Goal: Information Seeking & Learning: Learn about a topic

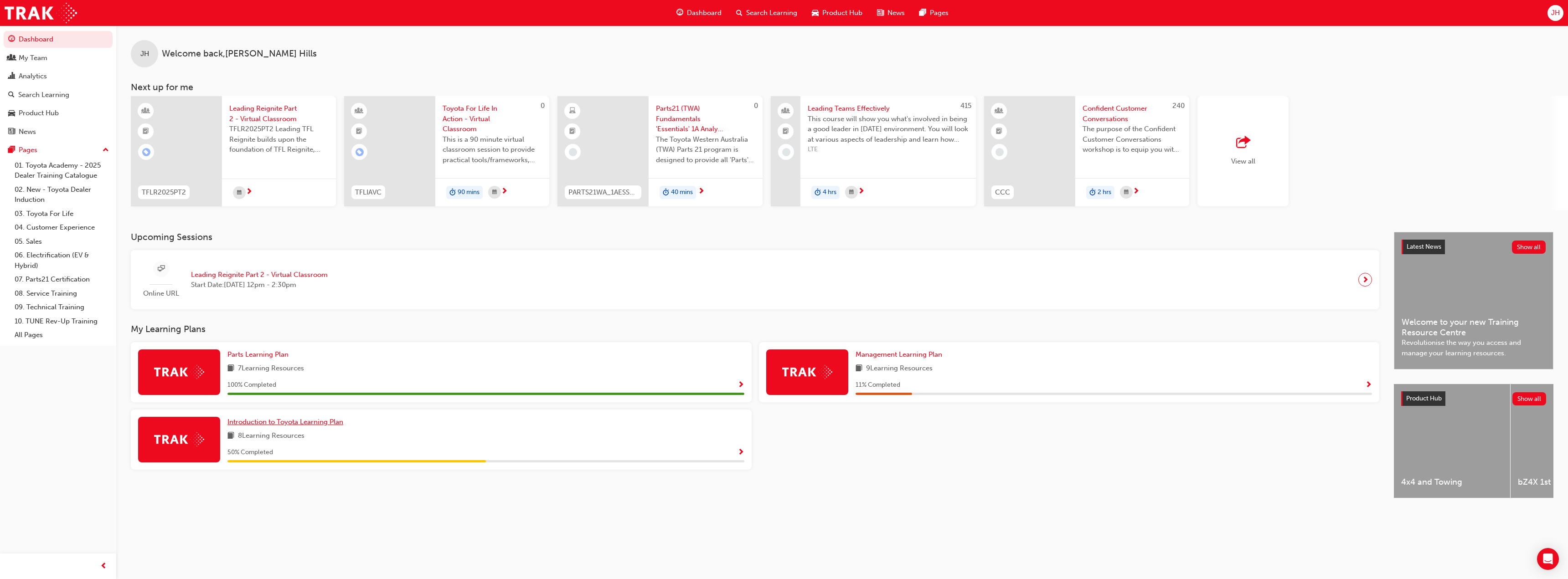
click at [257, 418] on span "Introduction to Toyota Learning Plan" at bounding box center [285, 422] width 116 height 8
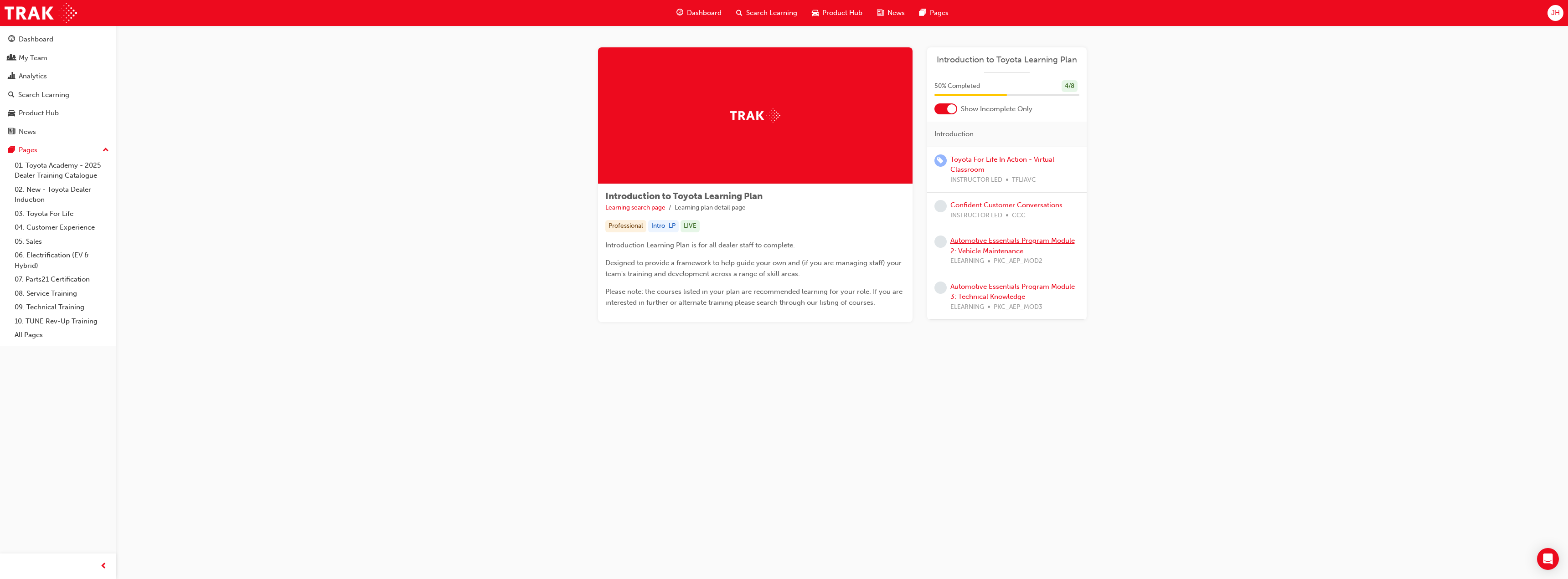
click at [984, 243] on link "Automotive Essentials Program Module 2: Vehicle Maintenance" at bounding box center [1013, 246] width 124 height 19
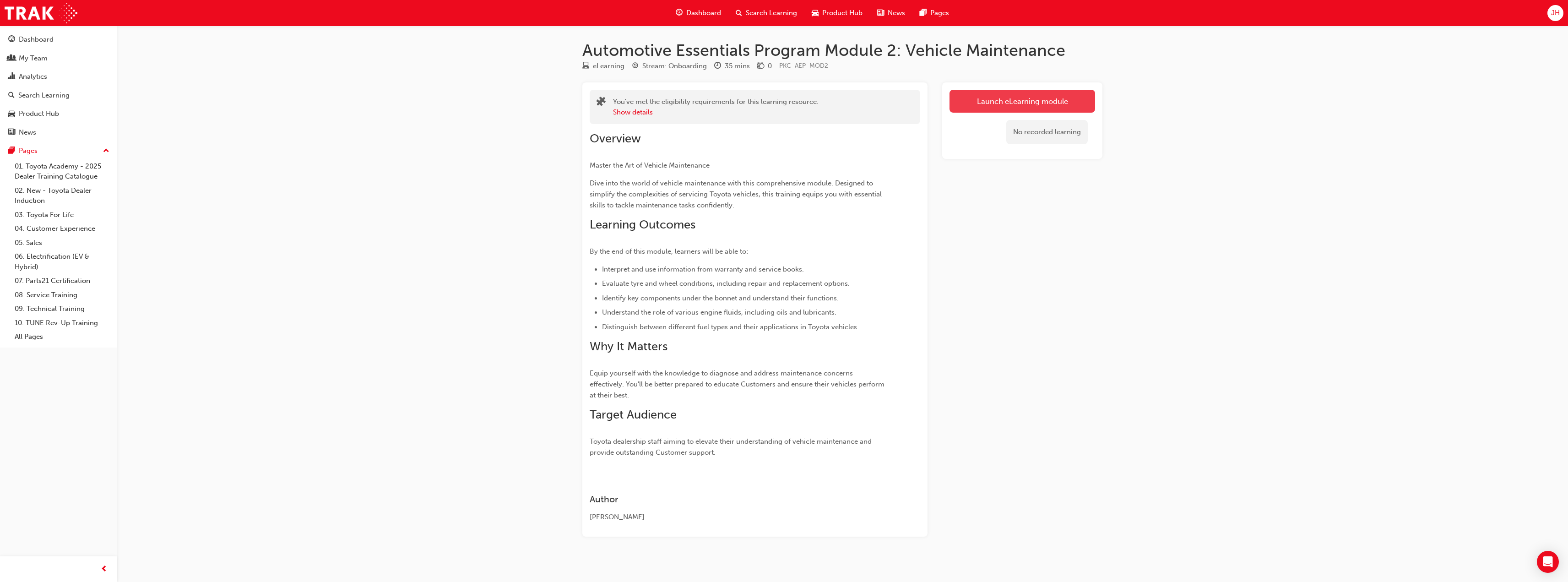
click at [984, 100] on link "Launch eLearning module" at bounding box center [1022, 101] width 146 height 23
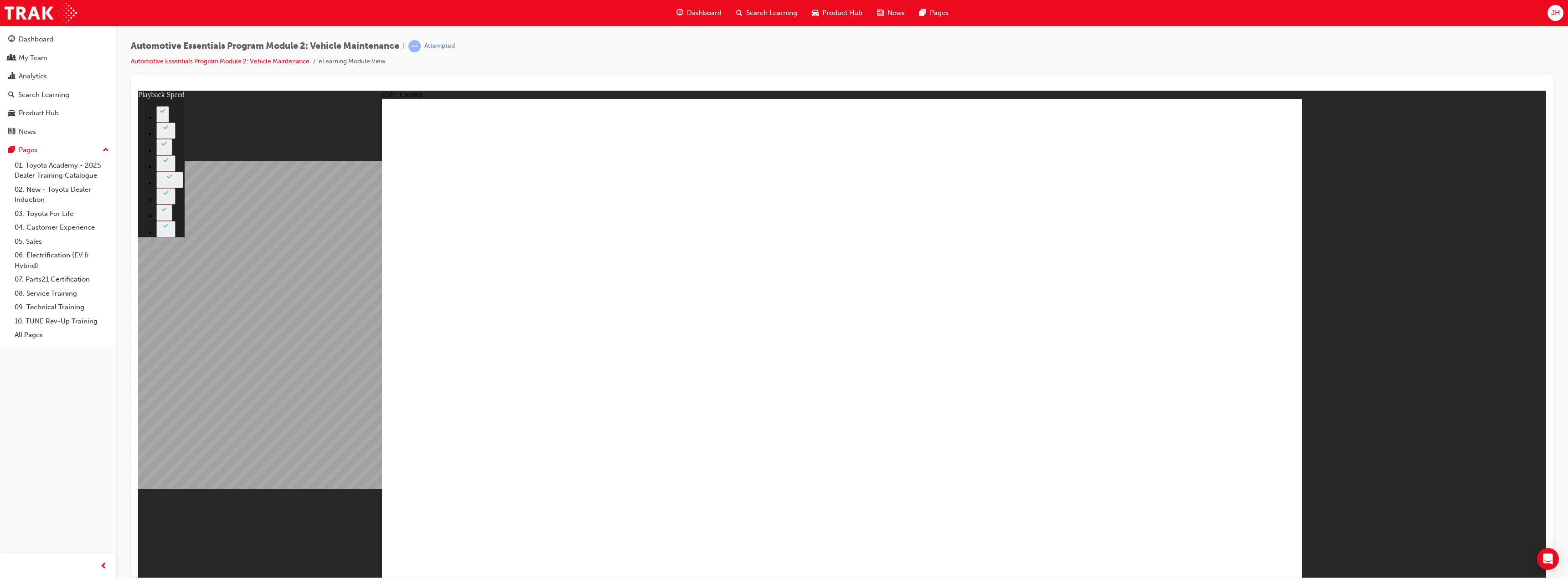
type input "33"
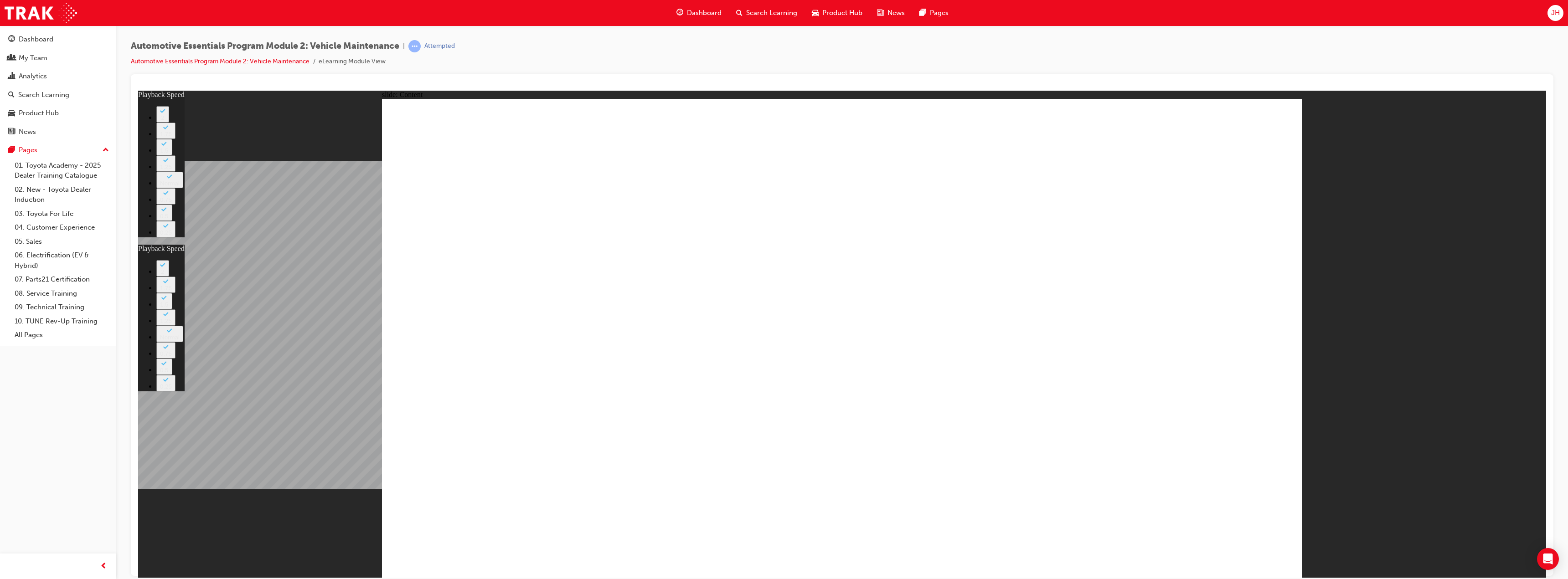
type input "2"
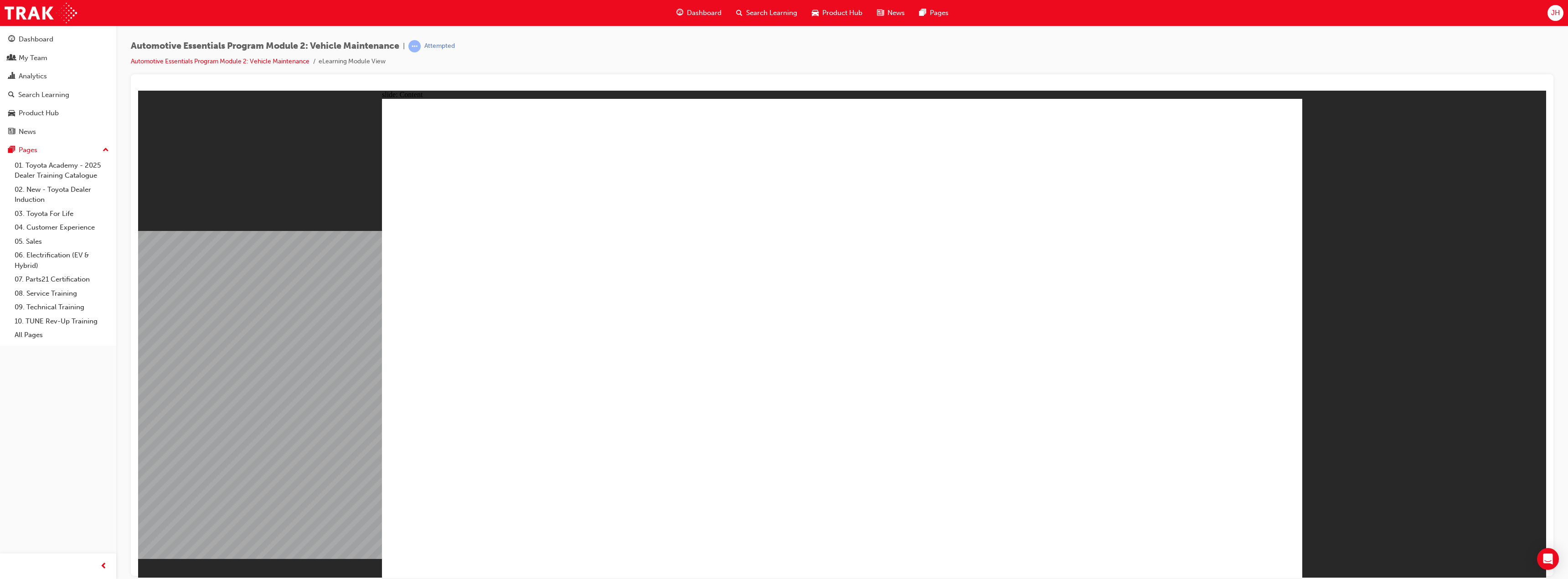
drag, startPoint x: 1128, startPoint y: 319, endPoint x: 1172, endPoint y: 226, distance: 102.9
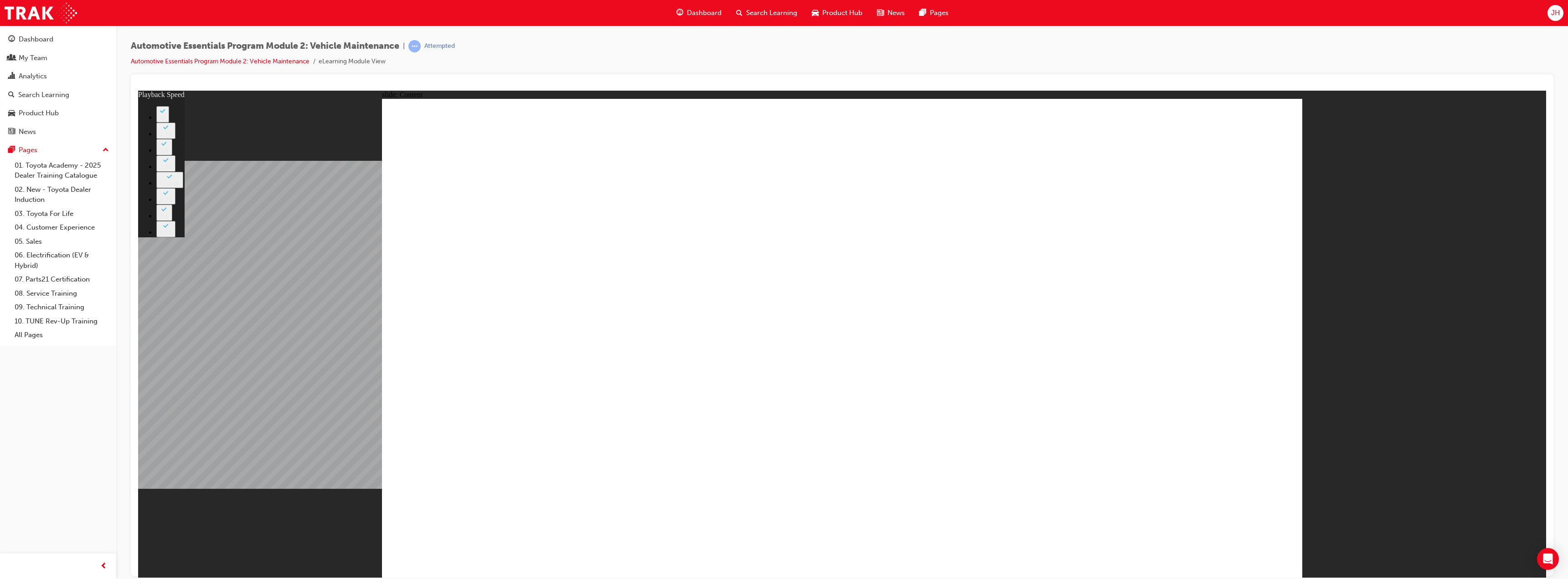
type input "8"
type input "27"
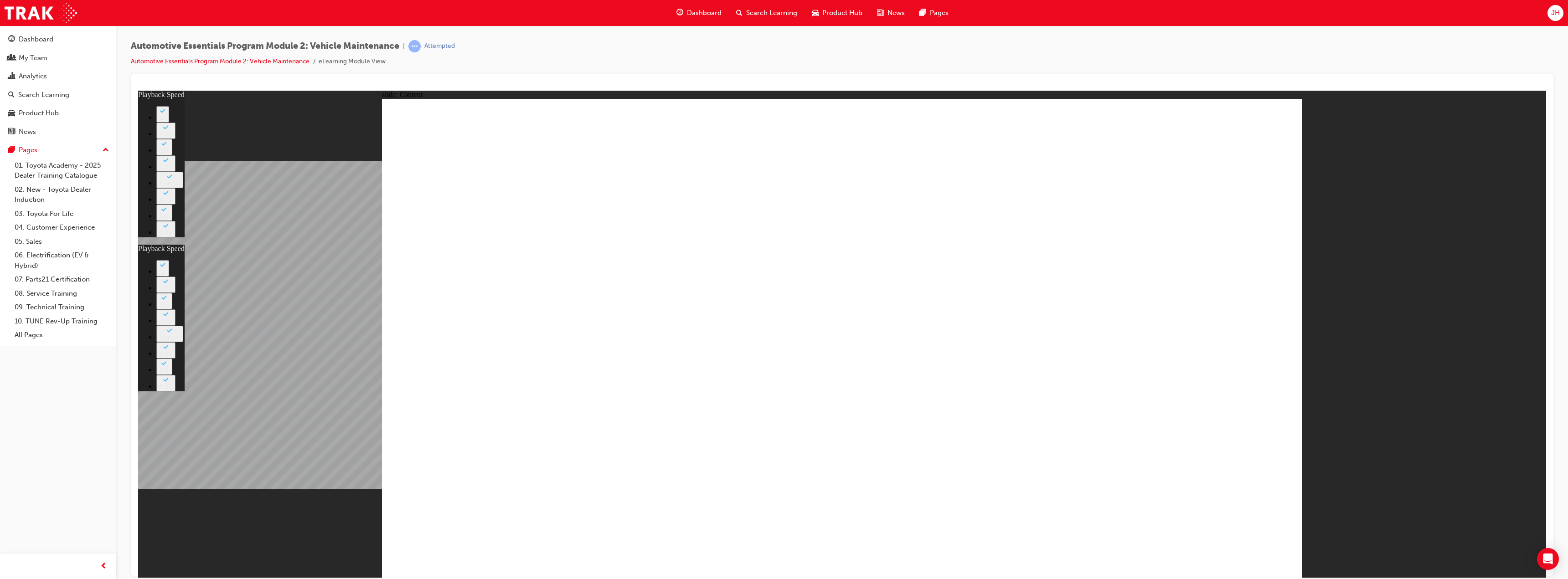
type input "8"
type input "27"
type input "12"
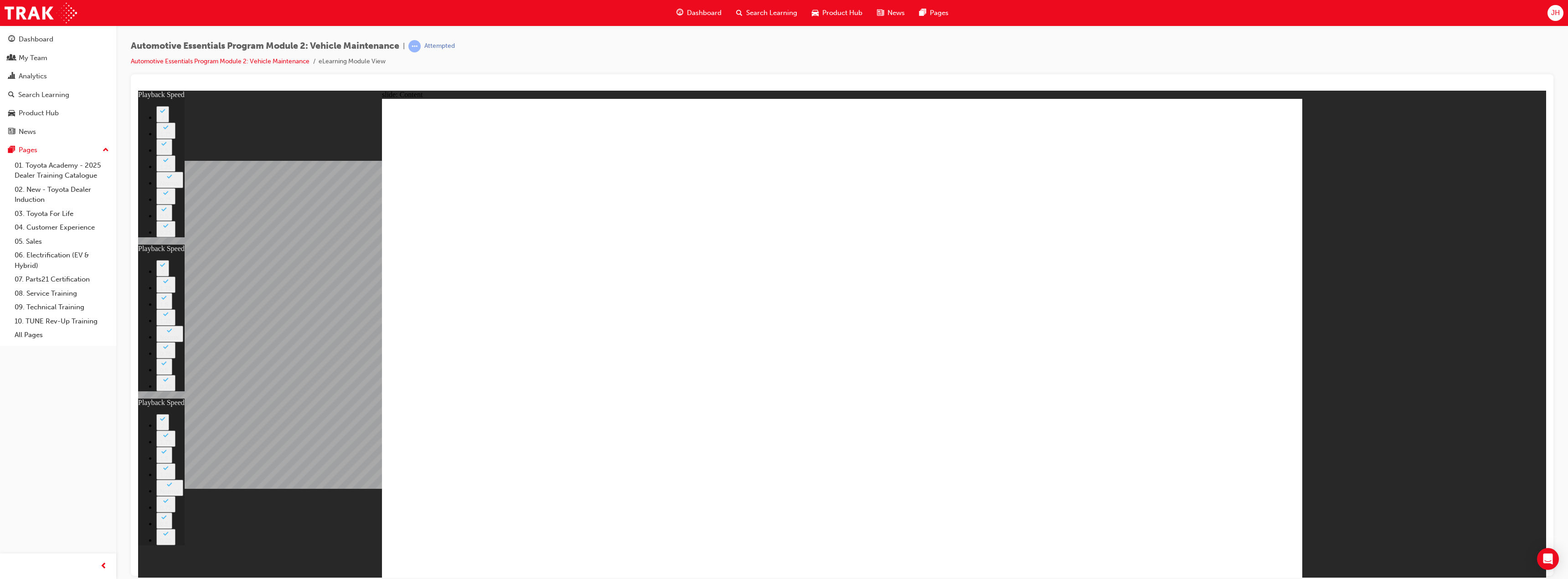
type input "8"
type input "27"
type input "12"
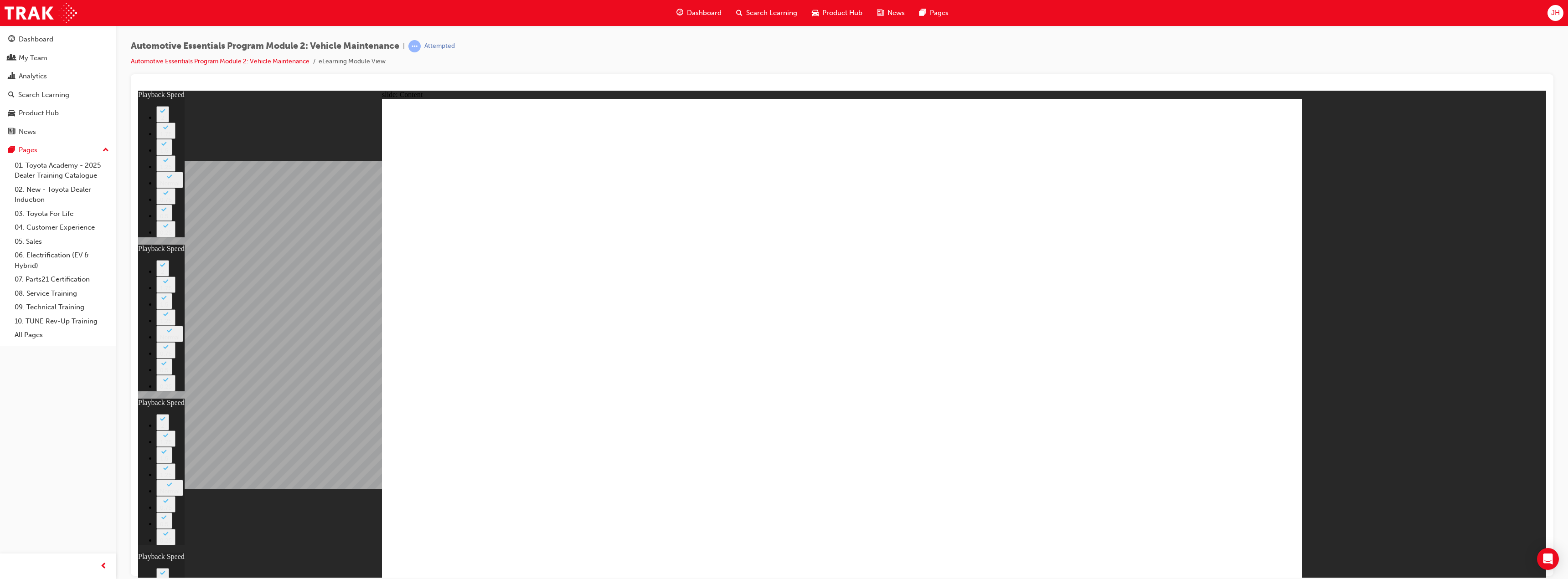
type input "56"
type input "8"
type input "27"
type input "12"
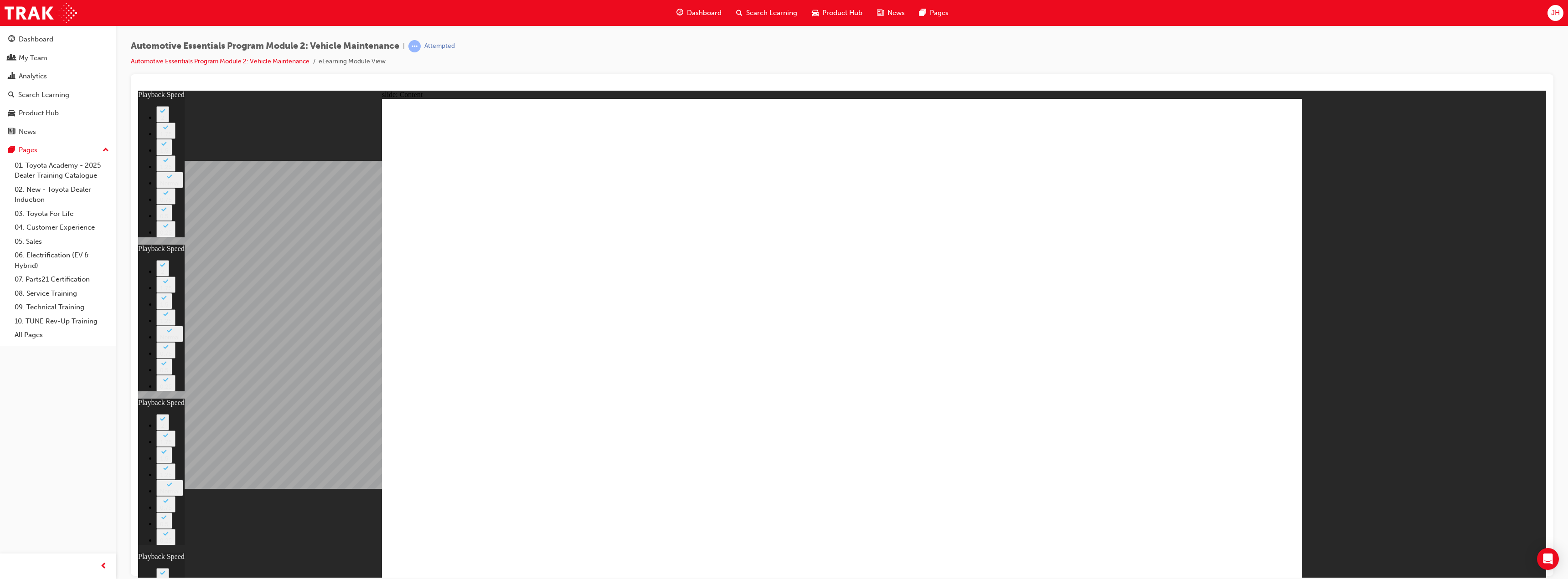
type input "13"
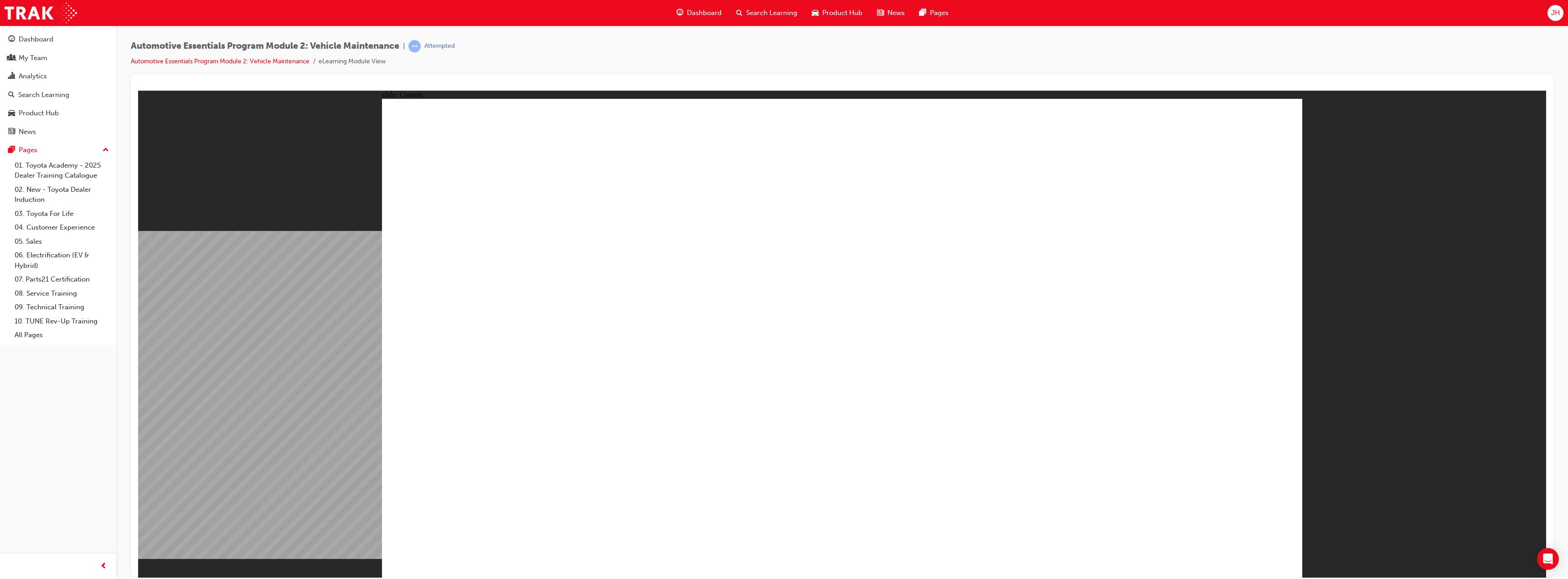
radio input "true"
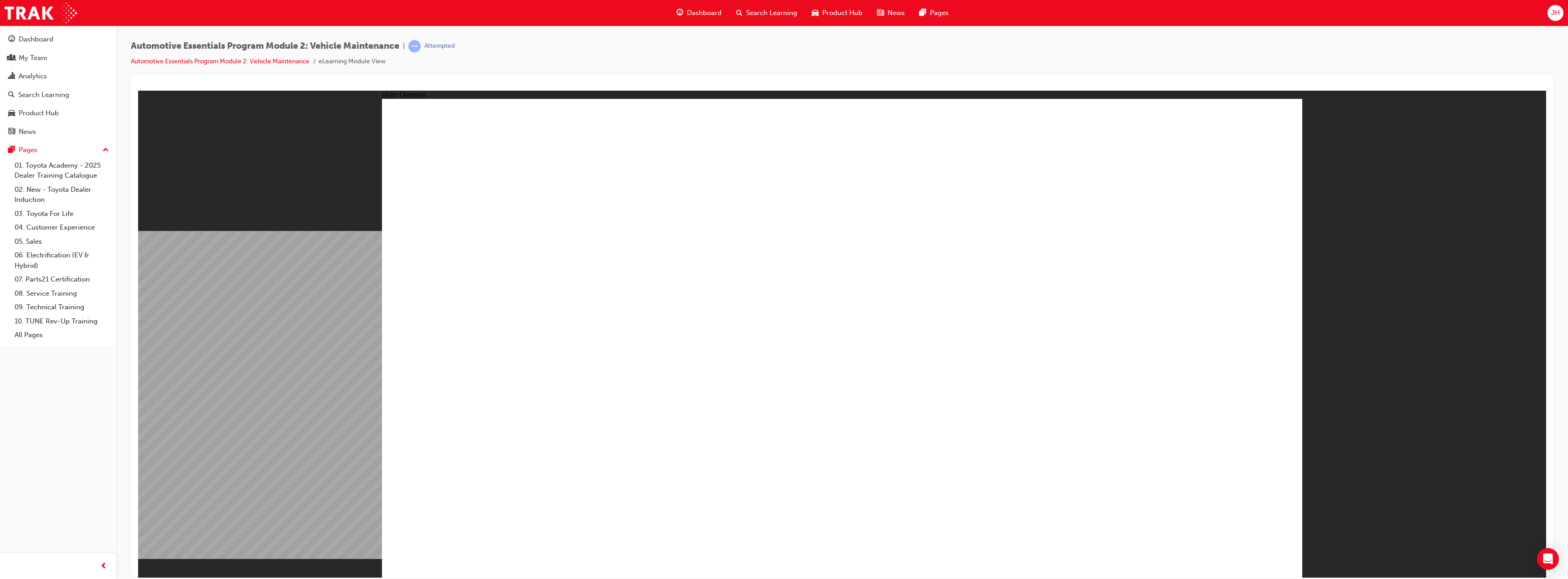
radio input "true"
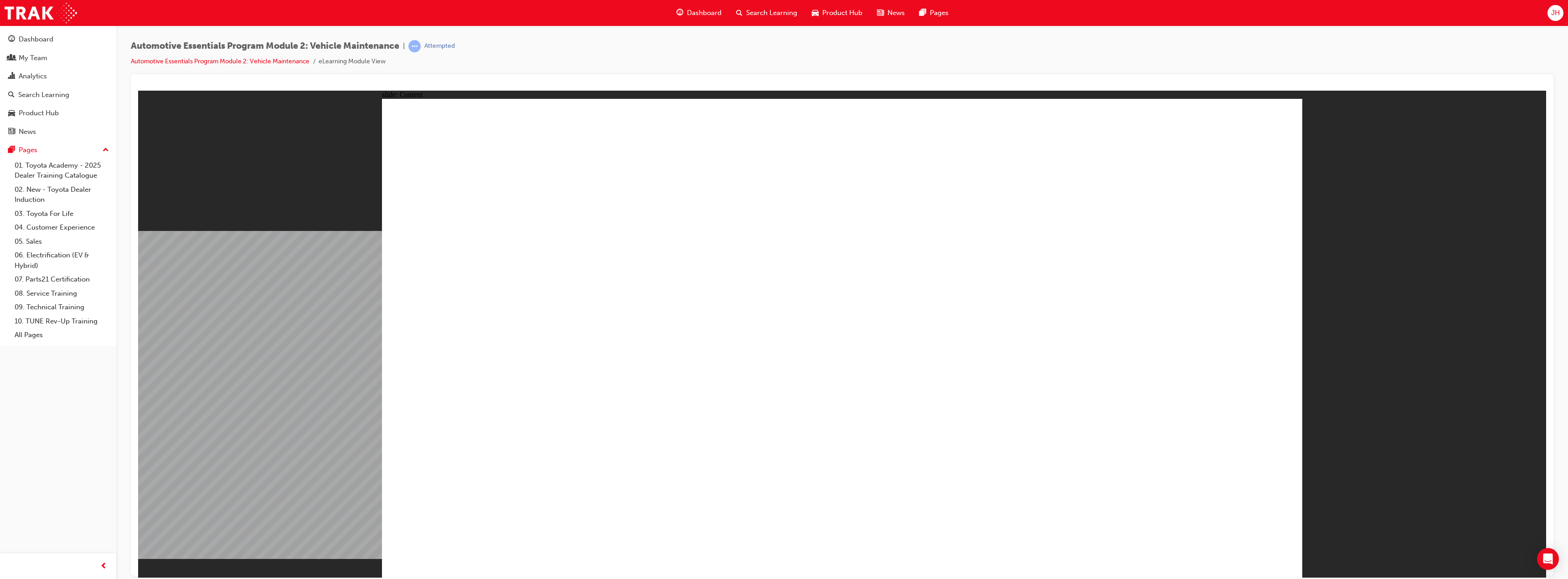
drag, startPoint x: 1249, startPoint y: 149, endPoint x: 1257, endPoint y: 140, distance: 12.0
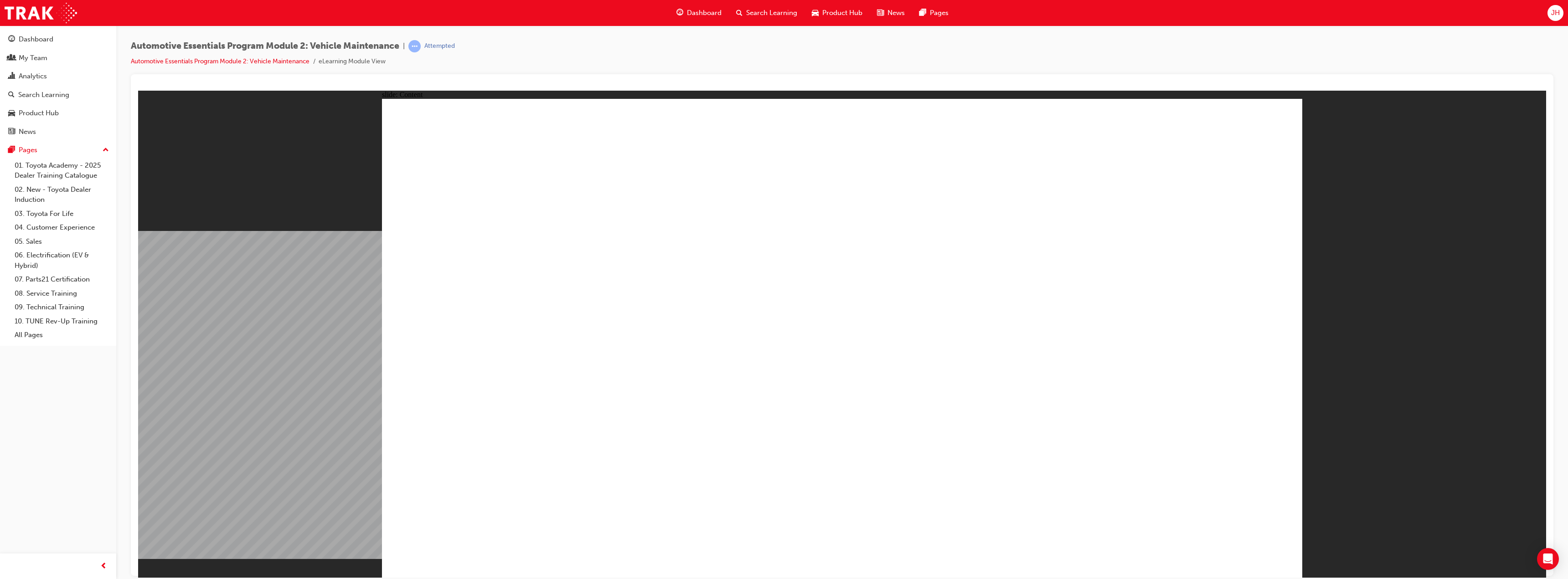
drag, startPoint x: 699, startPoint y: 295, endPoint x: 657, endPoint y: 366, distance: 82.5
drag, startPoint x: 619, startPoint y: 430, endPoint x: 728, endPoint y: 446, distance: 110.2
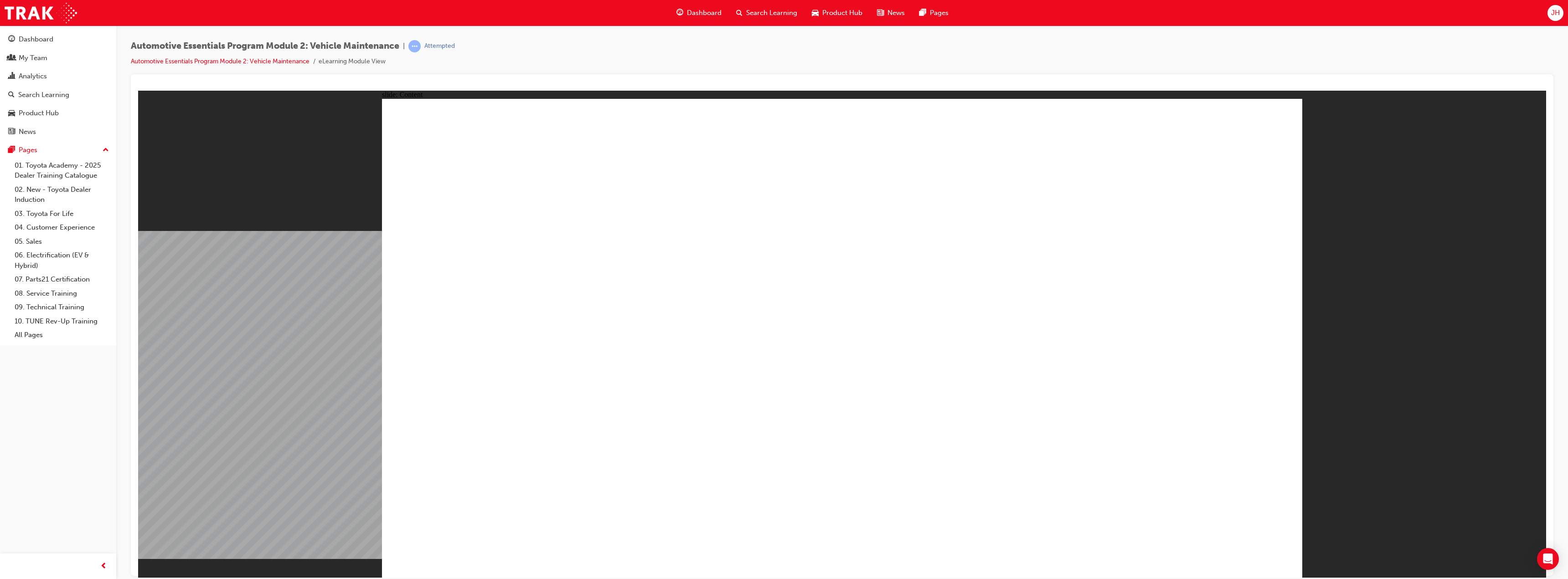
drag, startPoint x: 1048, startPoint y: 469, endPoint x: 1050, endPoint y: 361, distance: 108.0
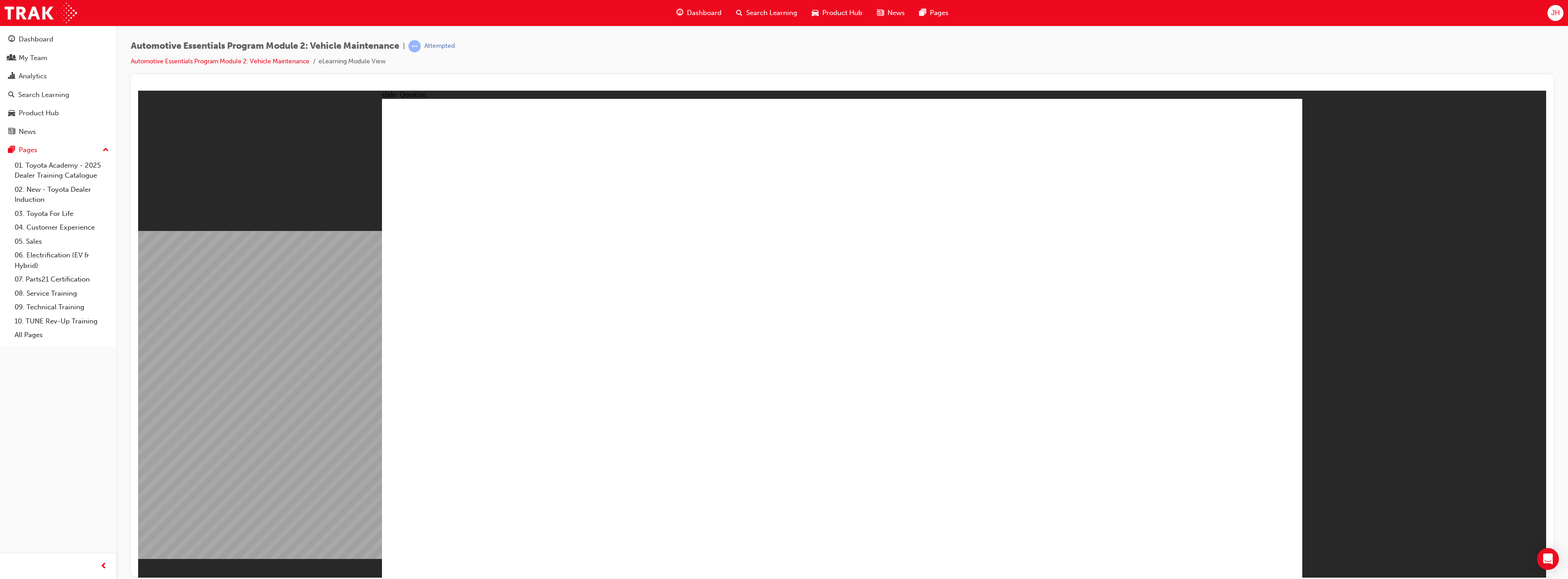
radio input "true"
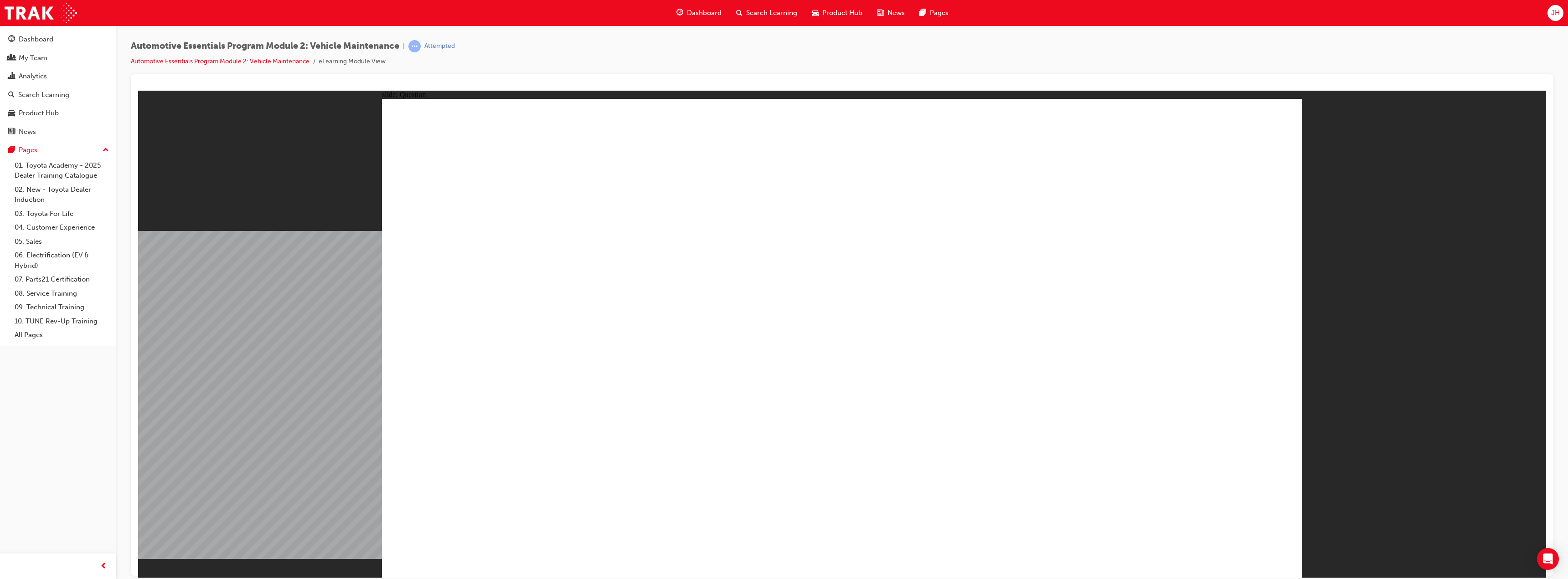
radio input "true"
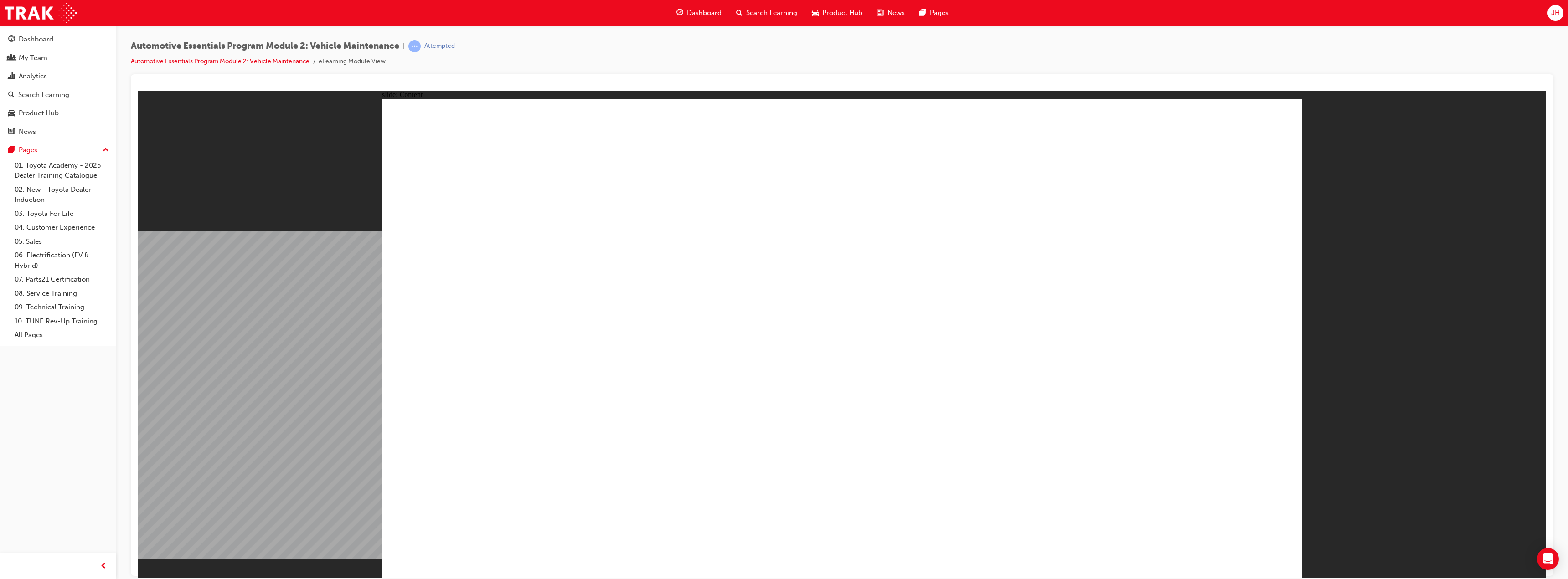
drag, startPoint x: 602, startPoint y: 306, endPoint x: 596, endPoint y: 302, distance: 7.2
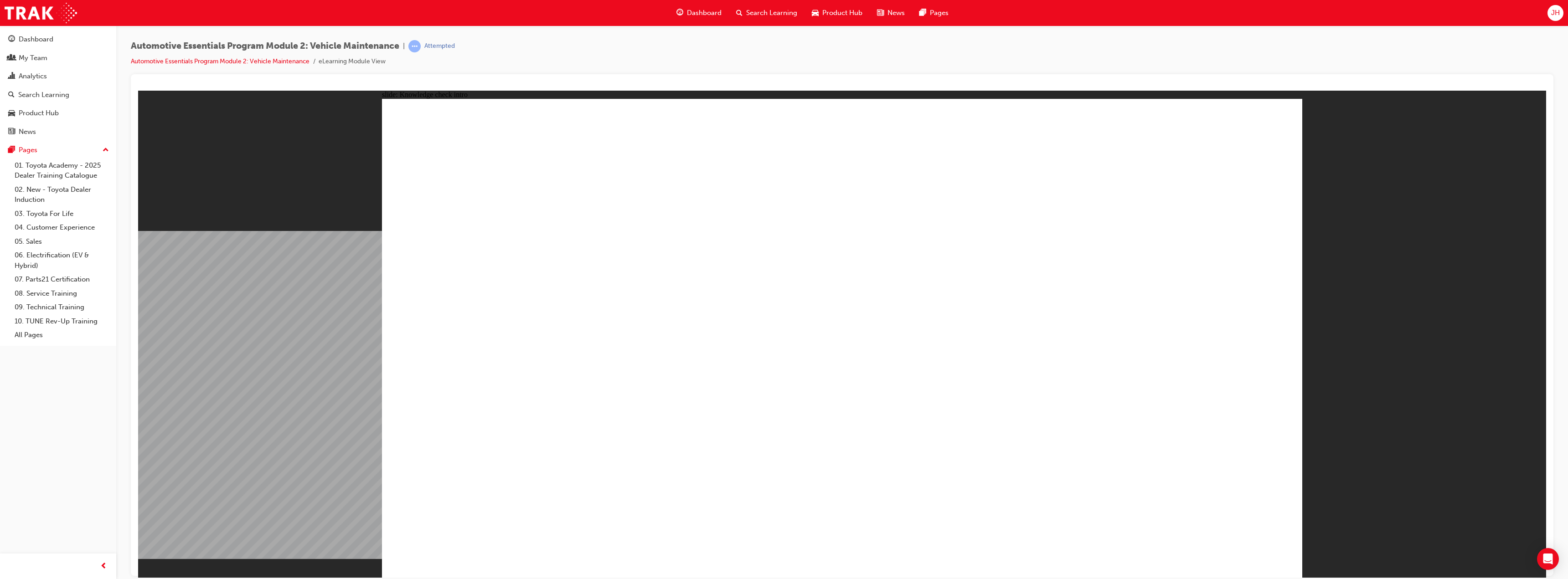
radio input "true"
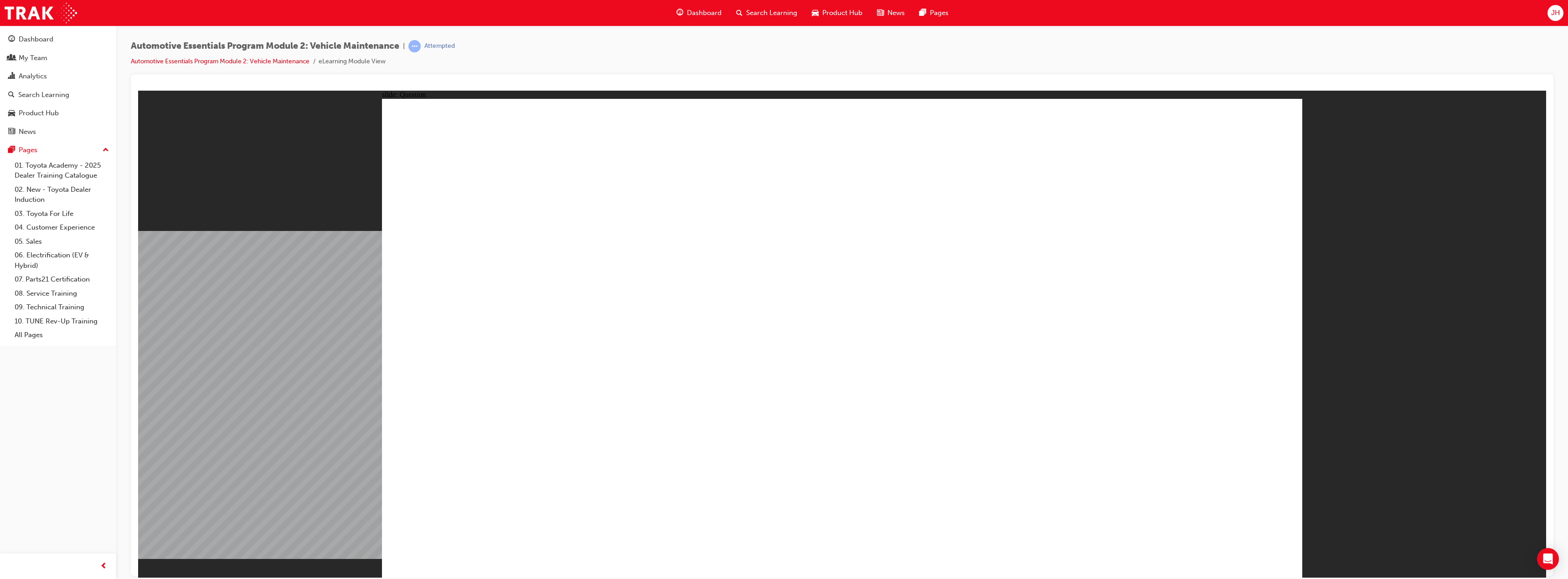
radio input "true"
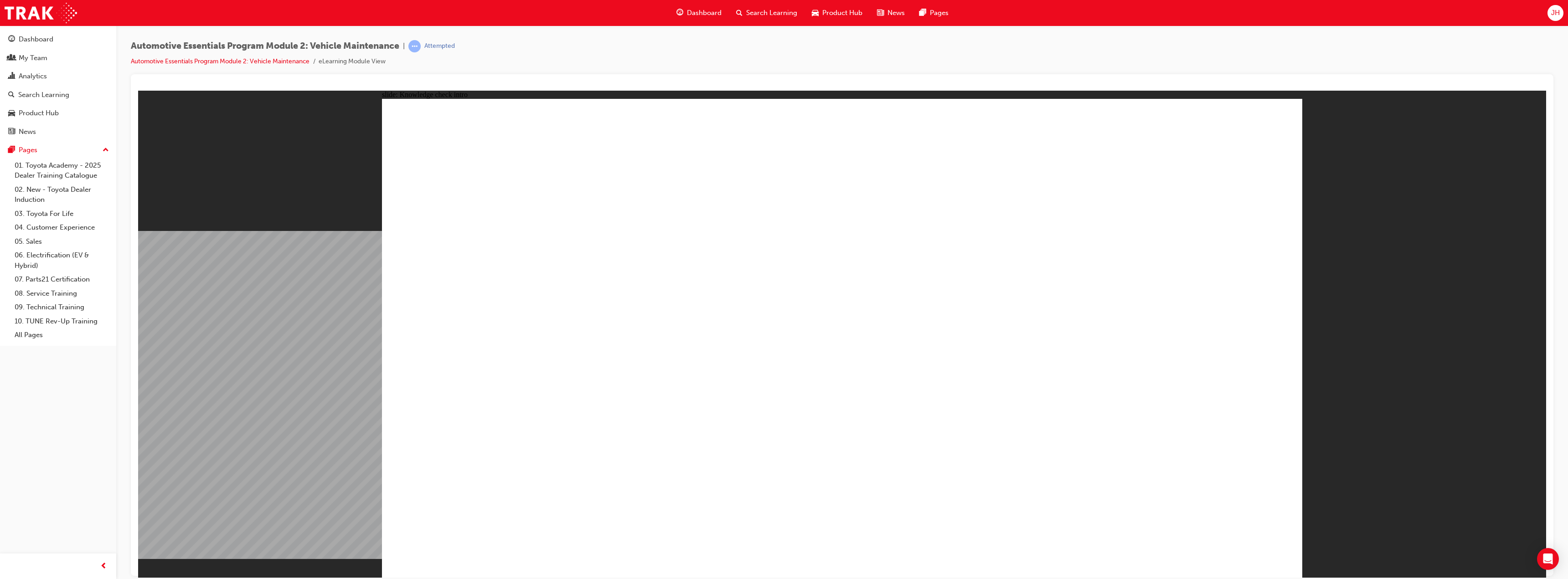
radio input "true"
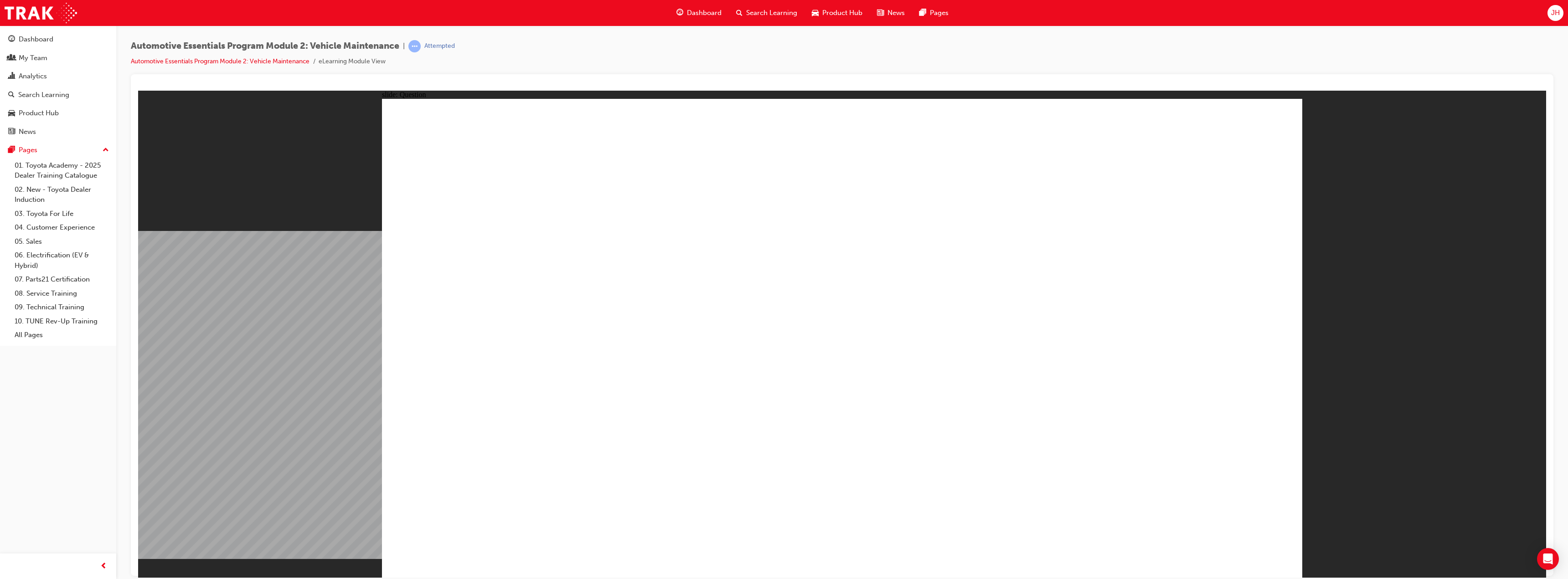
radio input "true"
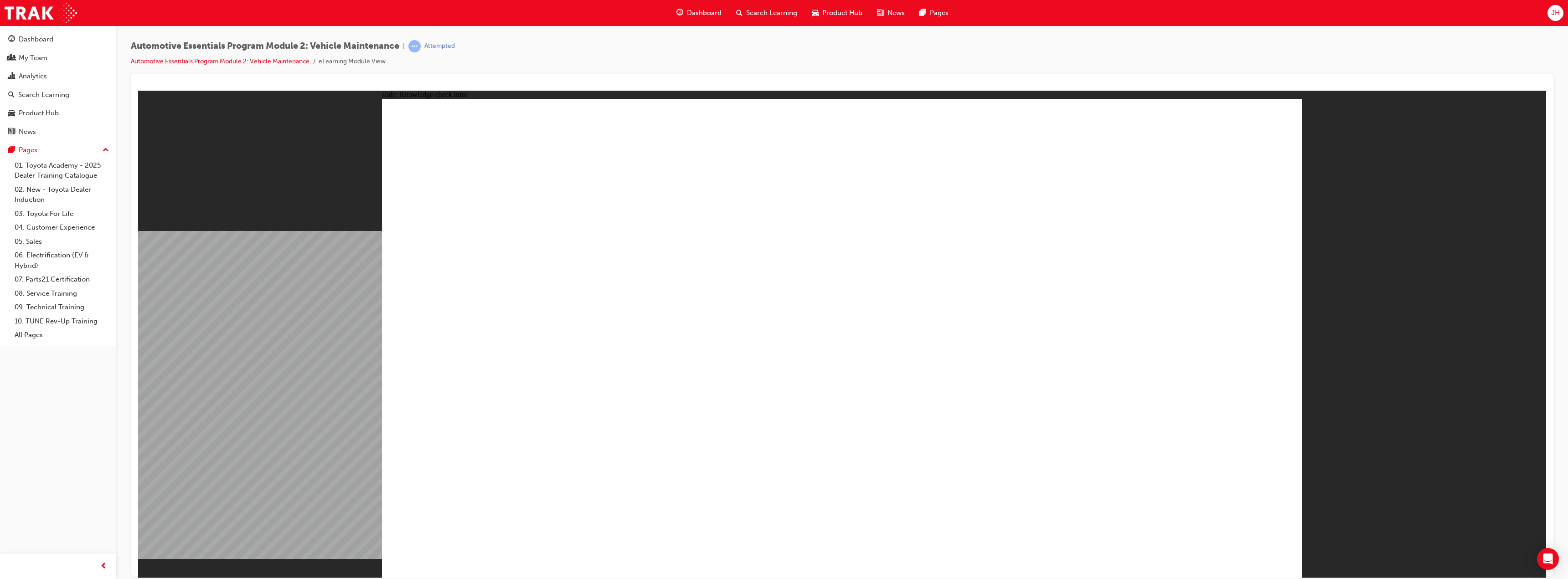
radio input "true"
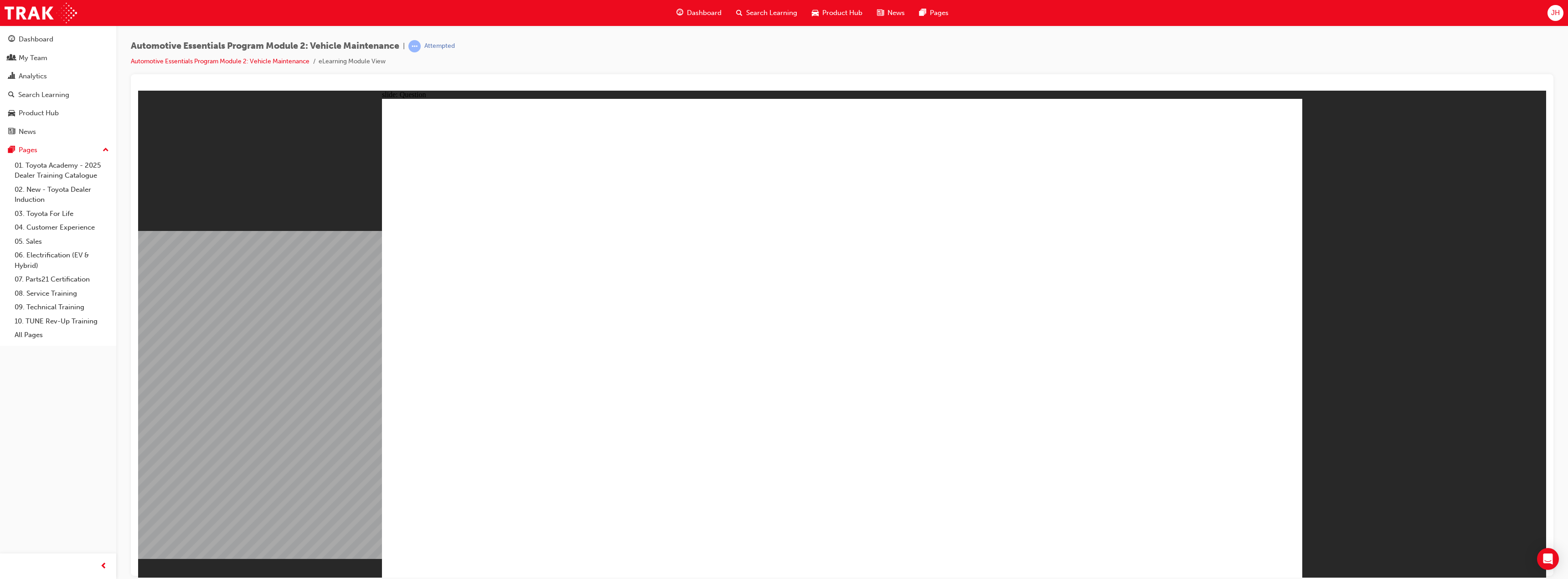
radio input "true"
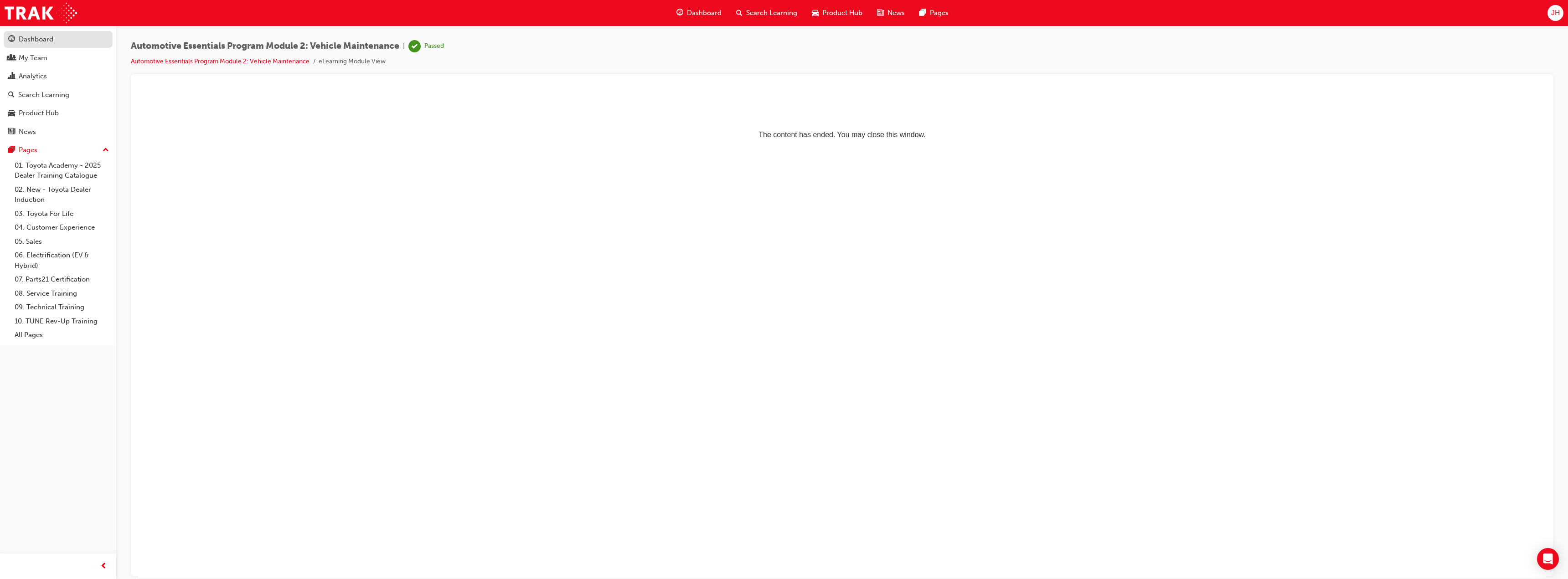
click at [33, 40] on div "Dashboard" at bounding box center [36, 39] width 35 height 11
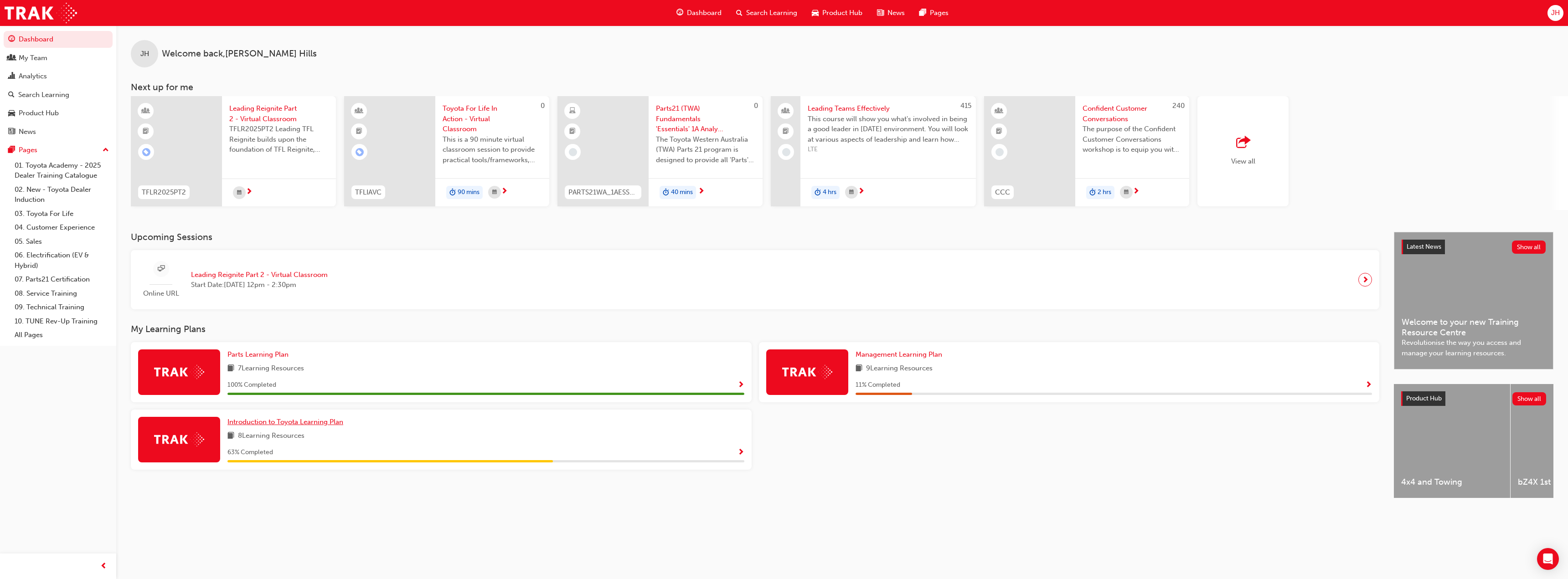
click at [267, 421] on span "Introduction to Toyota Learning Plan" at bounding box center [285, 422] width 116 height 8
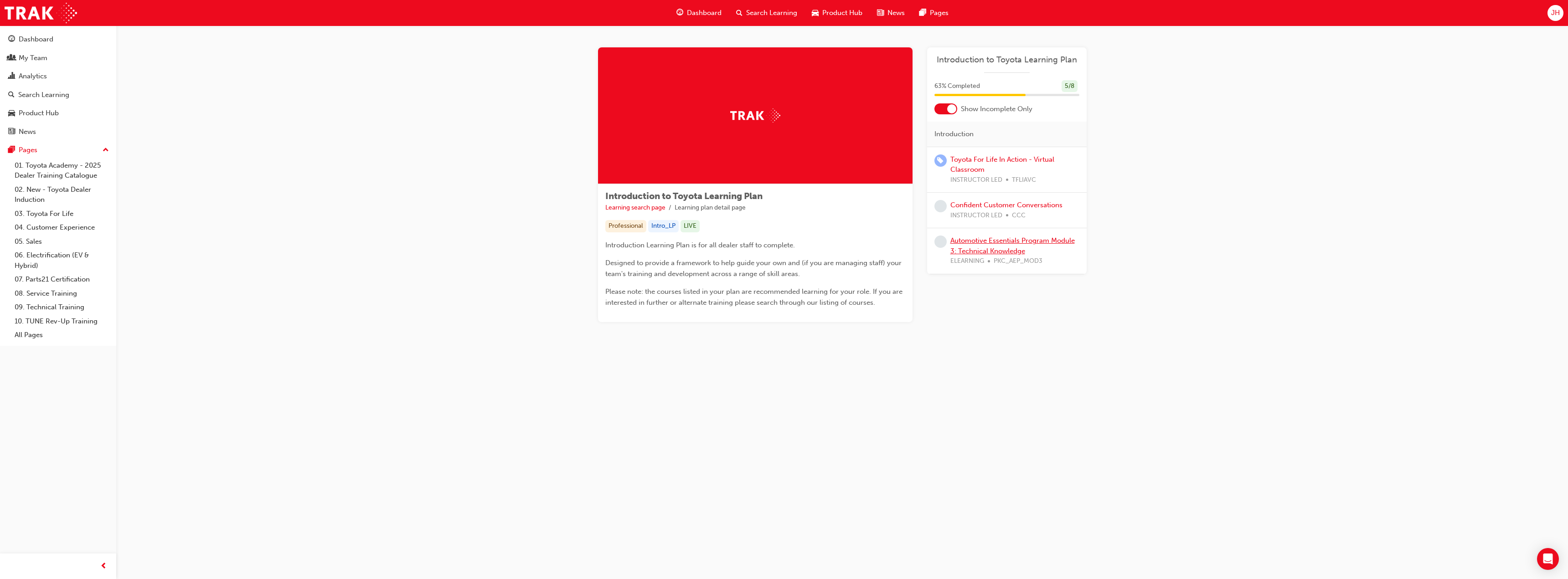
click at [979, 248] on link "Automotive Essentials Program Module 3: Technical Knowledge" at bounding box center [1013, 246] width 124 height 19
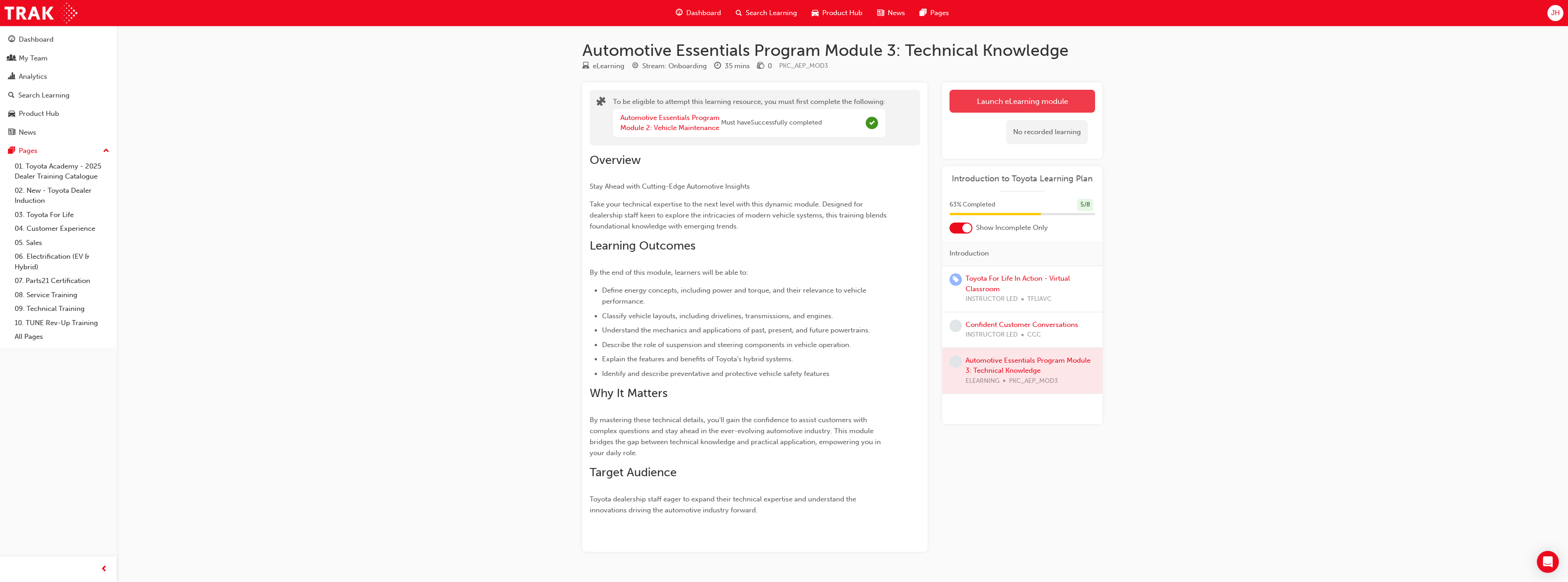
click at [1002, 102] on button "Launch eLearning module" at bounding box center [1022, 101] width 146 height 23
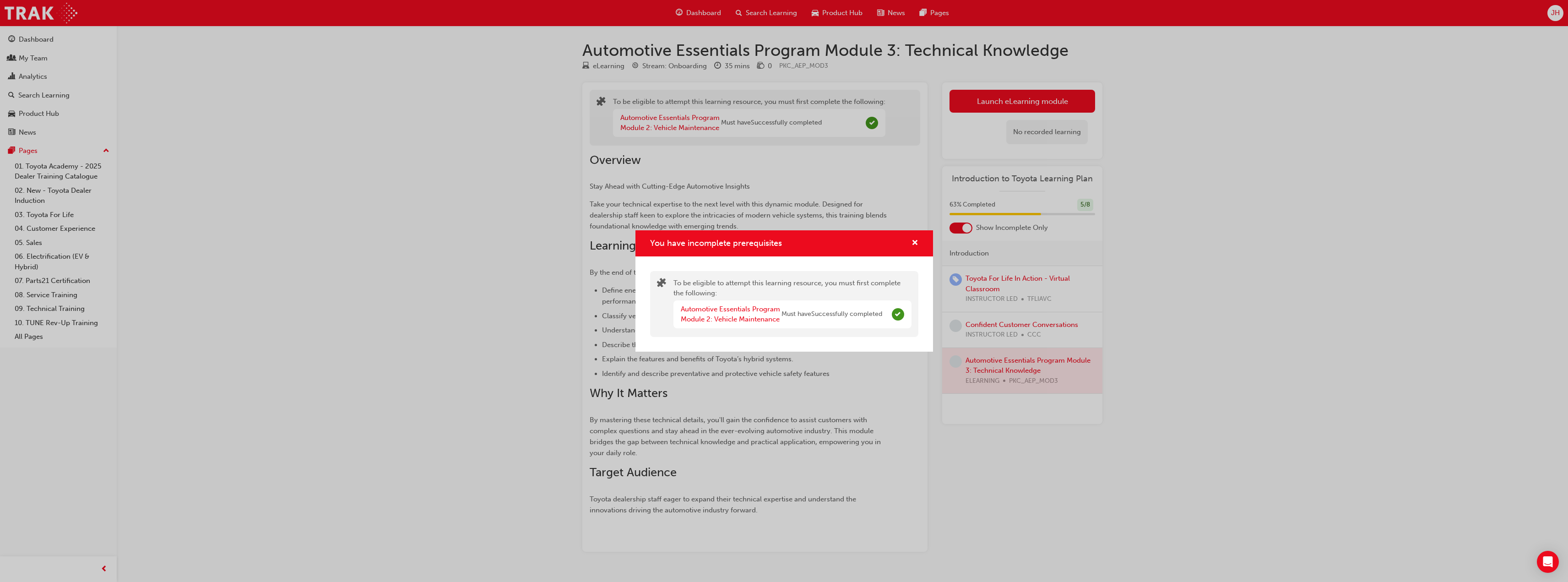
click at [911, 240] on div "You have incomplete prerequisites" at bounding box center [911, 243] width 14 height 11
click at [915, 242] on span "cross-icon" at bounding box center [915, 243] width 7 height 8
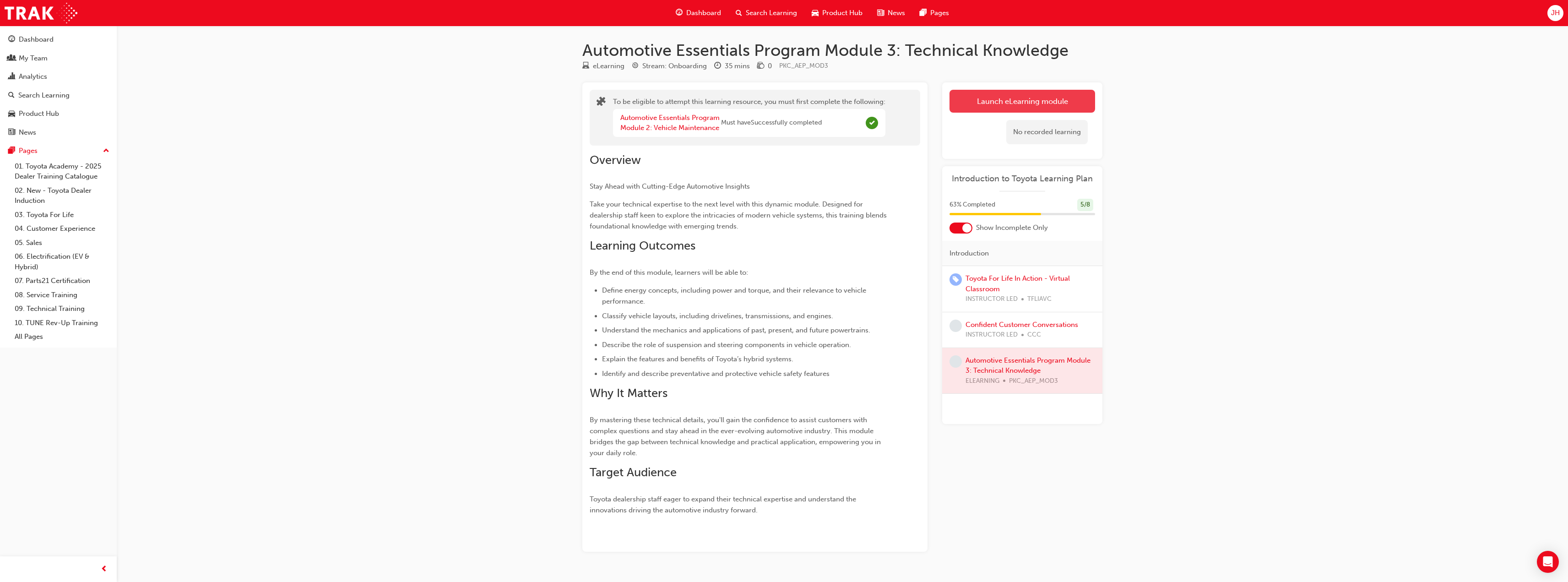
click at [1004, 103] on button "Launch eLearning module" at bounding box center [1022, 101] width 146 height 23
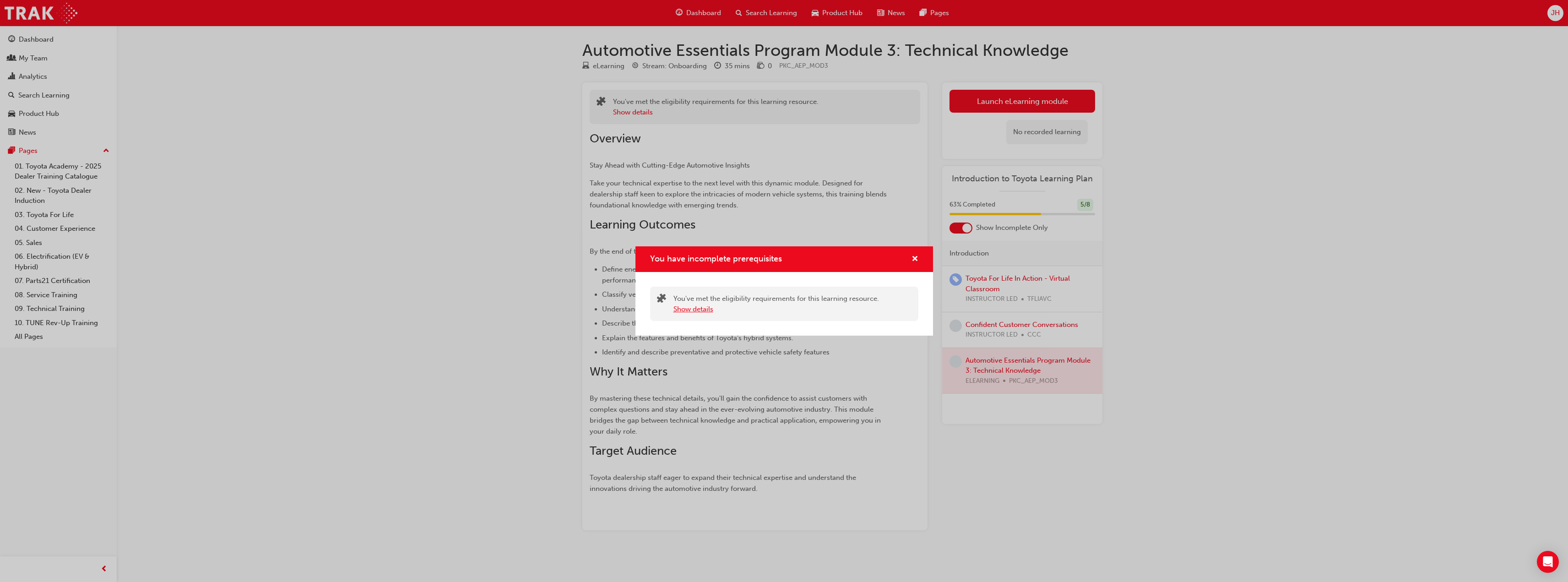
click at [691, 311] on button "Show details" at bounding box center [693, 309] width 40 height 11
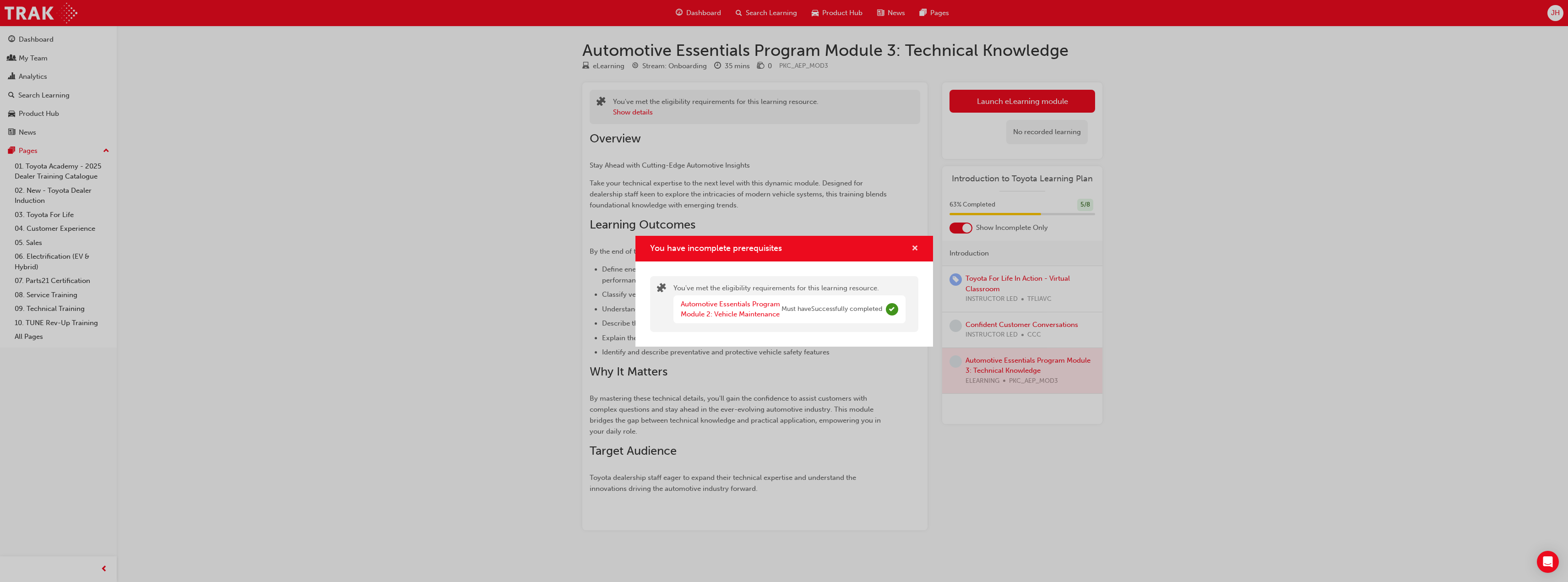
click at [913, 247] on span "cross-icon" at bounding box center [915, 249] width 7 height 8
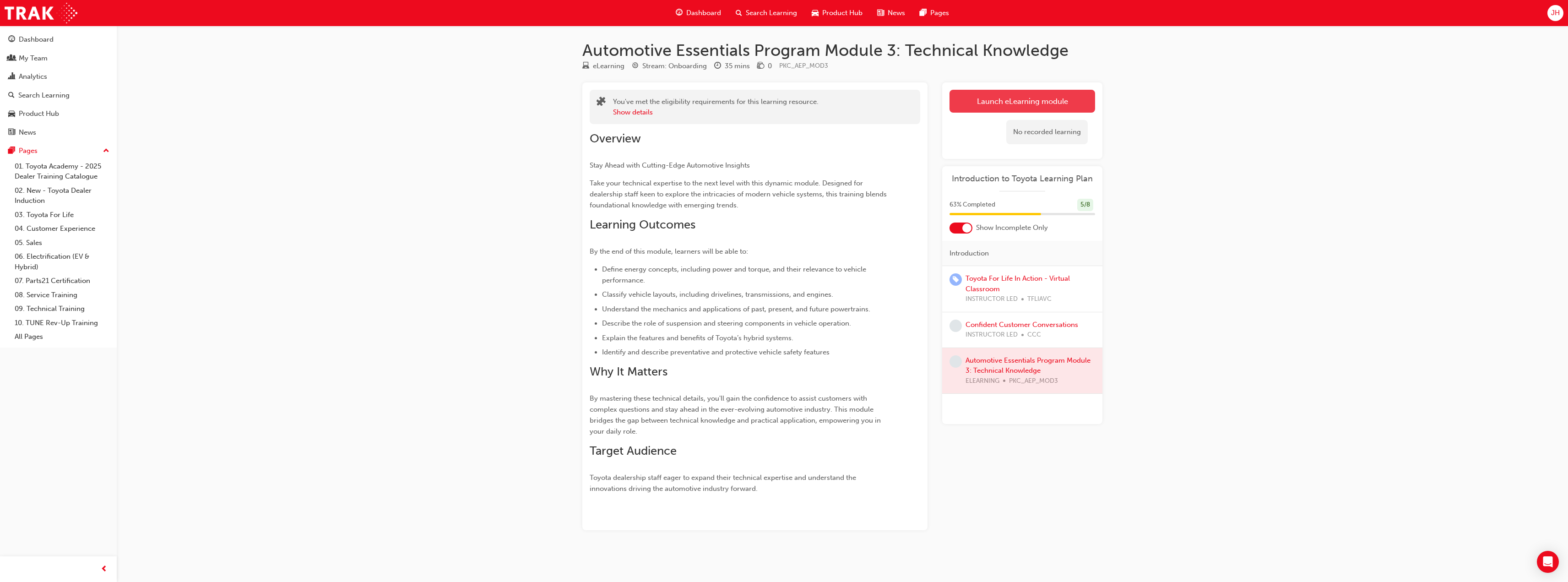
click at [994, 100] on button "Launch eLearning module" at bounding box center [1022, 101] width 146 height 23
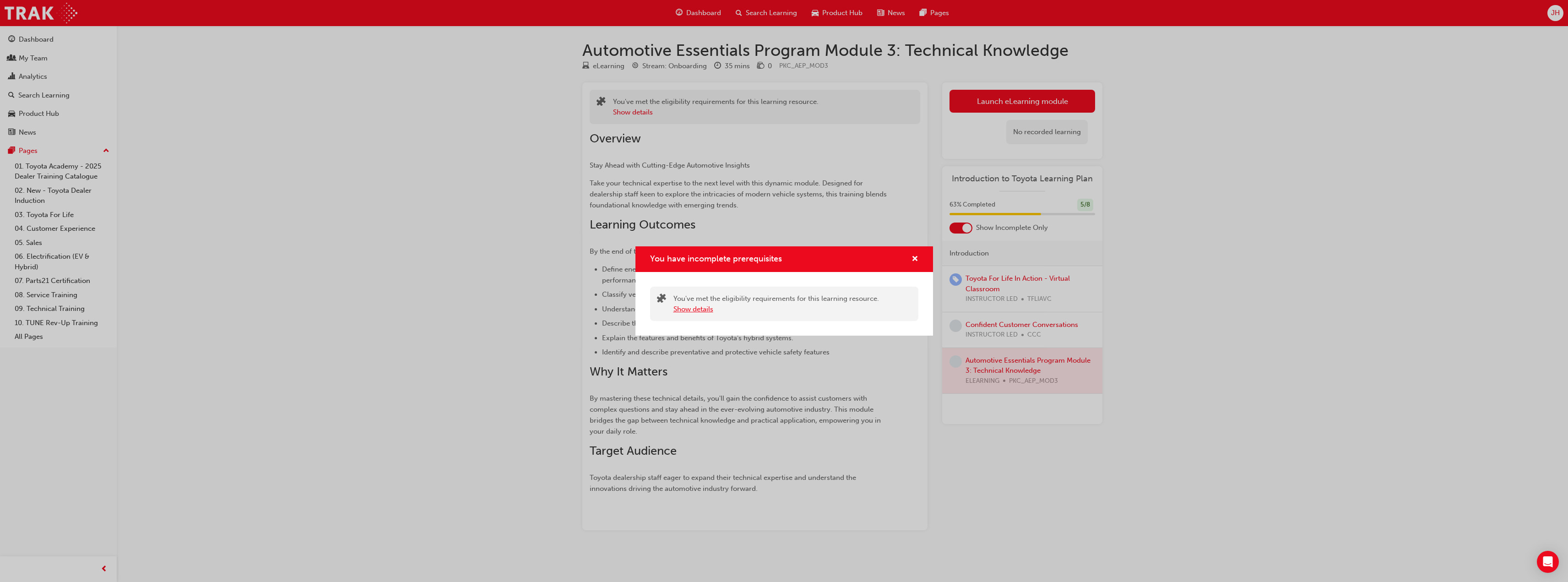
click at [691, 312] on button "Show details" at bounding box center [693, 309] width 40 height 11
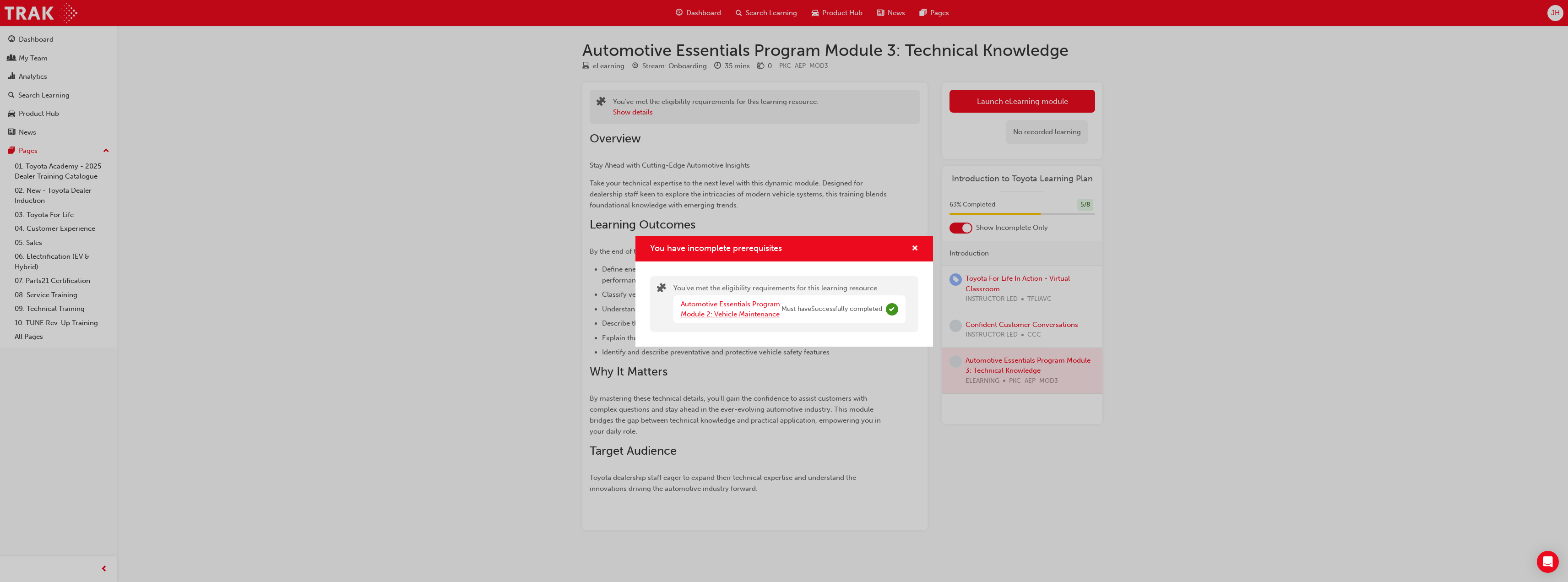
click at [732, 311] on link "Automotive Essentials Program Module 2: Vehicle Maintenance" at bounding box center [730, 310] width 100 height 19
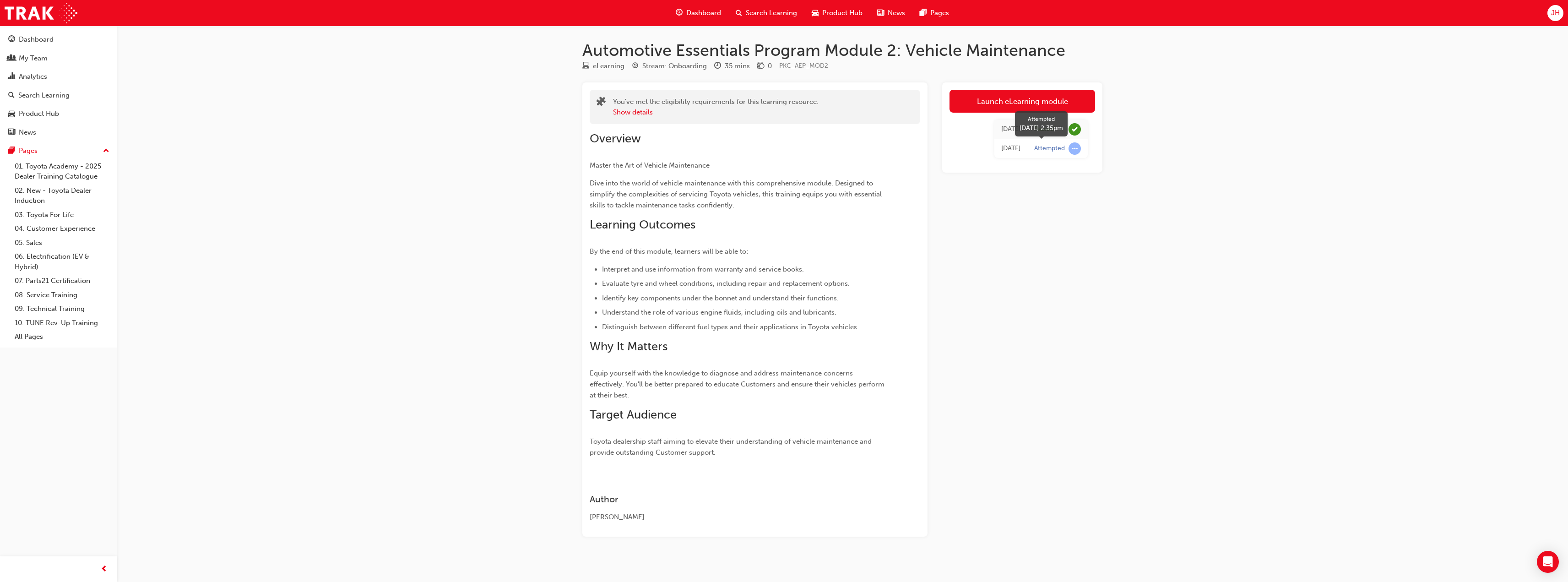
click at [1074, 149] on span "learningRecordVerb_ATTEMPT-icon" at bounding box center [1075, 149] width 13 height 13
click at [1046, 230] on div "Launch eLearning module [DATE] Passed [DATE] Attempted" at bounding box center [1022, 310] width 160 height 455
click at [1010, 129] on div "[DATE]" at bounding box center [1011, 129] width 20 height 11
click at [1069, 149] on span "learningRecordVerb_ATTEMPT-icon" at bounding box center [1075, 149] width 13 height 13
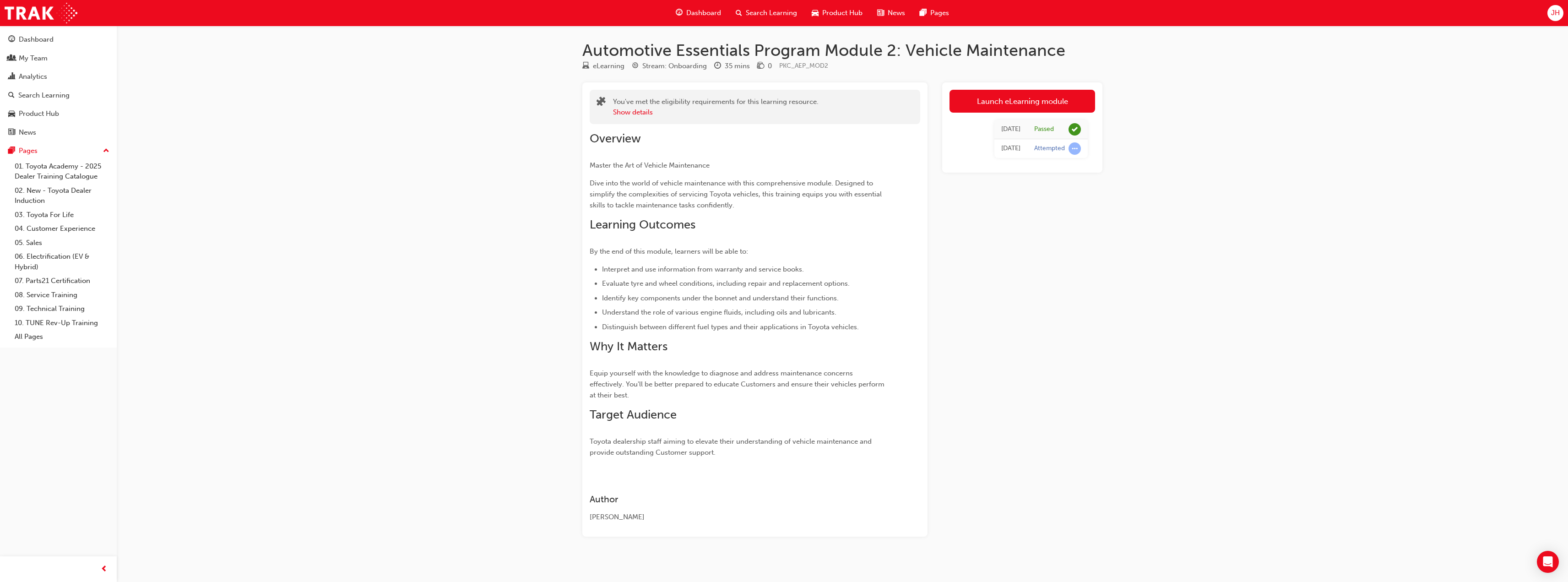
click at [1012, 149] on div "[DATE]" at bounding box center [1011, 148] width 20 height 11
click at [37, 44] on div "Dashboard" at bounding box center [36, 39] width 35 height 11
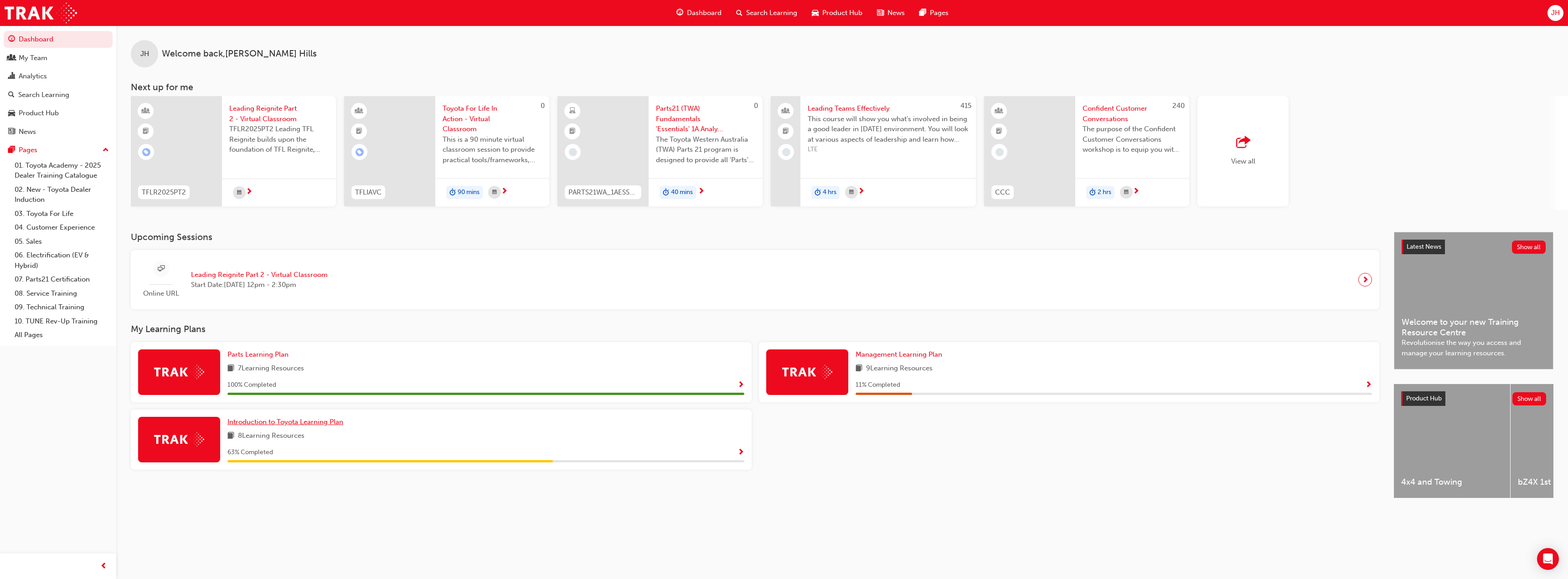
click at [268, 421] on span "Introduction to Toyota Learning Plan" at bounding box center [285, 422] width 116 height 8
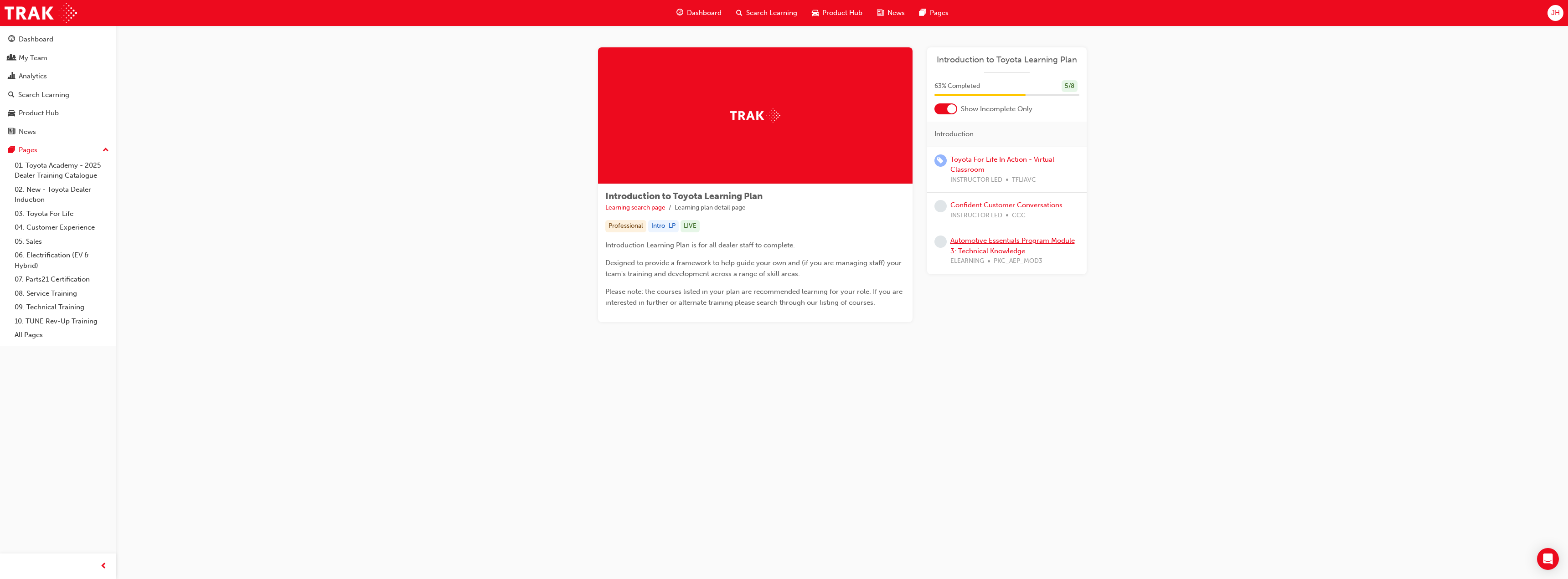
click at [974, 247] on link "Automotive Essentials Program Module 3: Technical Knowledge" at bounding box center [1013, 246] width 124 height 19
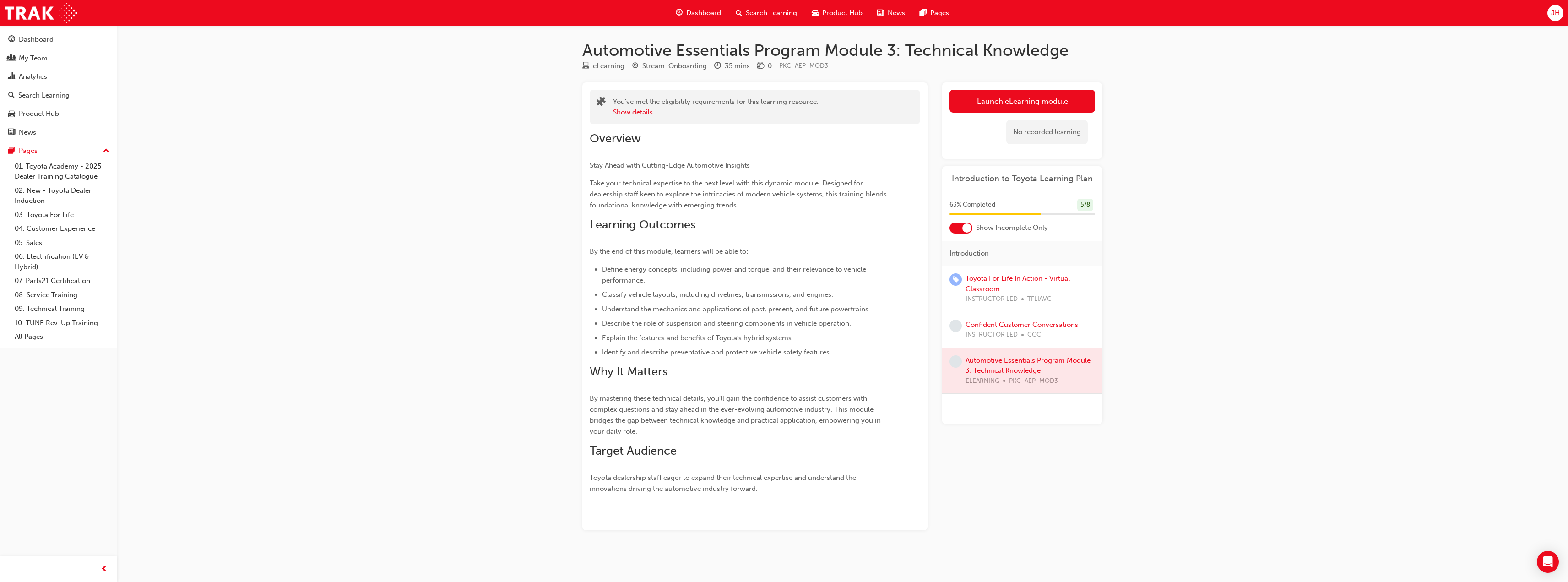
click at [999, 367] on div at bounding box center [1022, 371] width 160 height 46
click at [981, 98] on link "Launch eLearning module" at bounding box center [1022, 101] width 146 height 23
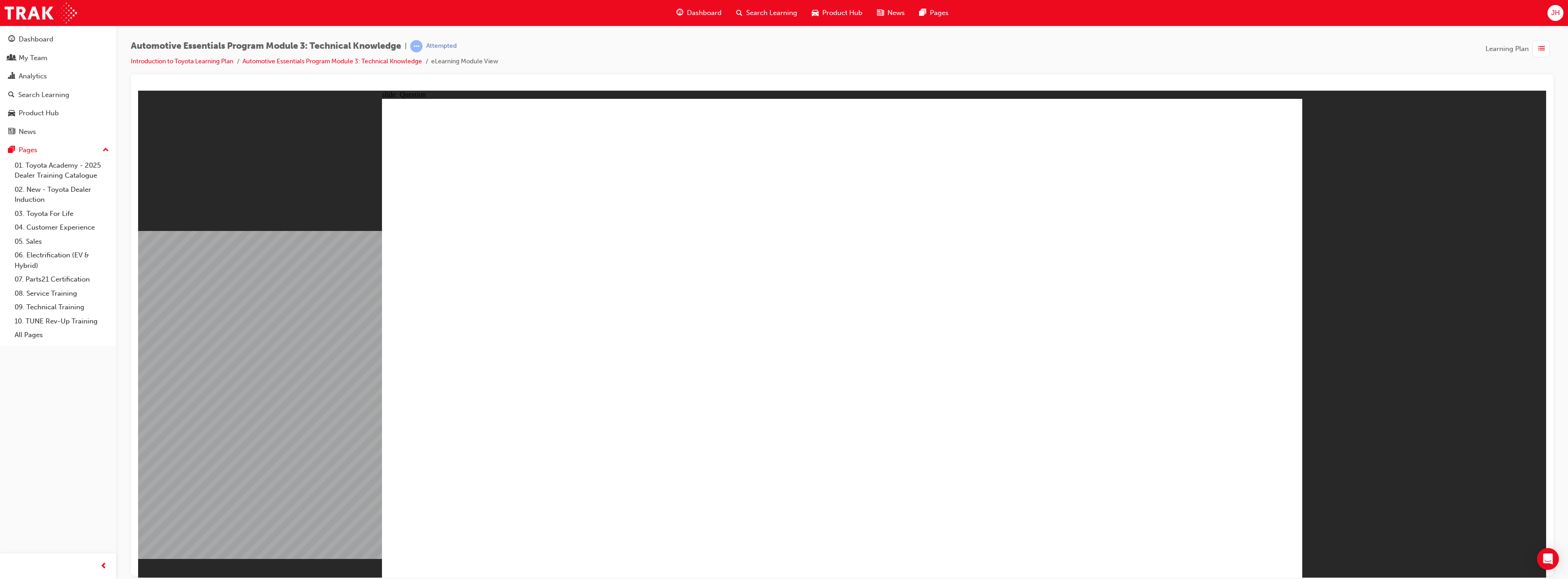
radio input "true"
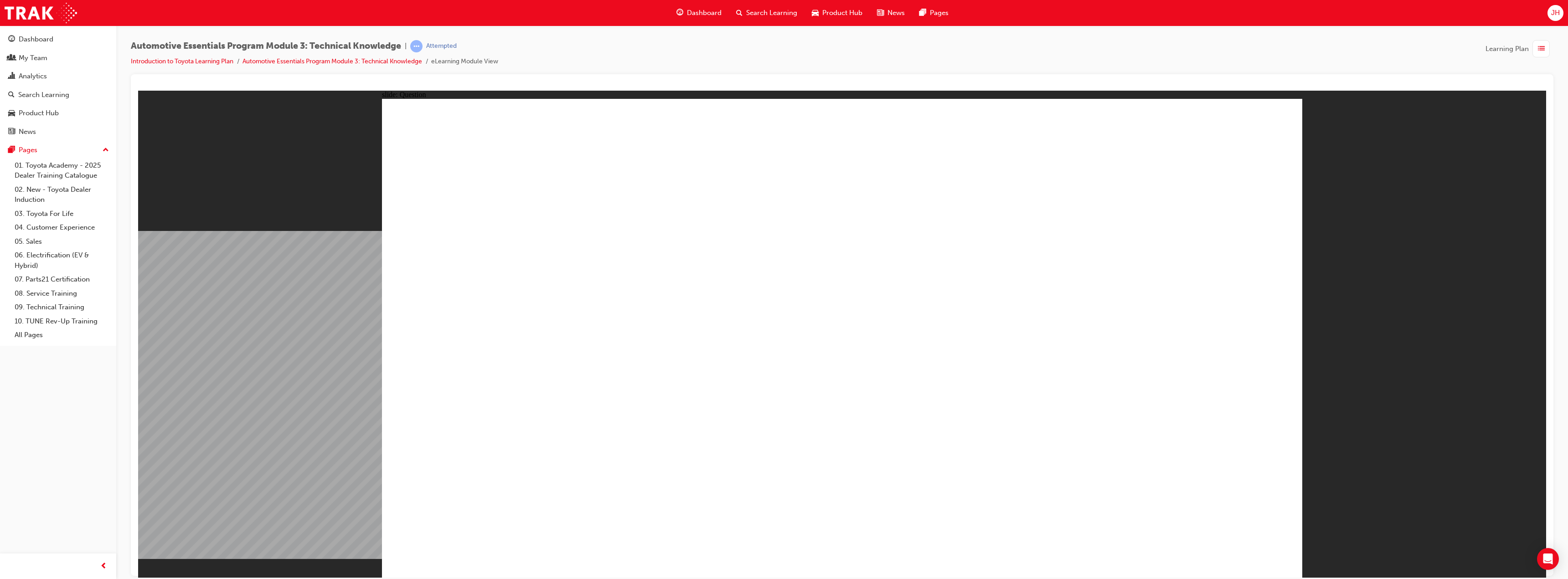
radio input "true"
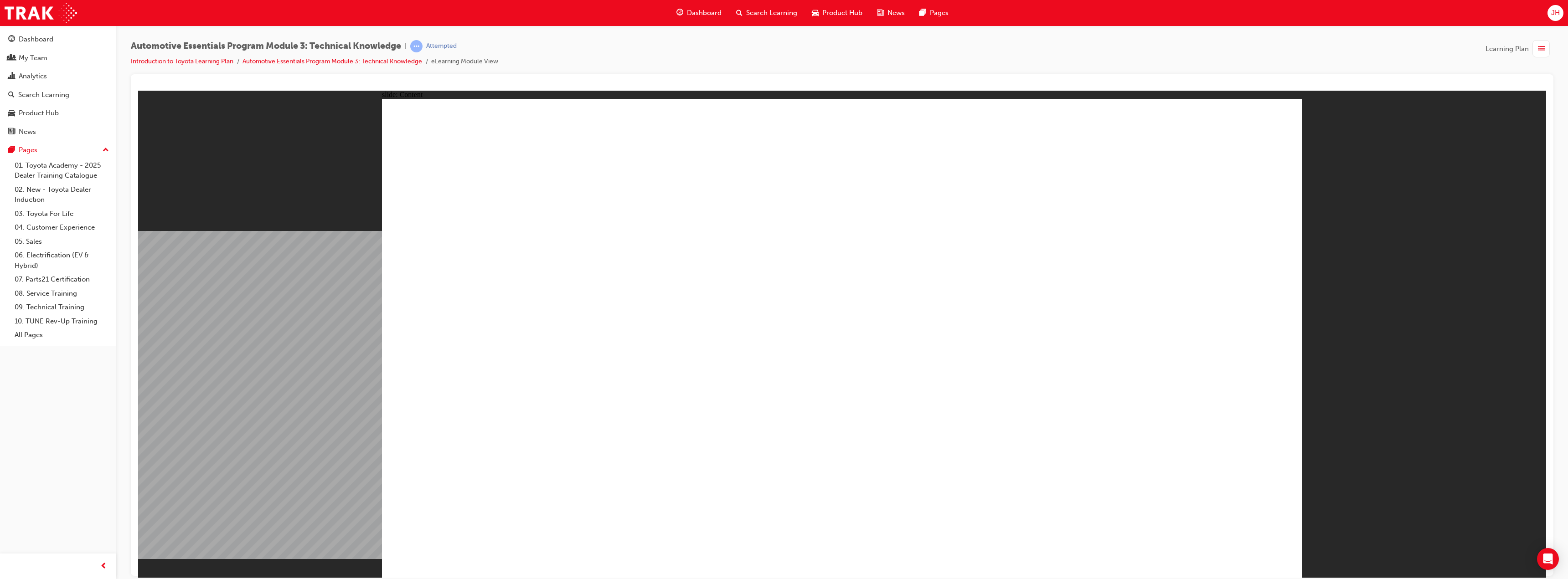
drag, startPoint x: 1227, startPoint y: 136, endPoint x: 1183, endPoint y: 171, distance: 56.2
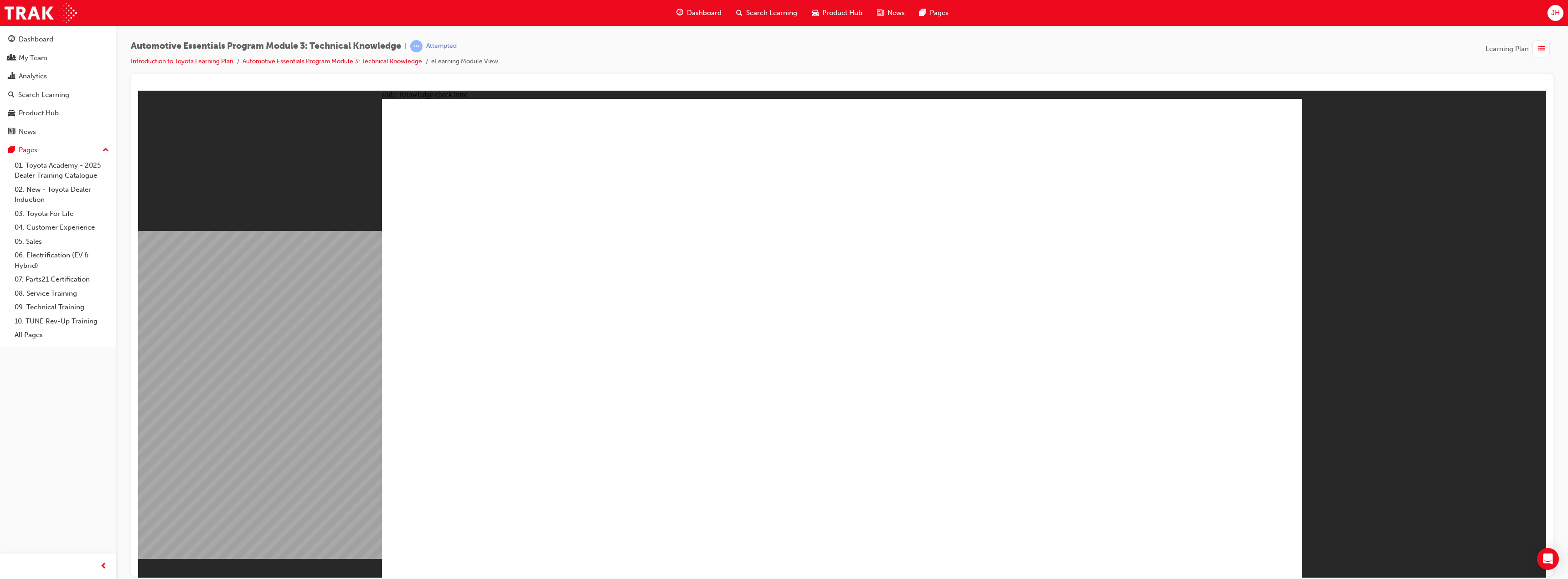
radio input "true"
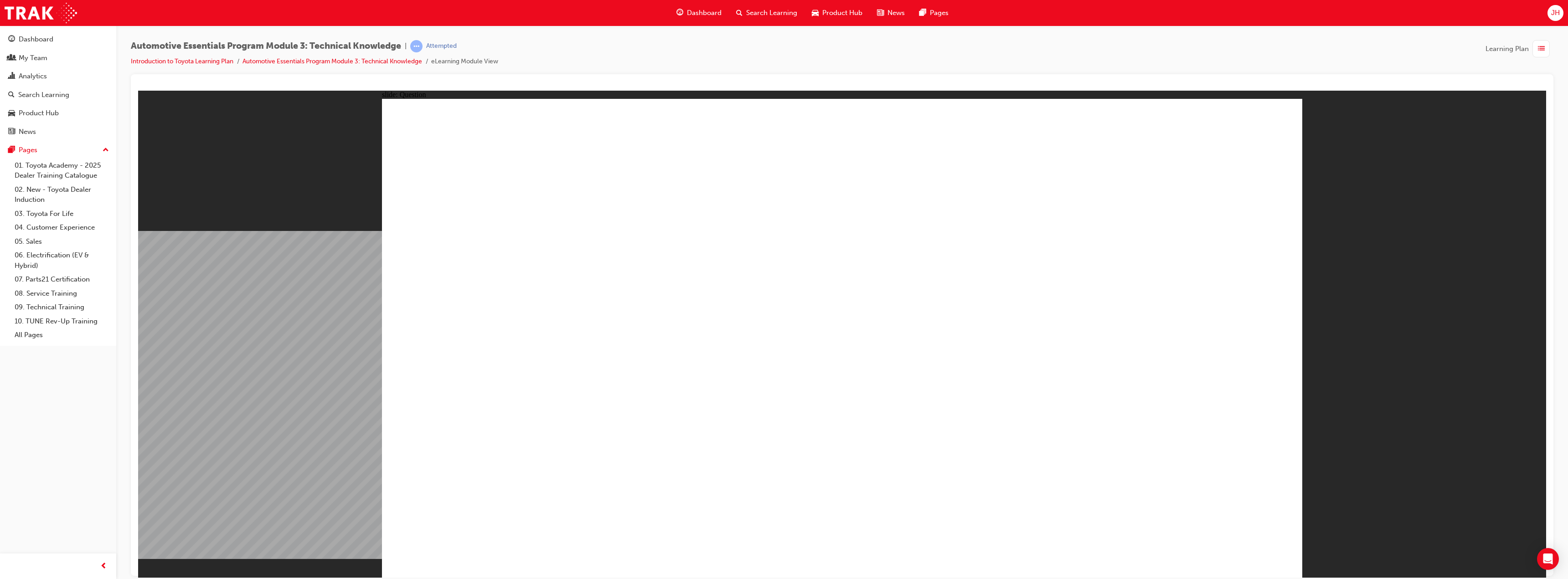
radio input "true"
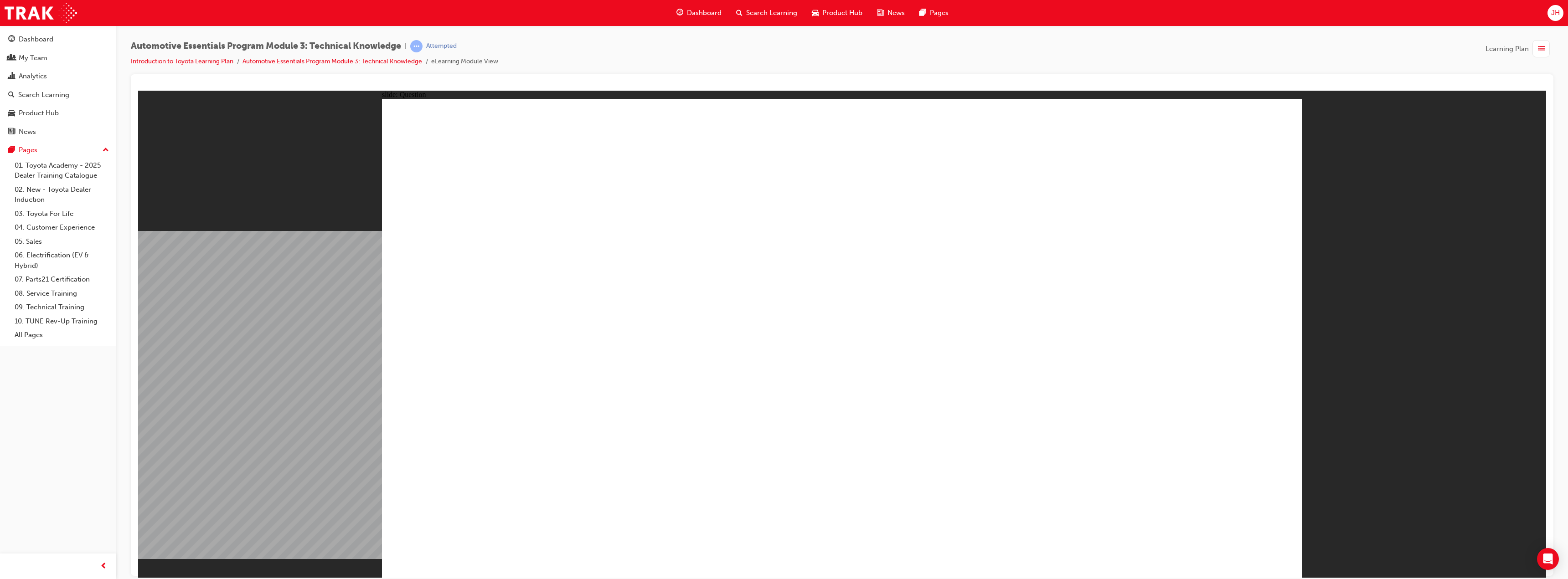
radio input "true"
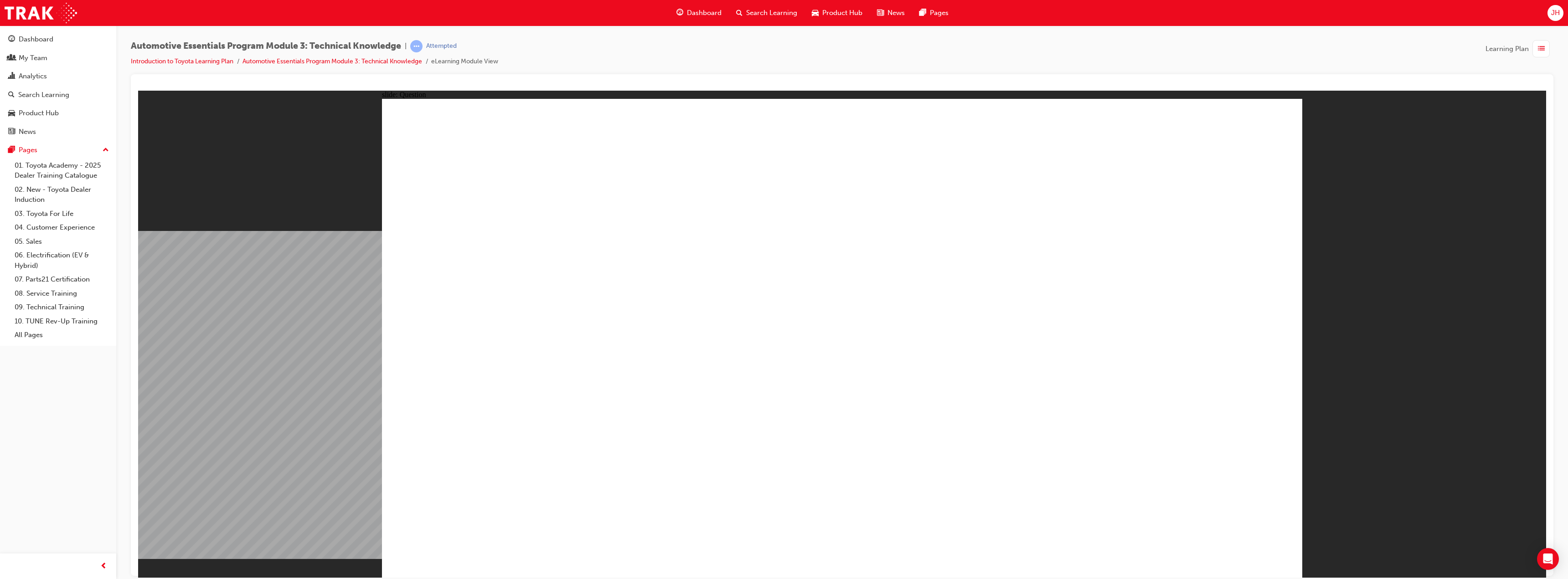
radio input "true"
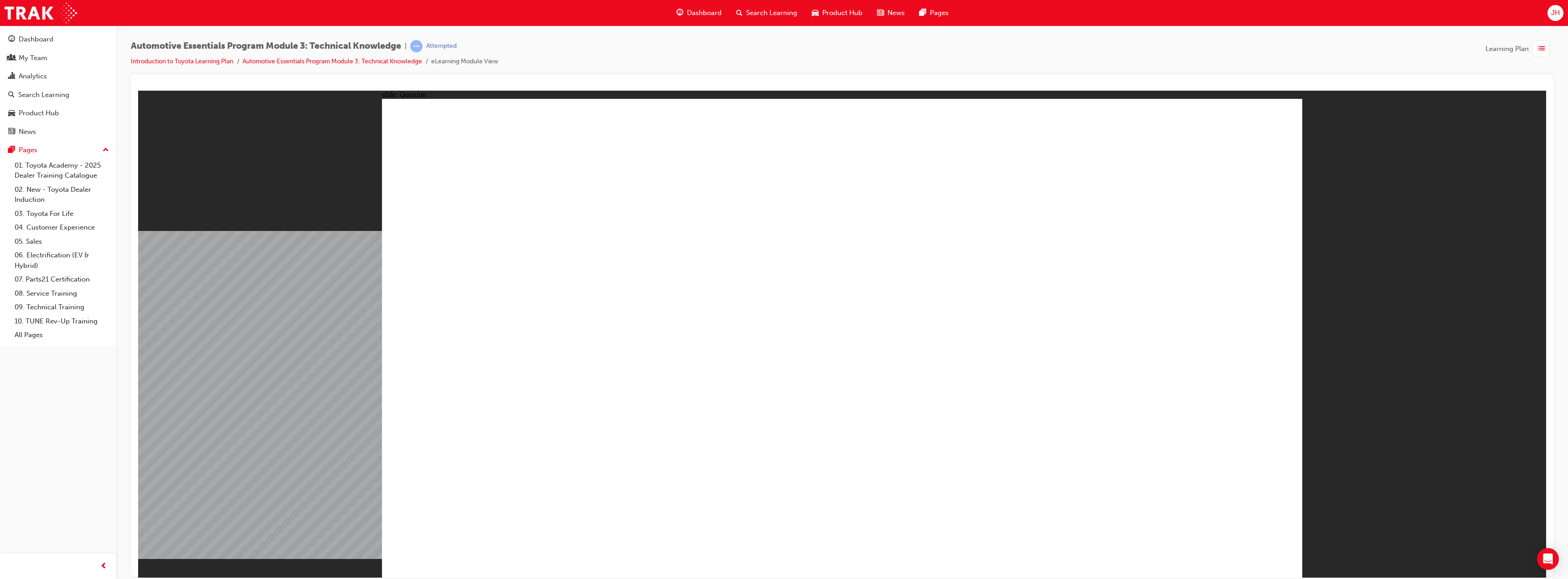
type input "8"
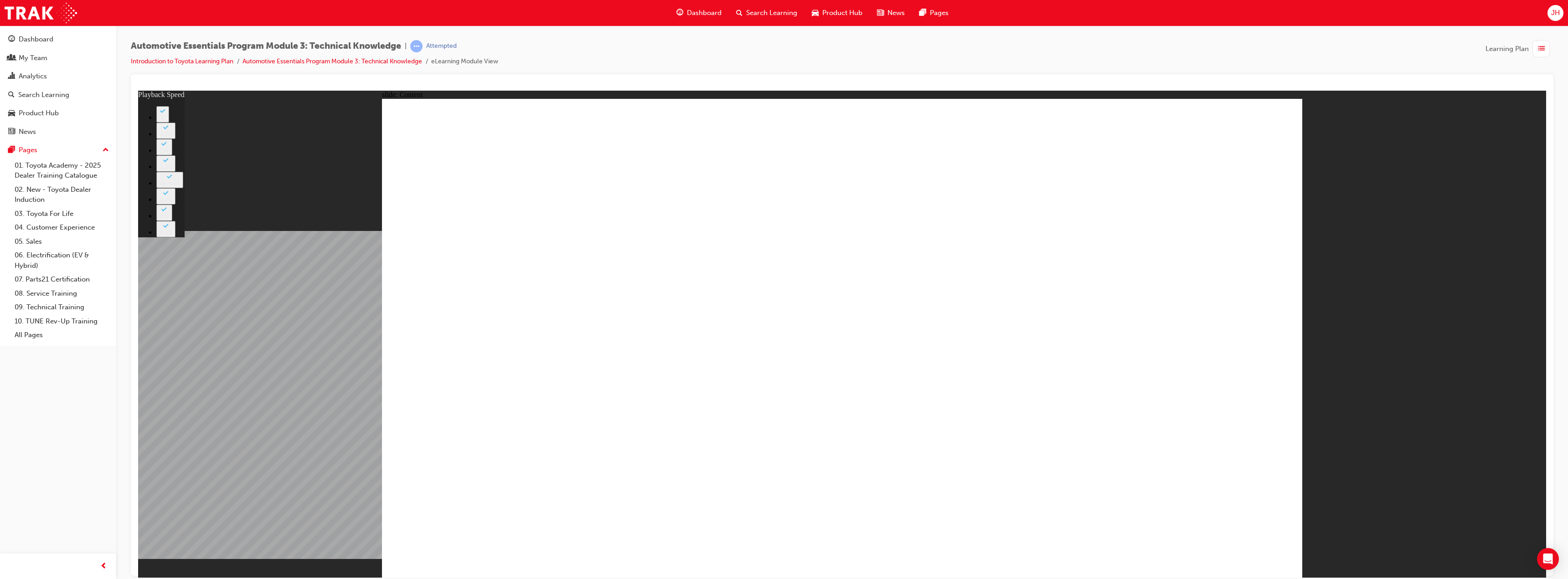
type input "4"
type input "2"
type input "4"
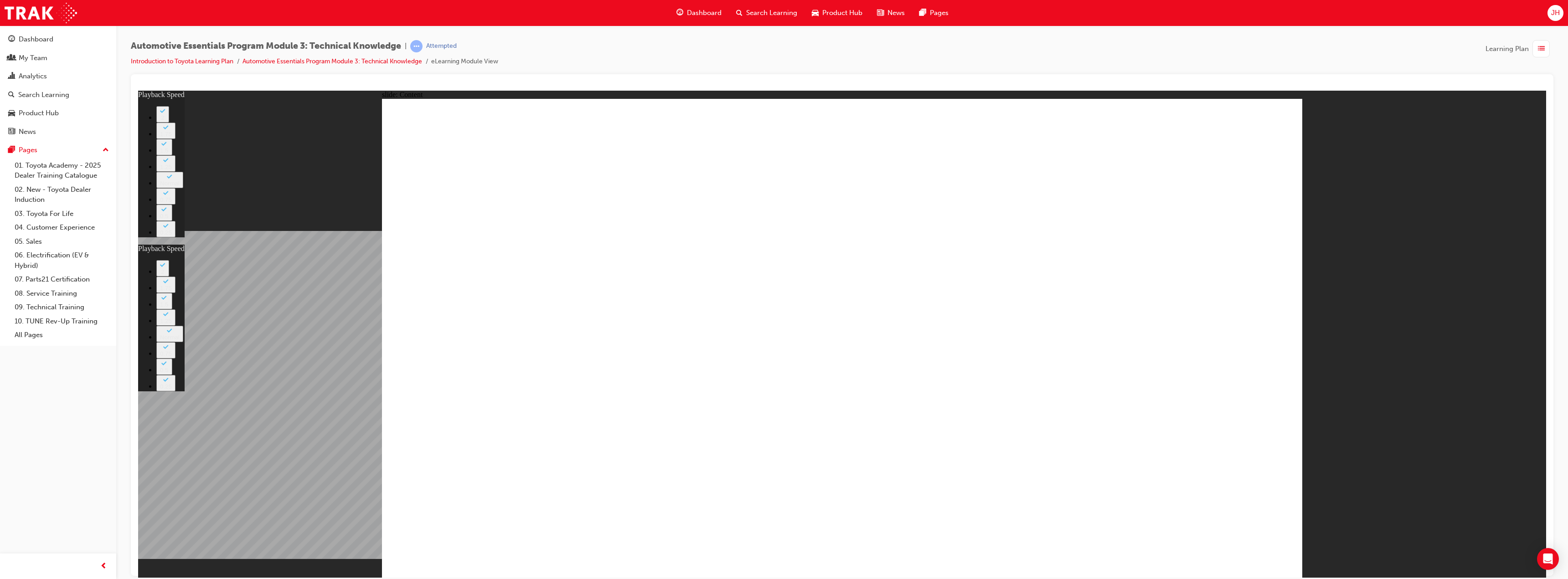
type input "2"
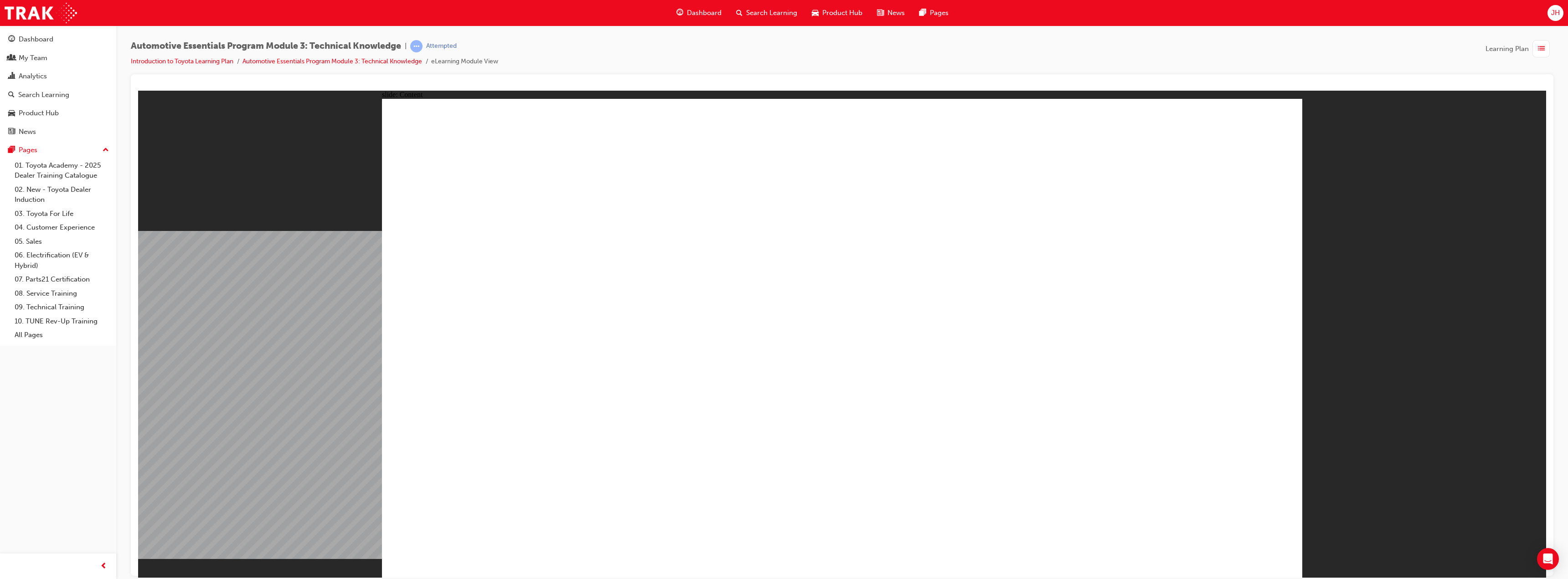
drag, startPoint x: 1143, startPoint y: 316, endPoint x: 1157, endPoint y: 299, distance: 22.0
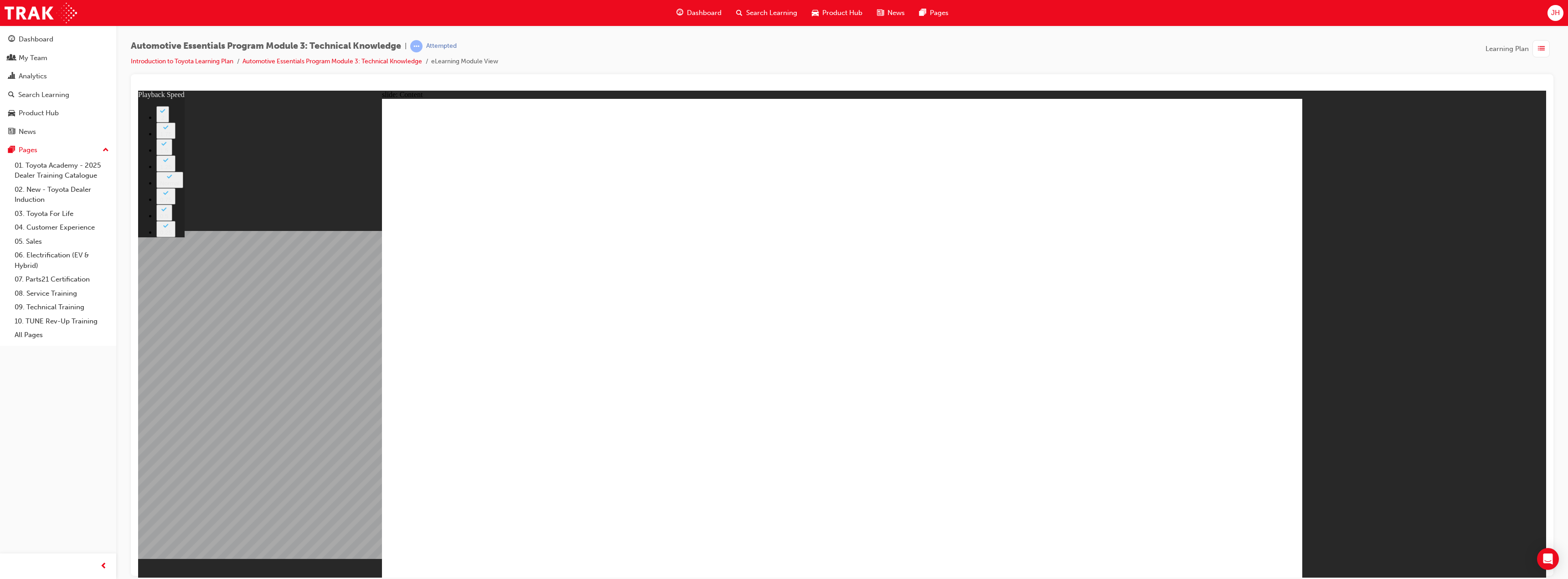
type input "16"
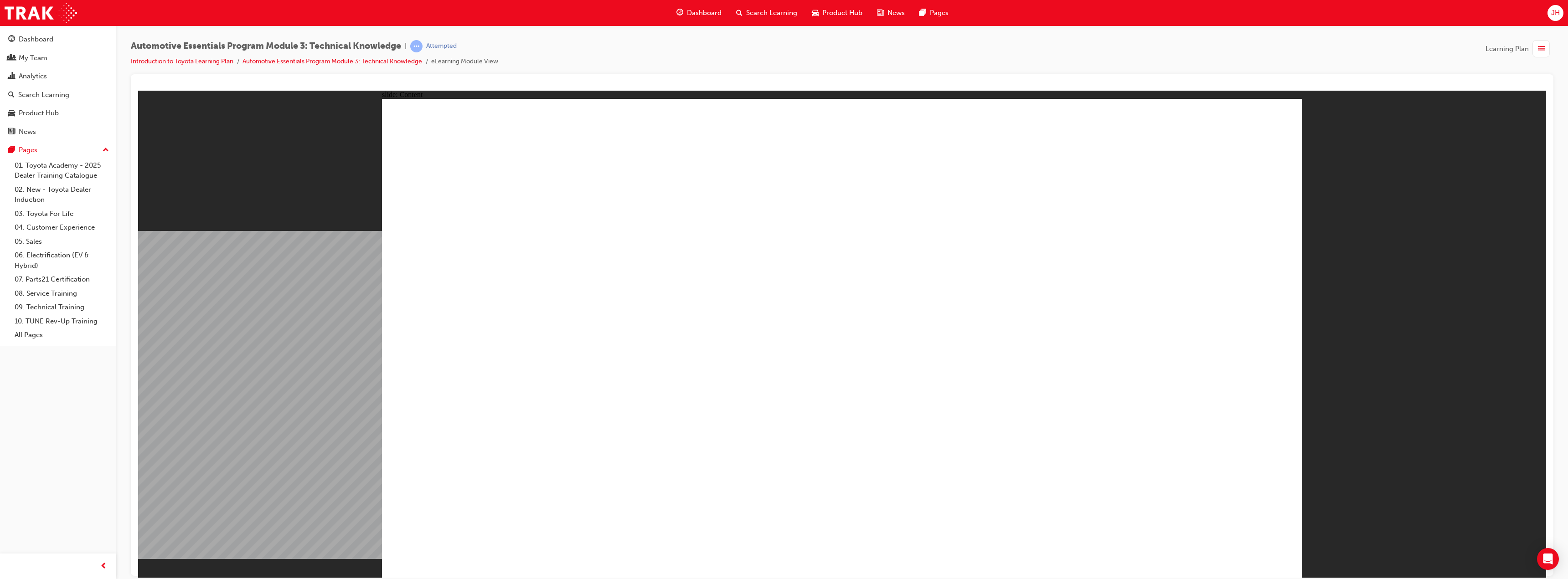
click at [29, 39] on div "Dashboard" at bounding box center [36, 39] width 35 height 11
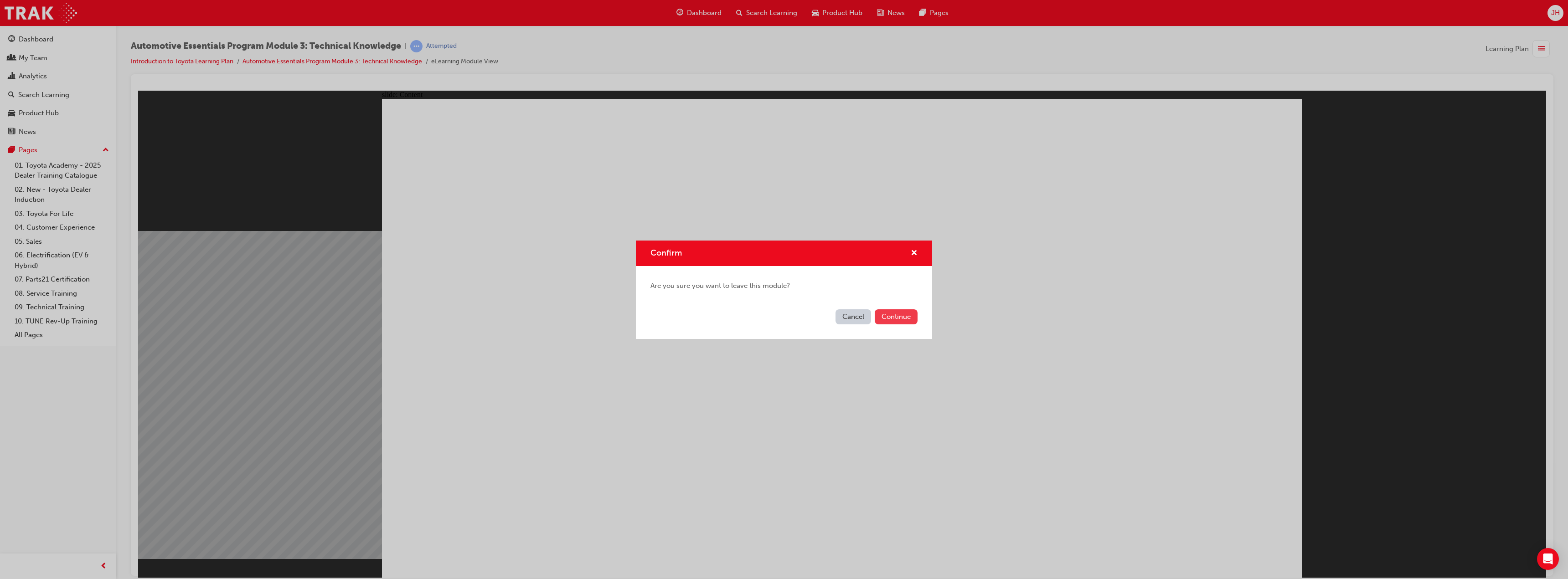
click at [890, 314] on button "Continue" at bounding box center [896, 317] width 43 height 15
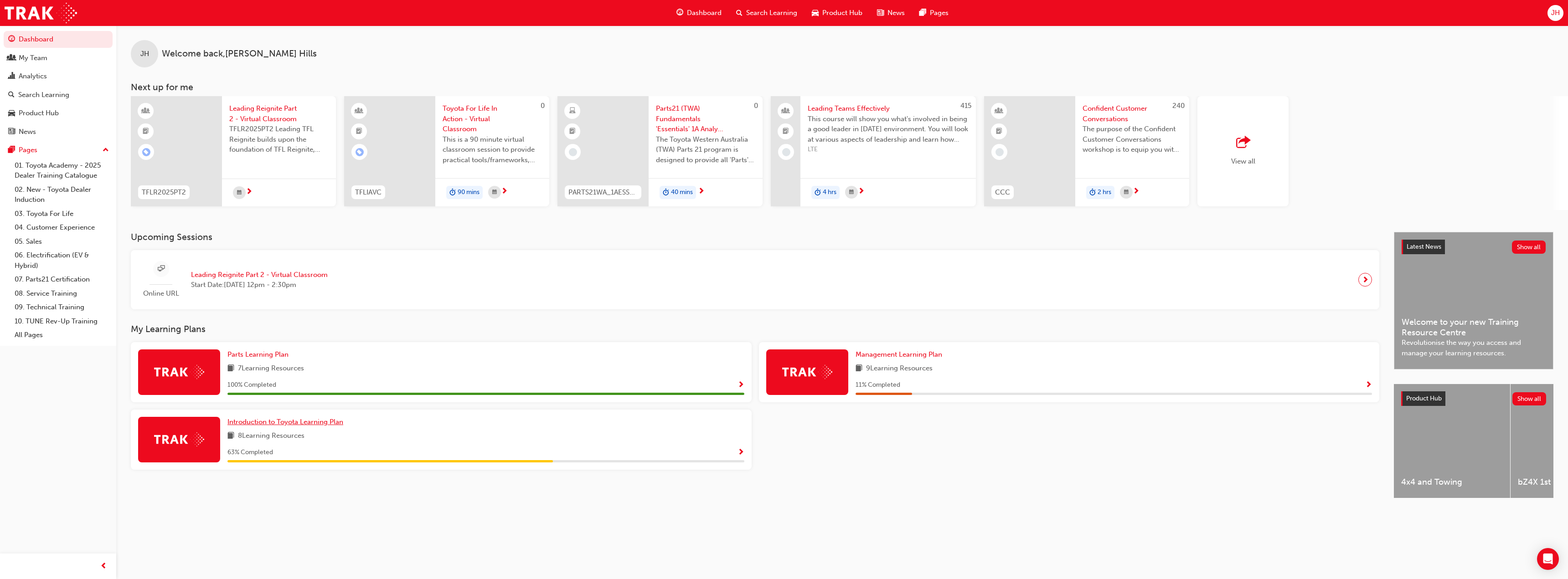
click at [253, 421] on span "Introduction to Toyota Learning Plan" at bounding box center [285, 422] width 116 height 8
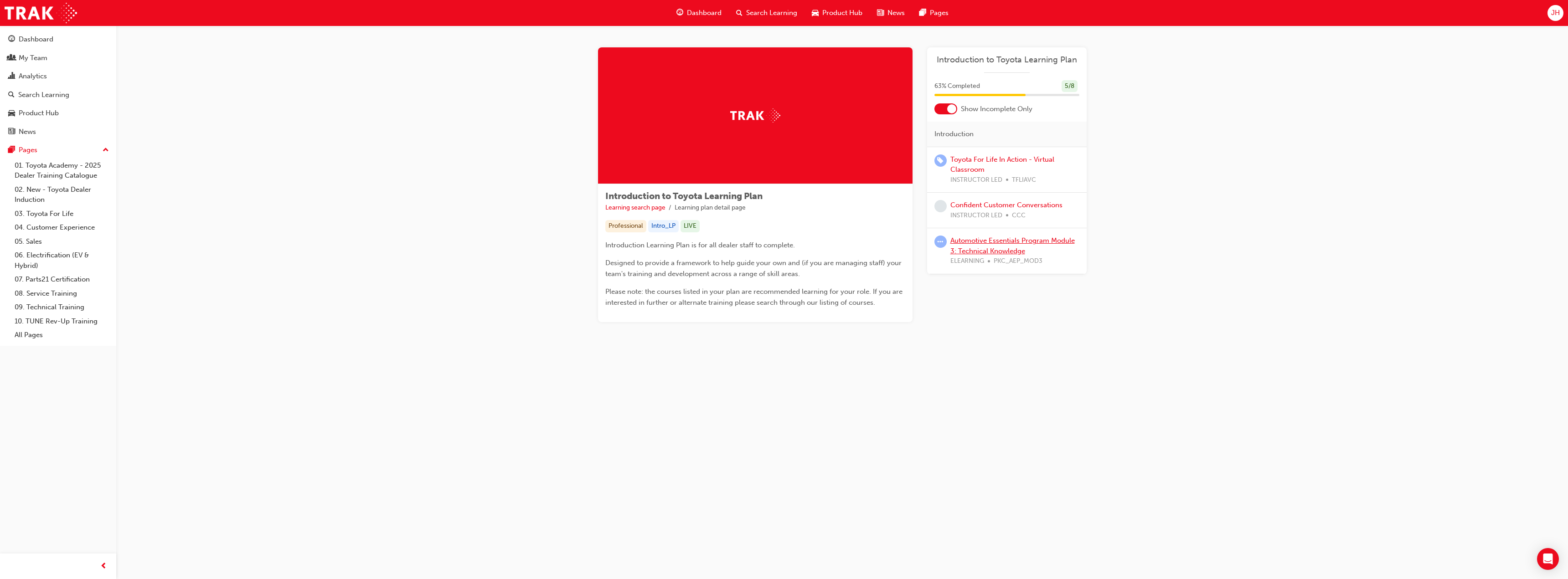
click at [969, 251] on link "Automotive Essentials Program Module 3: Technical Knowledge" at bounding box center [1013, 246] width 124 height 19
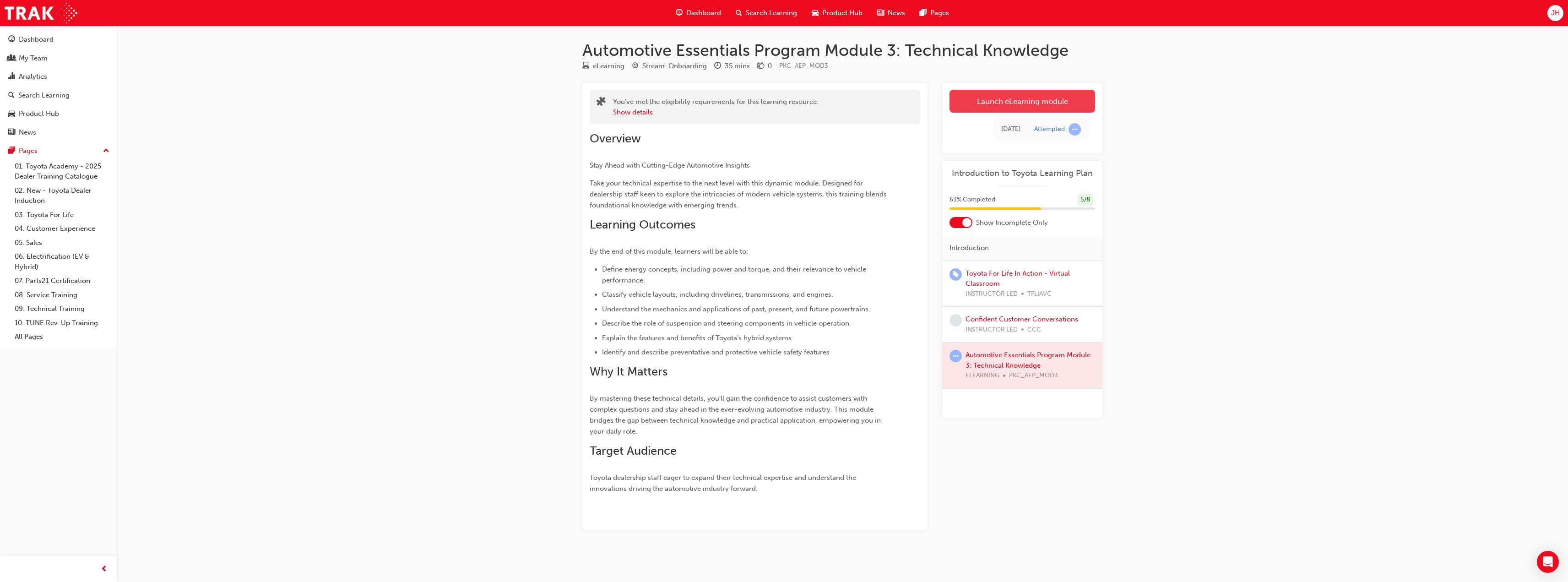
click at [1020, 105] on link "Launch eLearning module" at bounding box center [1022, 101] width 146 height 23
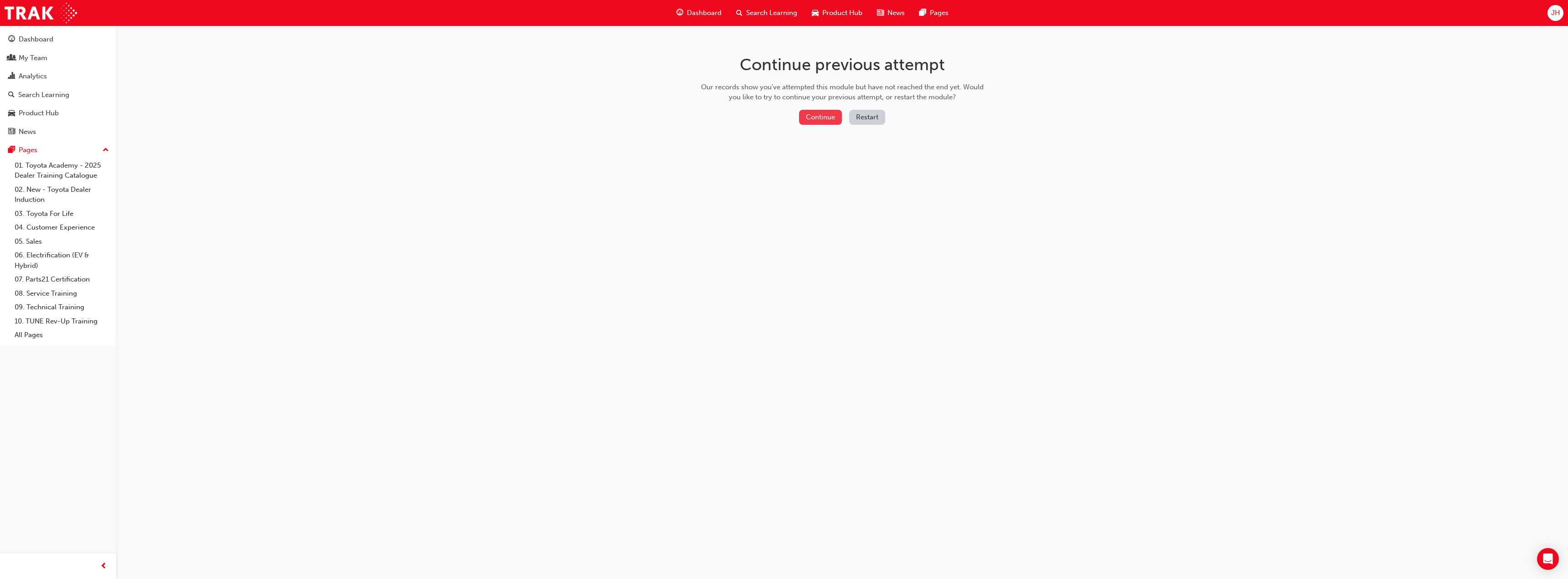
click at [826, 119] on button "Continue" at bounding box center [821, 117] width 43 height 15
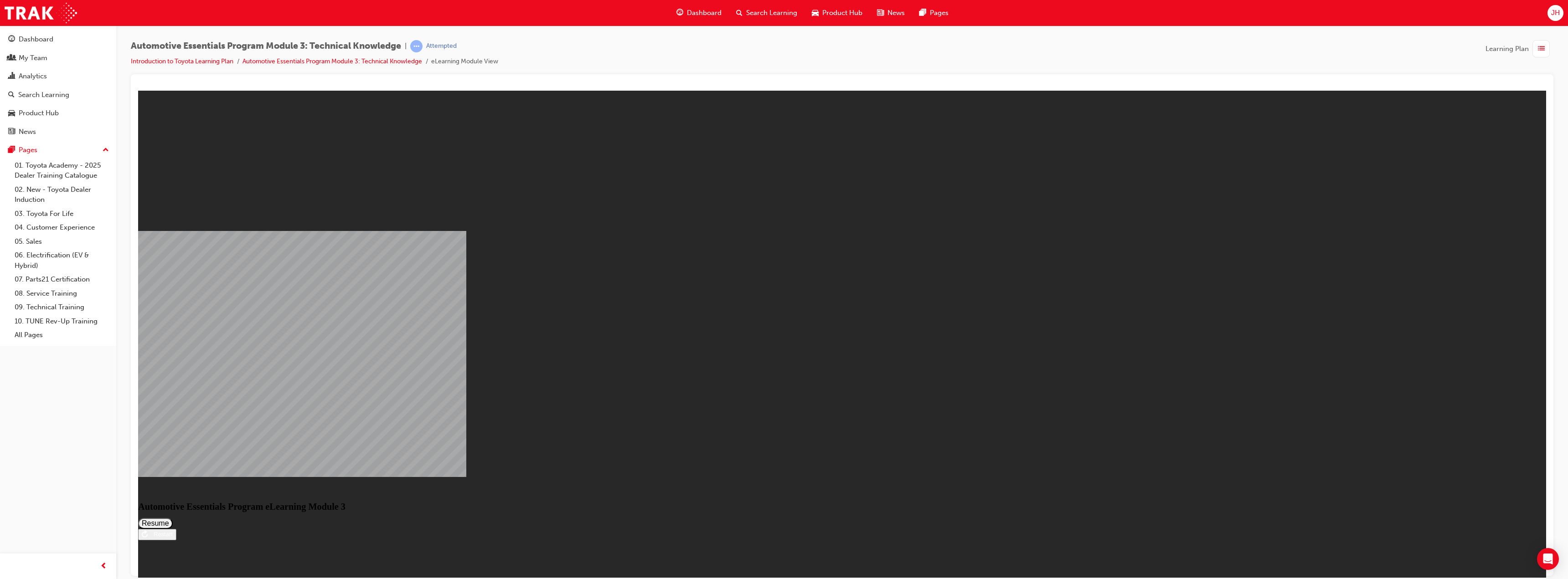
click at [173, 518] on button "Resume" at bounding box center [155, 523] width 35 height 11
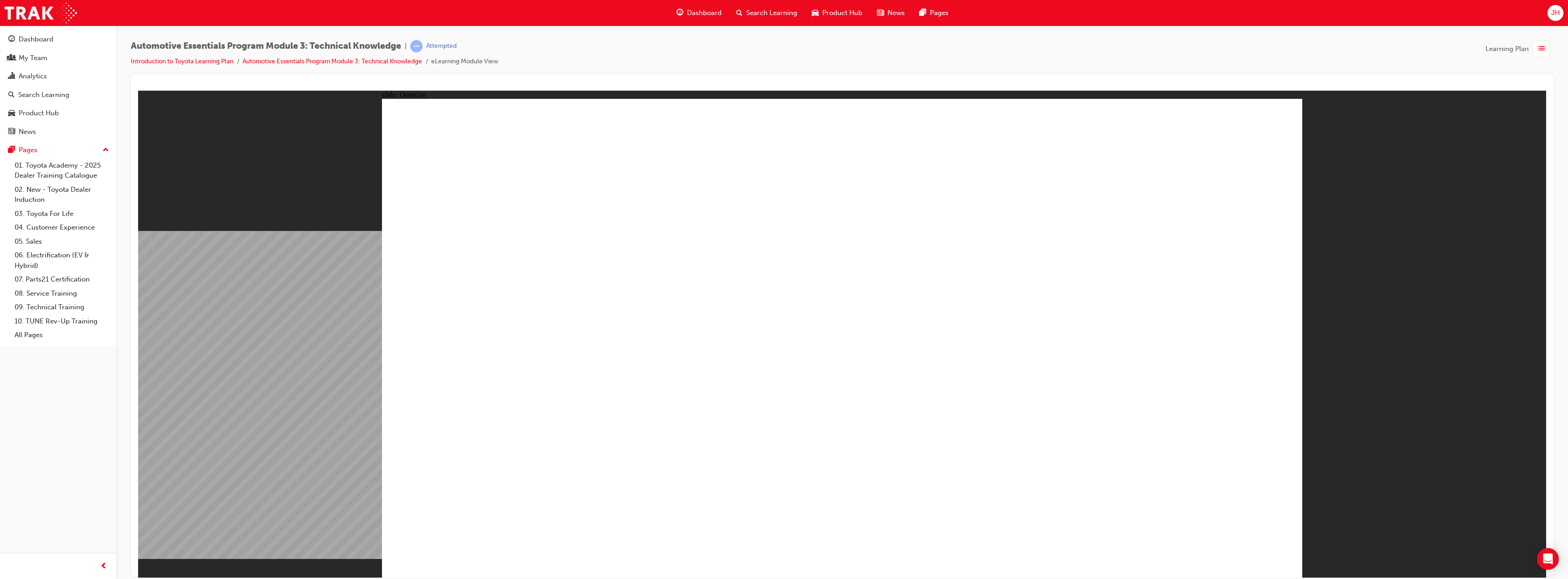
radio input "true"
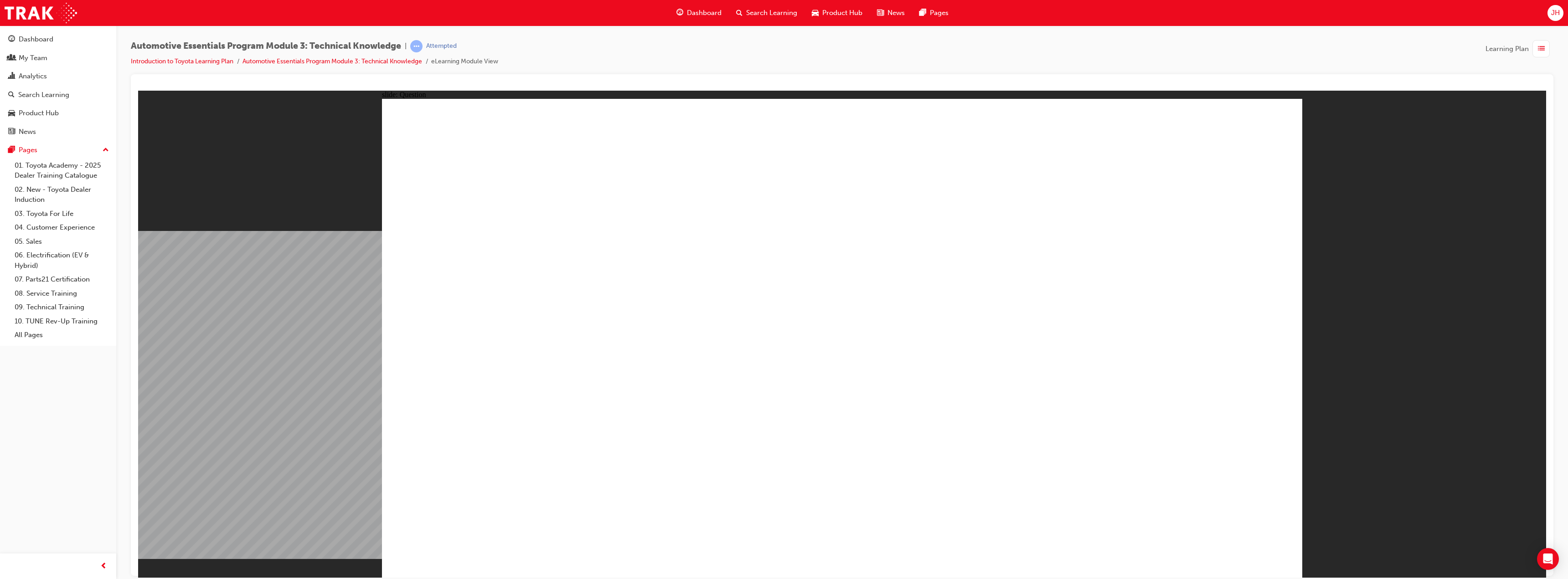
radio input "true"
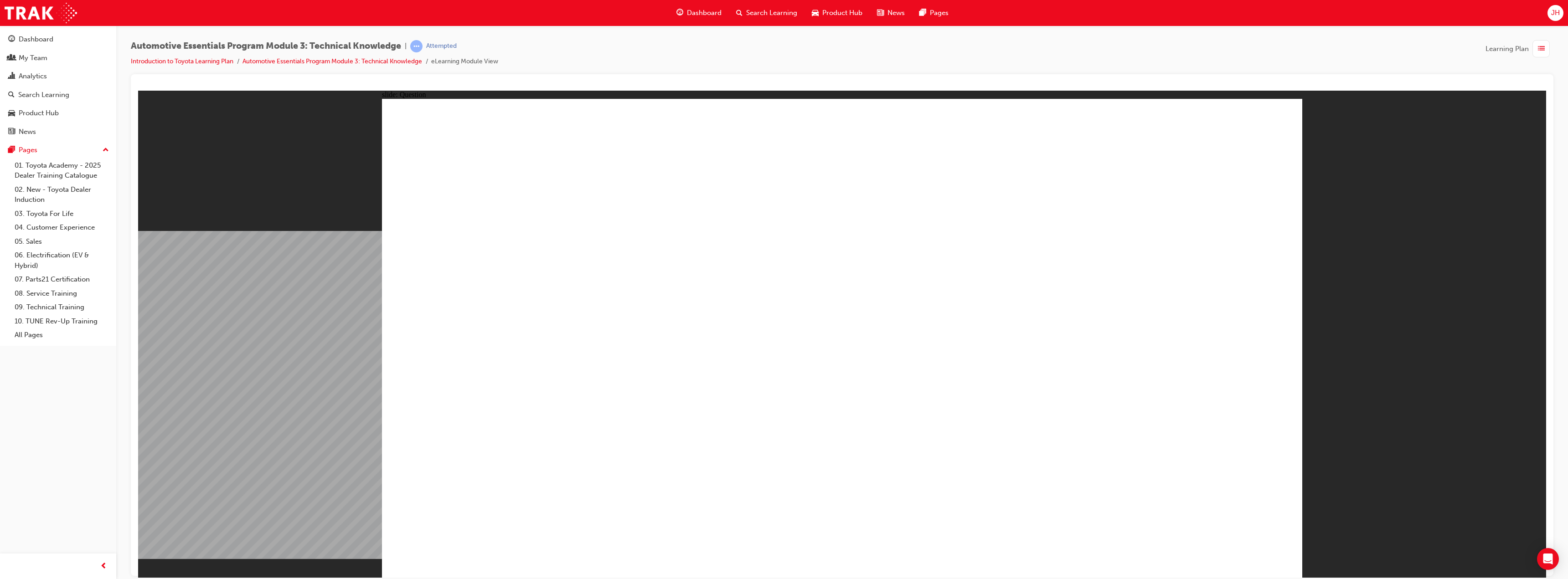
radio input "true"
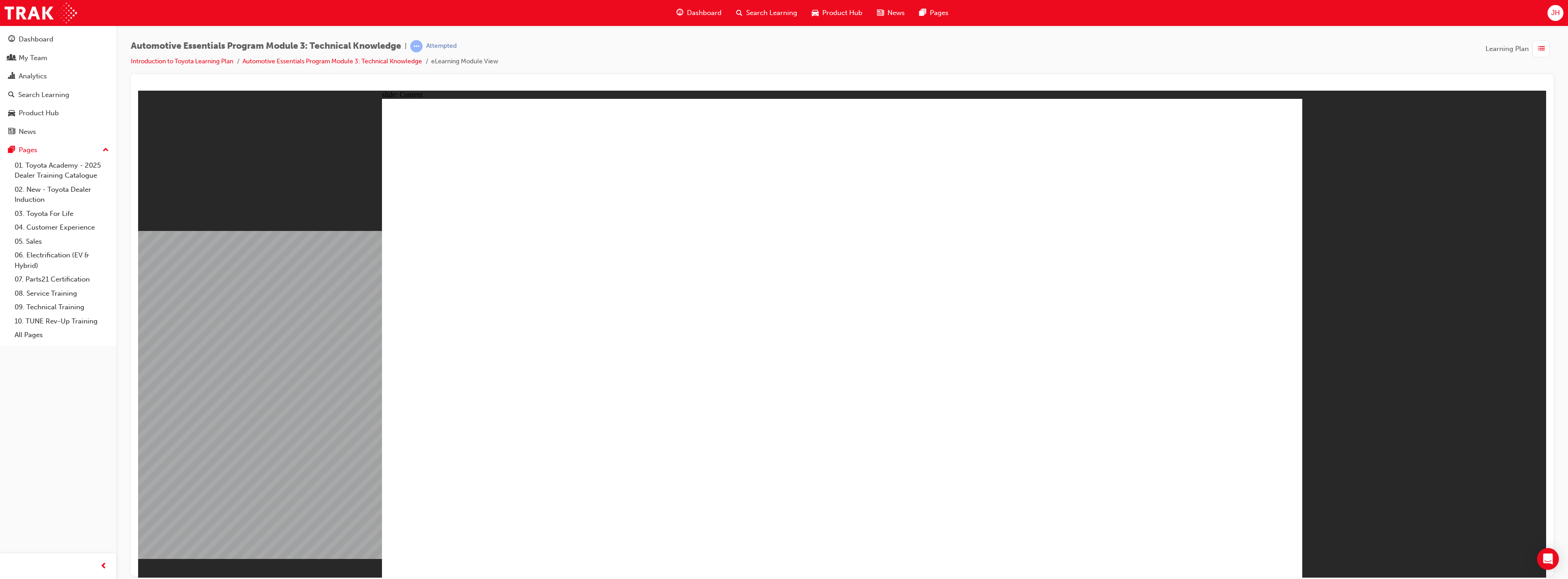
drag, startPoint x: 1244, startPoint y: 139, endPoint x: 1254, endPoint y: 136, distance: 10.4
drag, startPoint x: 752, startPoint y: 534, endPoint x: 1013, endPoint y: 540, distance: 261.1
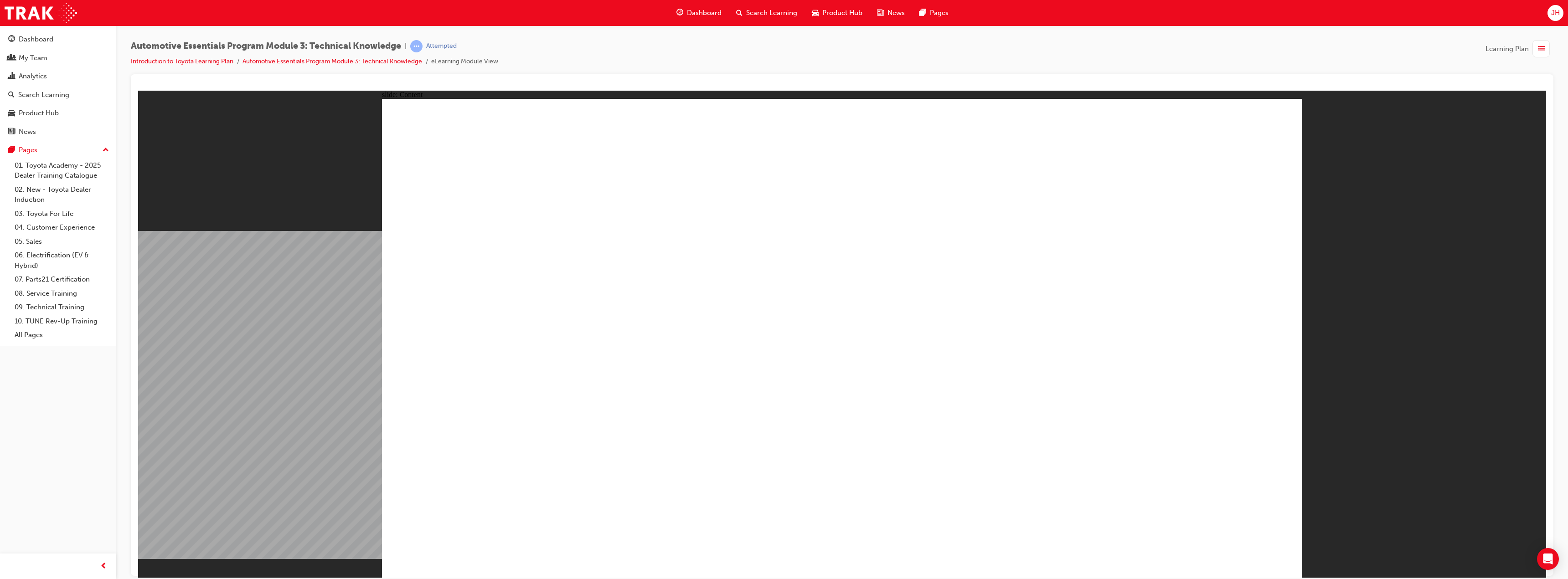
drag, startPoint x: 996, startPoint y: 444, endPoint x: 1049, endPoint y: 452, distance: 53.6
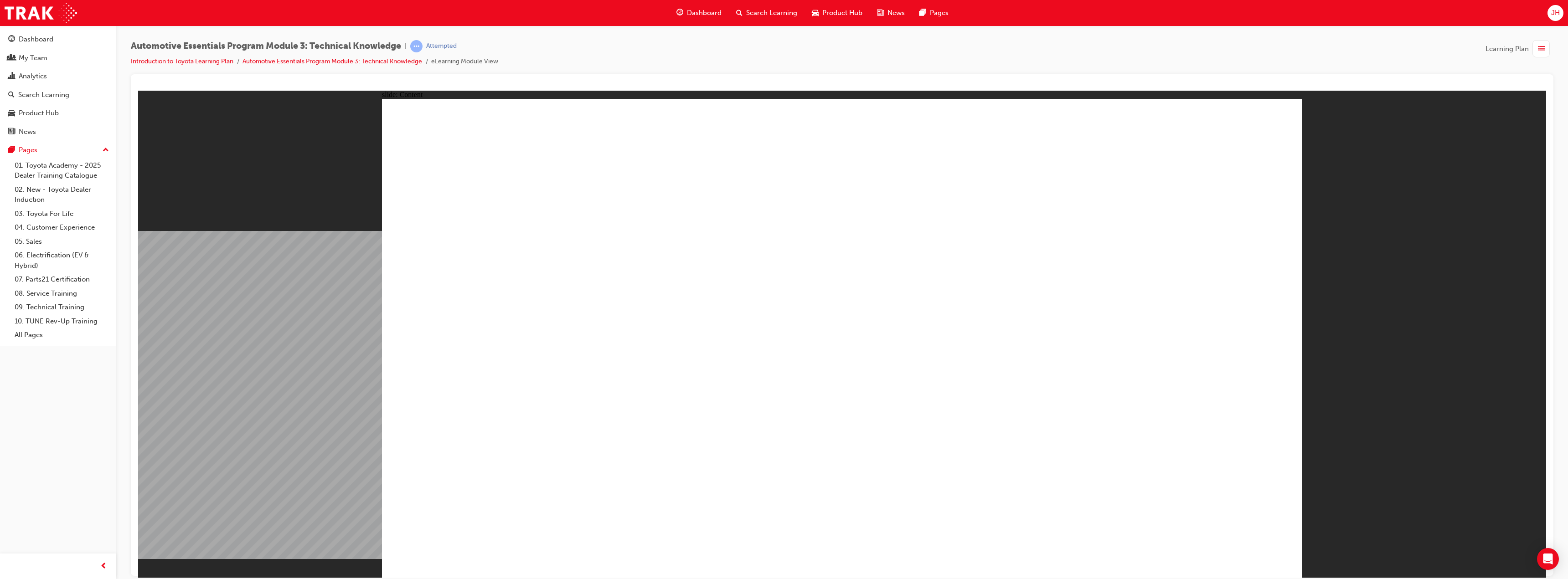
radio input "true"
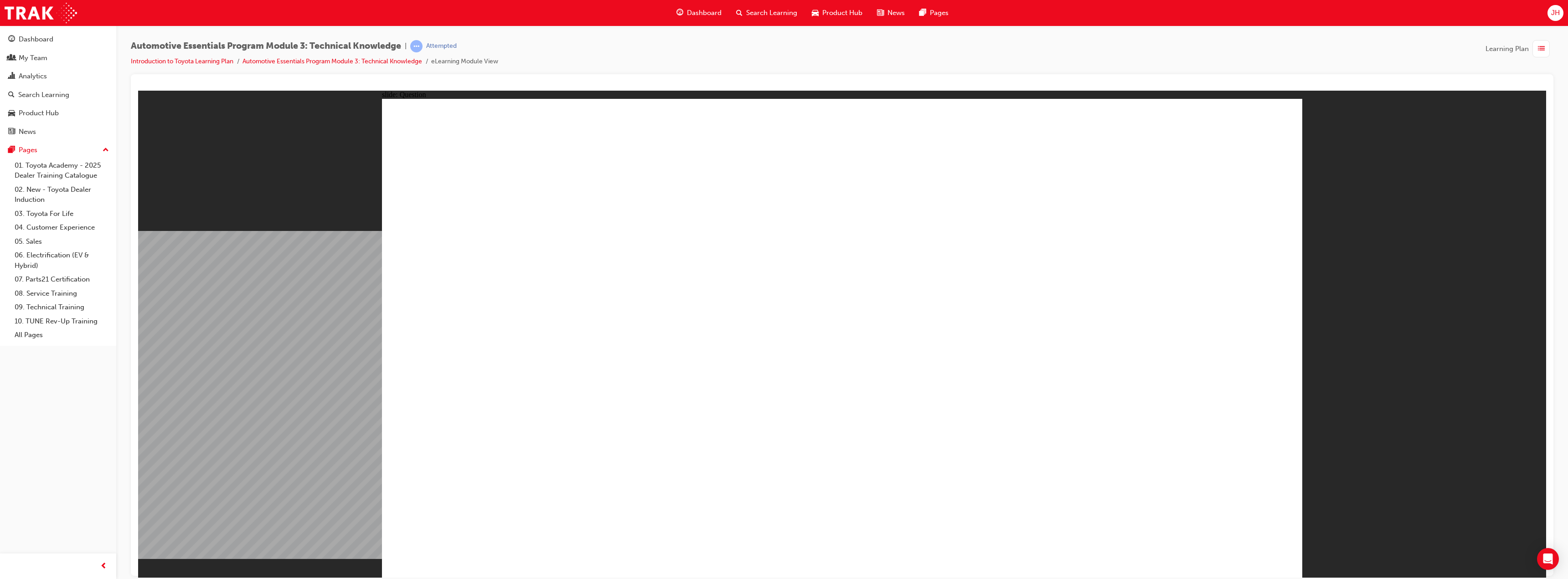
radio input "true"
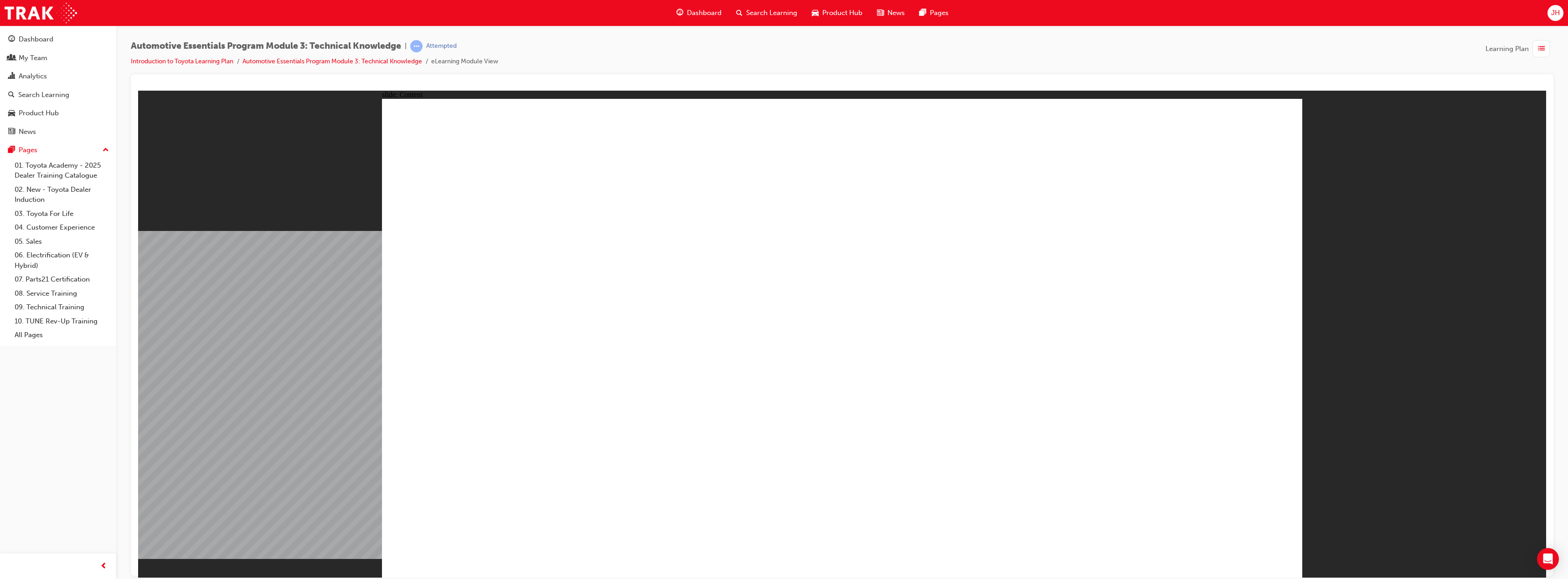
radio input "true"
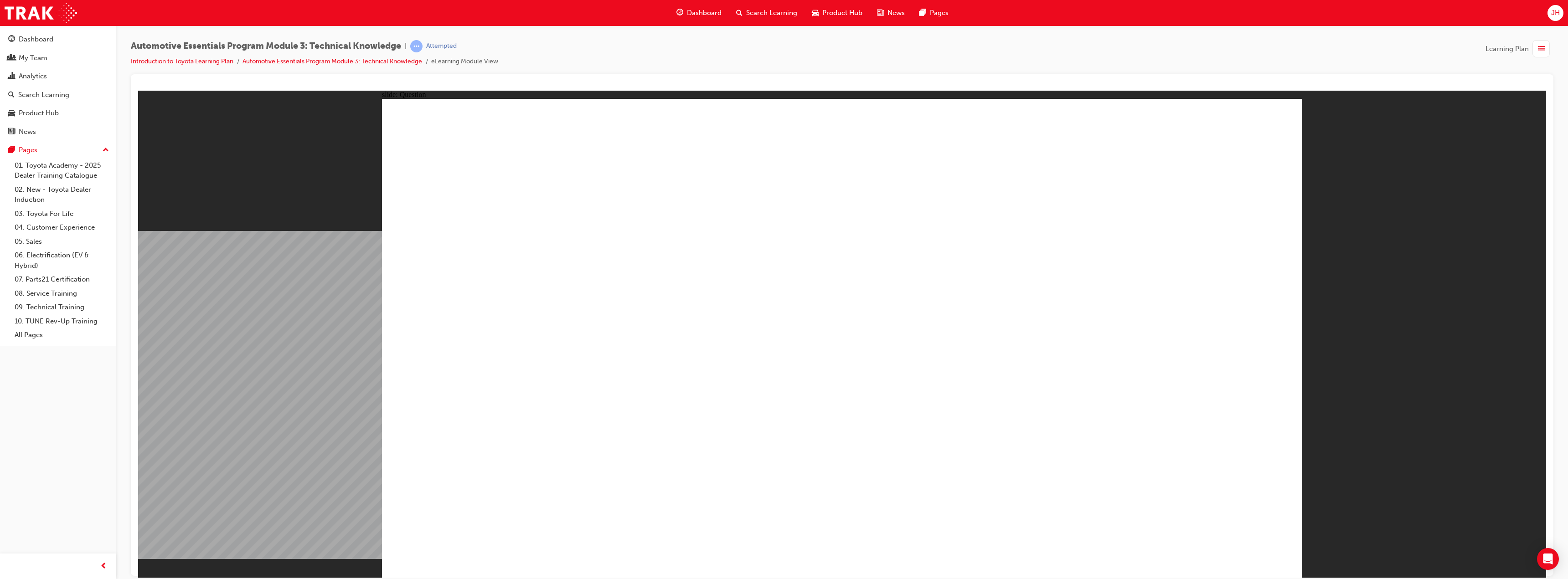
radio input "true"
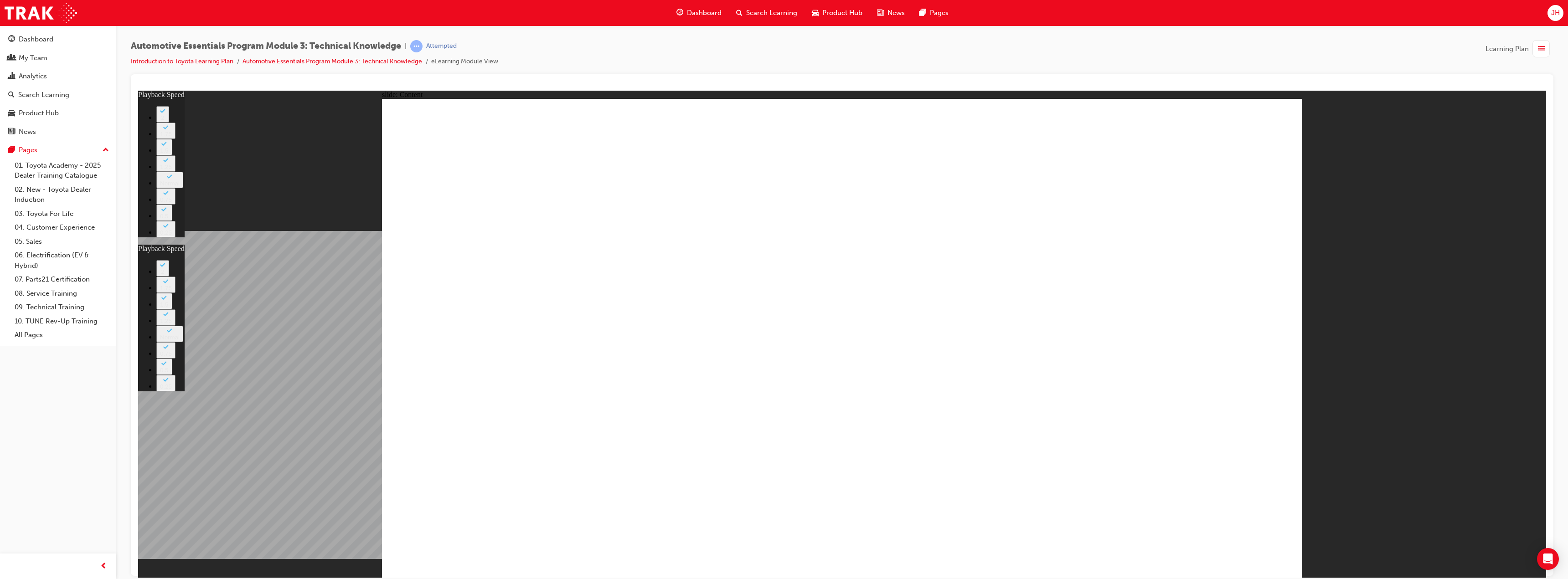
type input "6"
type input "0"
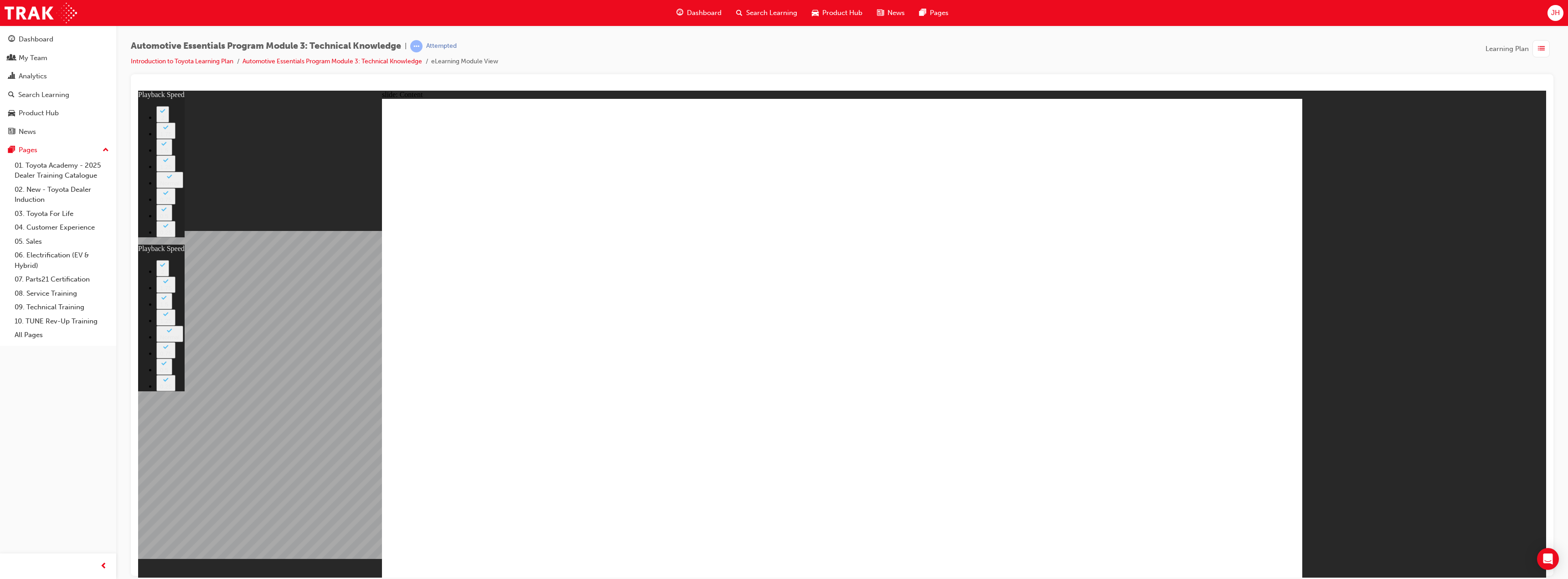
type input "0"
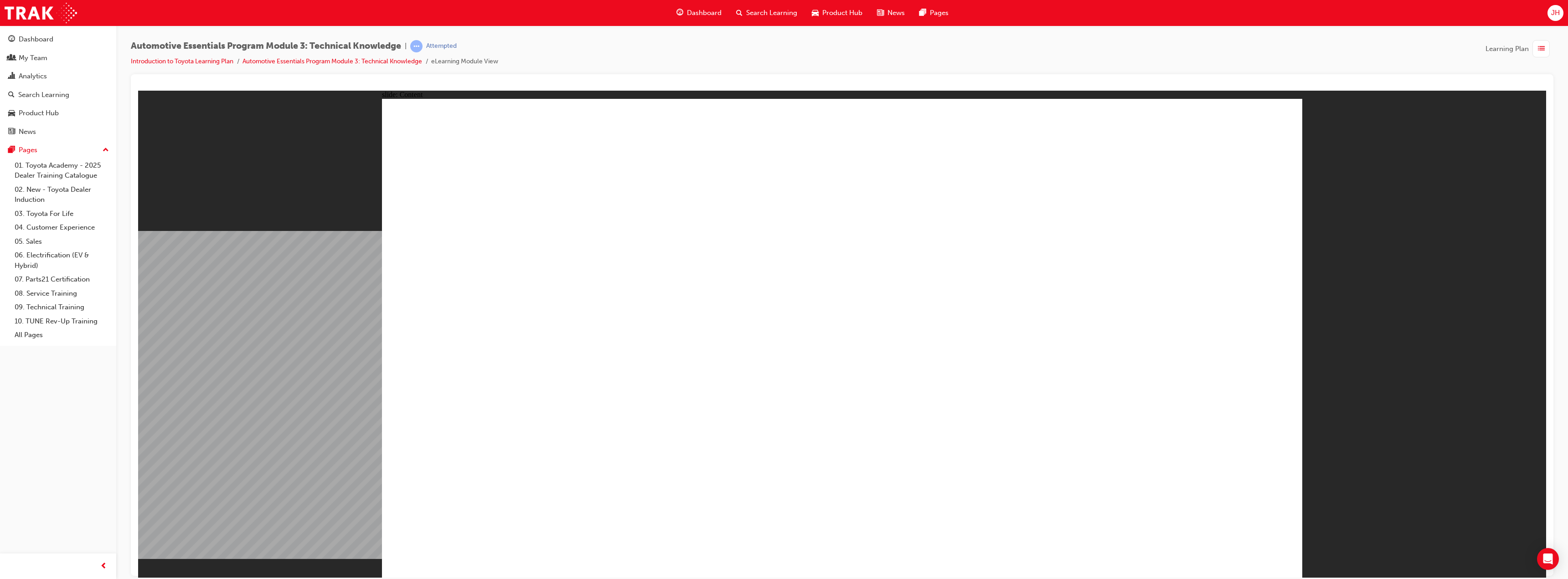
type input "0"
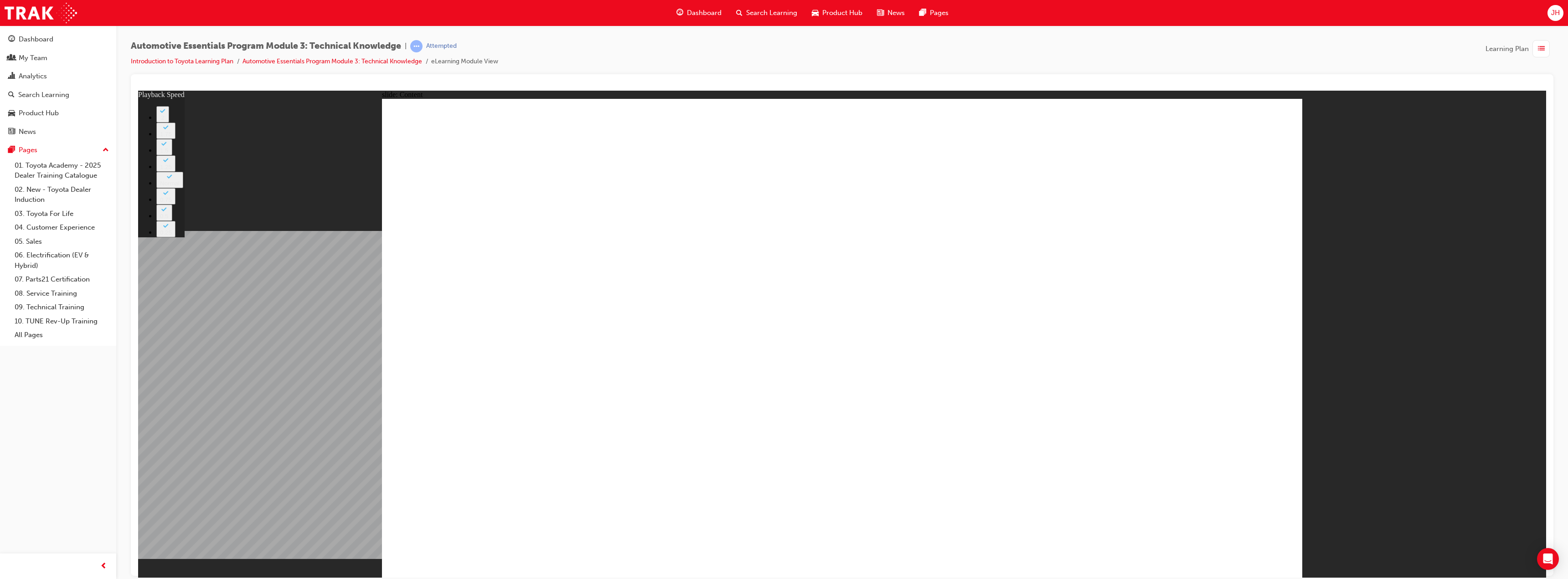
type input "7"
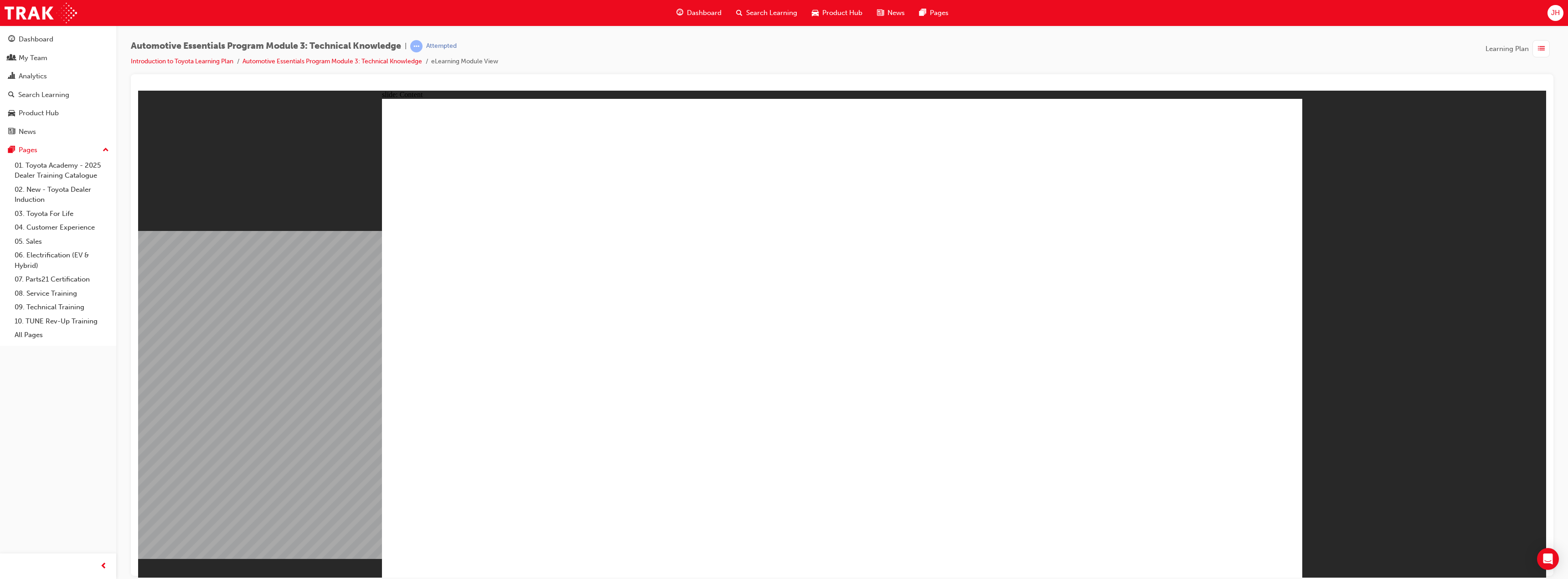
drag, startPoint x: 1226, startPoint y: 531, endPoint x: 1225, endPoint y: 547, distance: 16.0
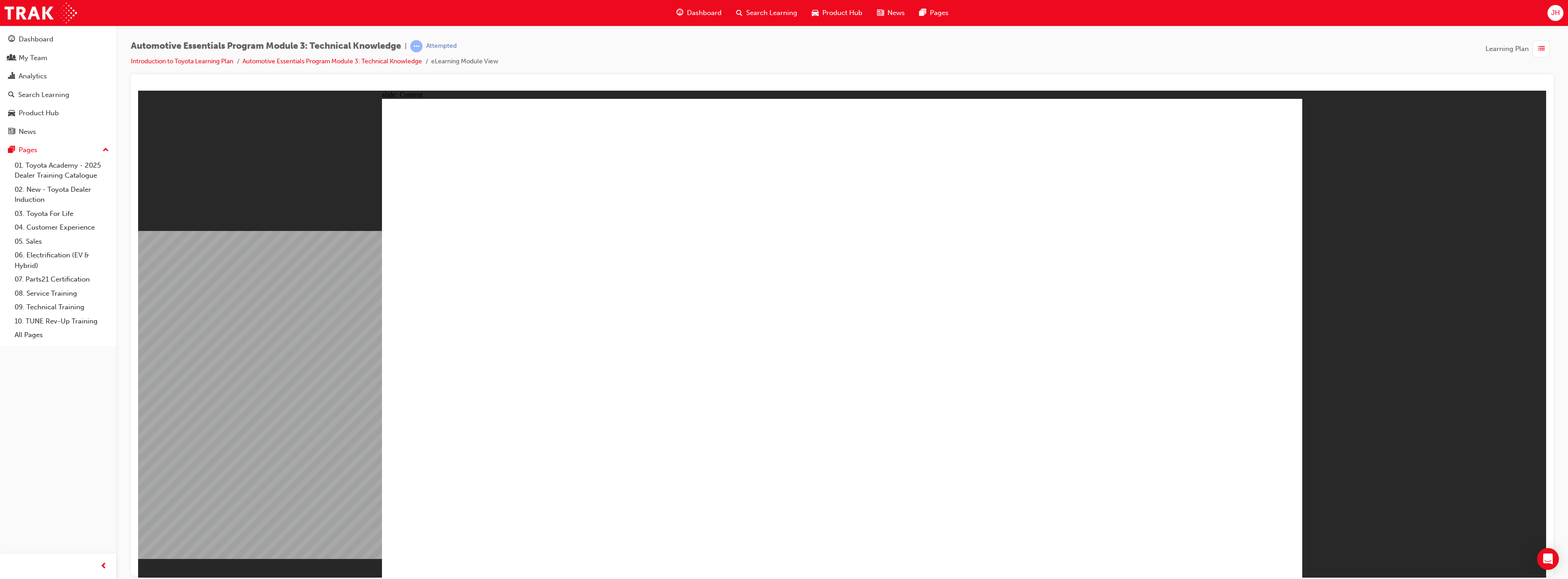
drag, startPoint x: 1216, startPoint y: 537, endPoint x: 1219, endPoint y: 545, distance: 8.5
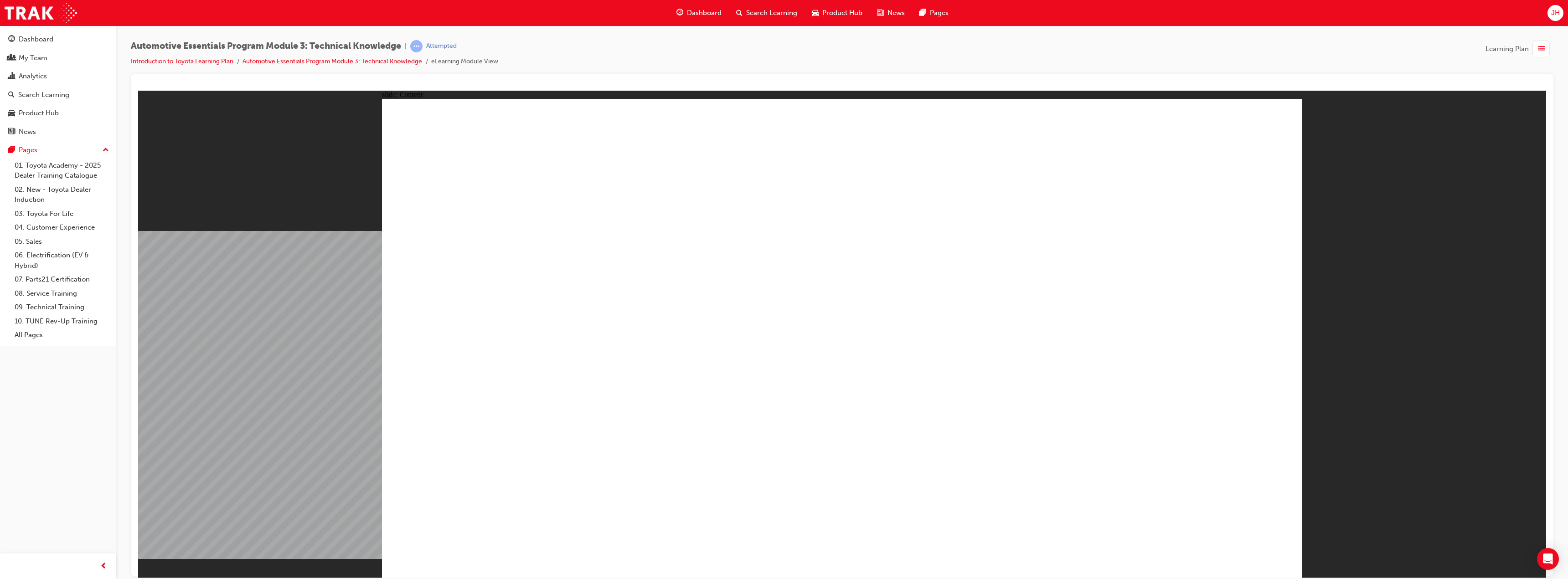
radio input "true"
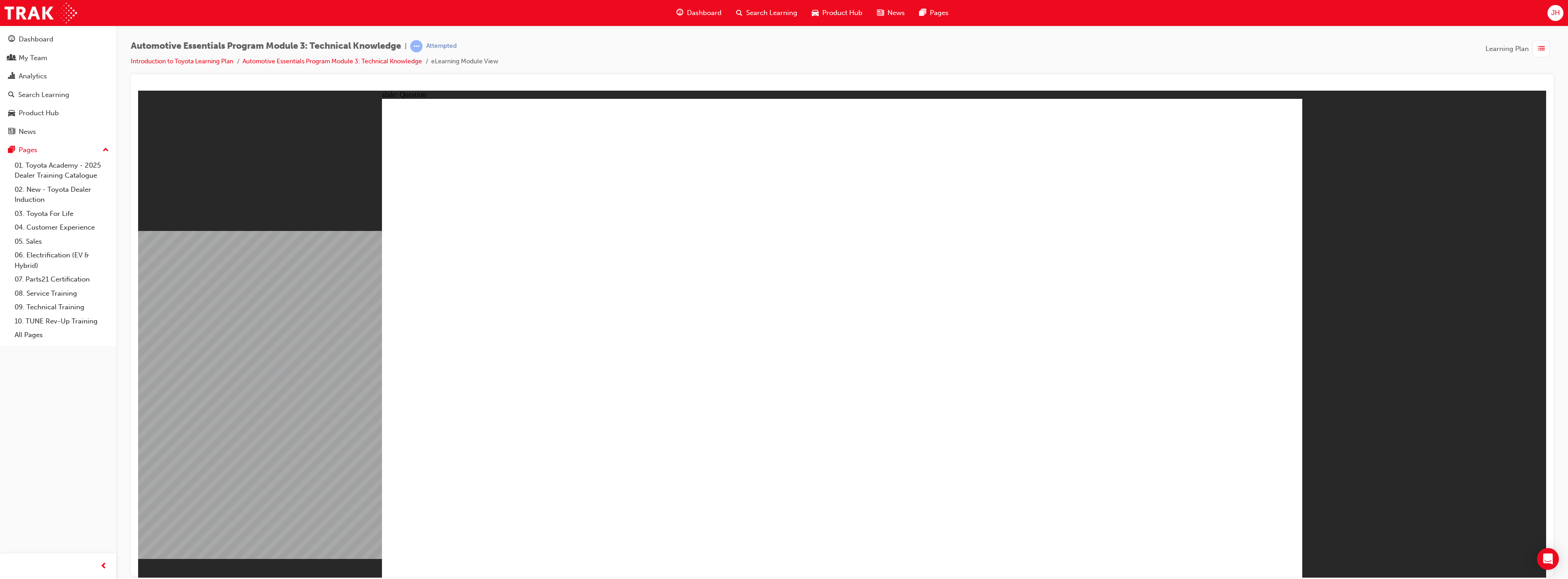
radio input "true"
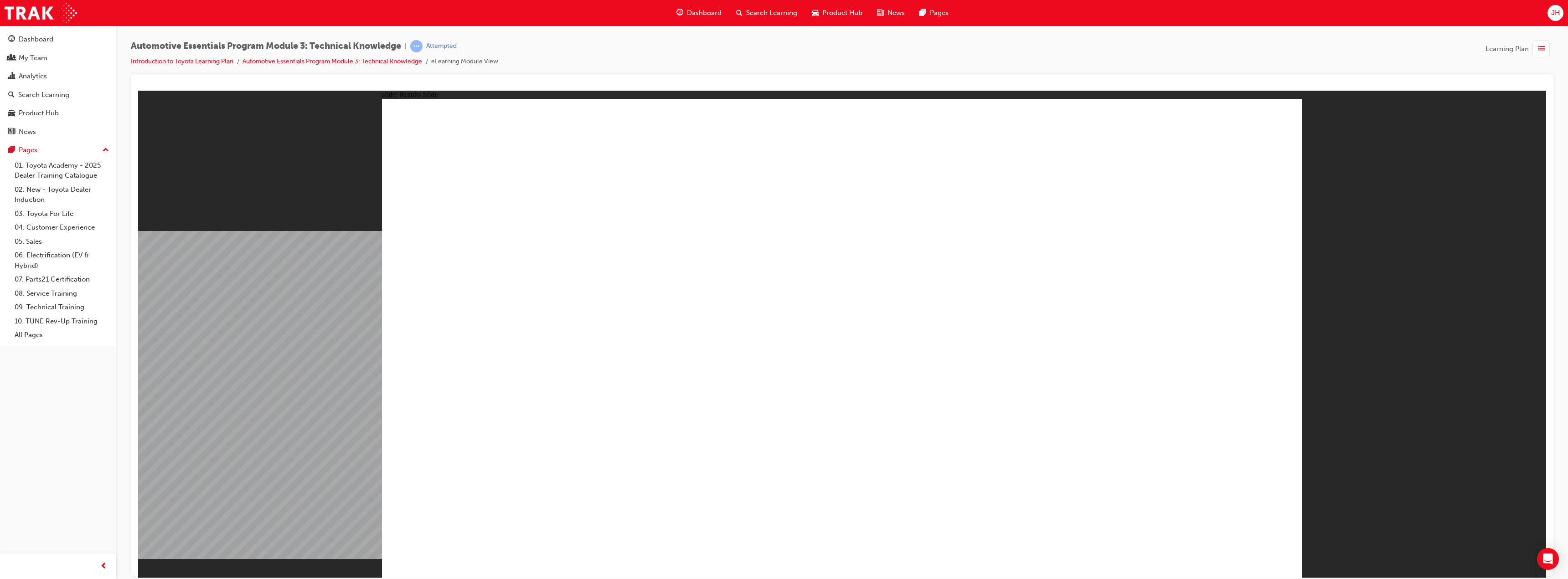
radio input "true"
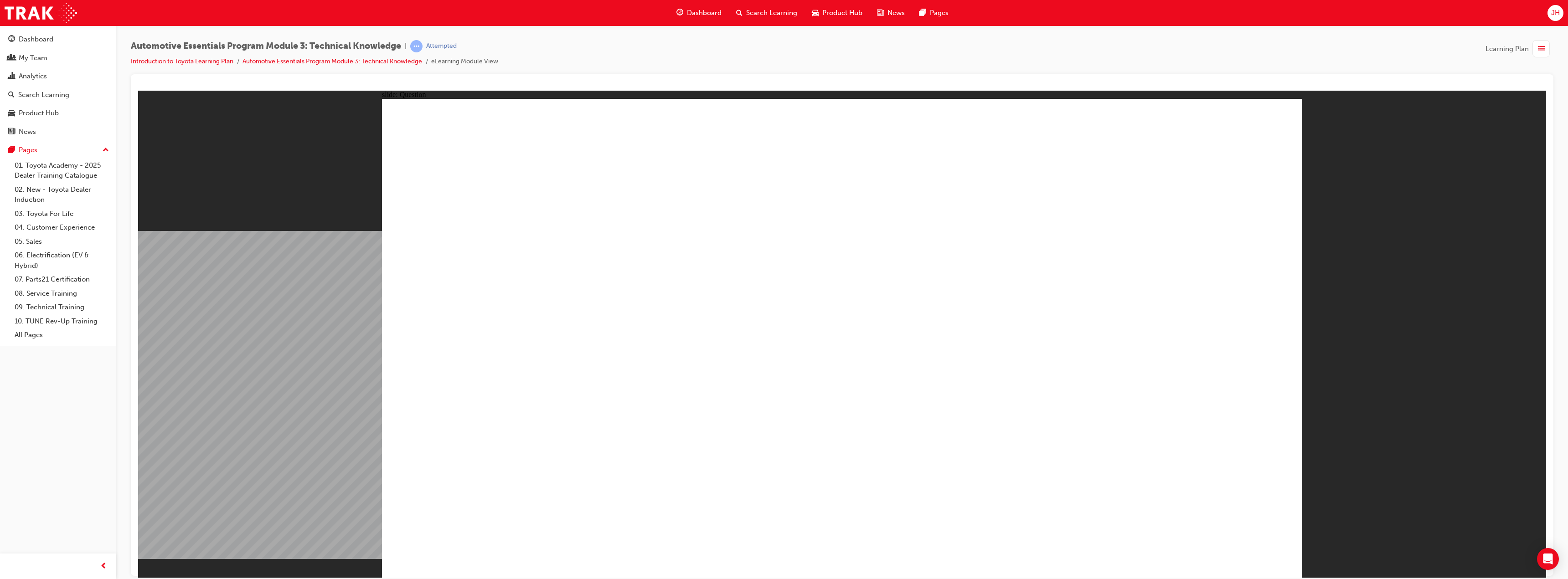
radio input "true"
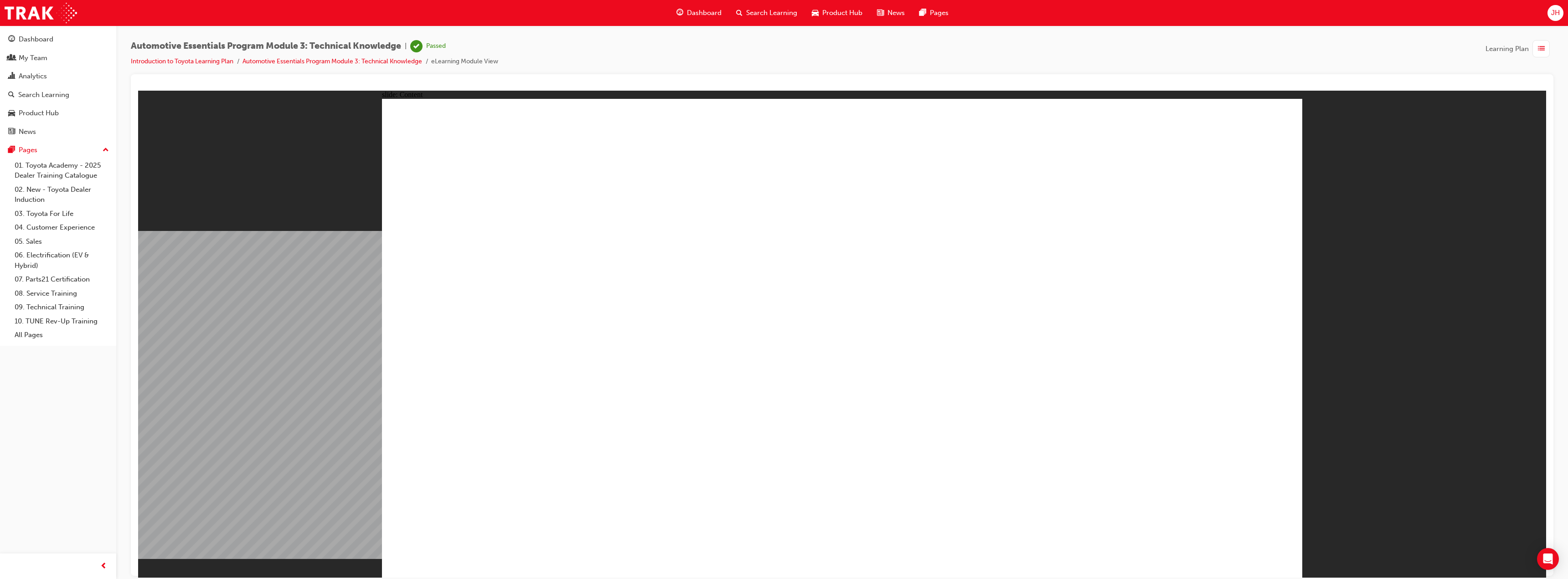
click at [43, 36] on div "Dashboard" at bounding box center [36, 39] width 35 height 11
